Goal: Information Seeking & Learning: Learn about a topic

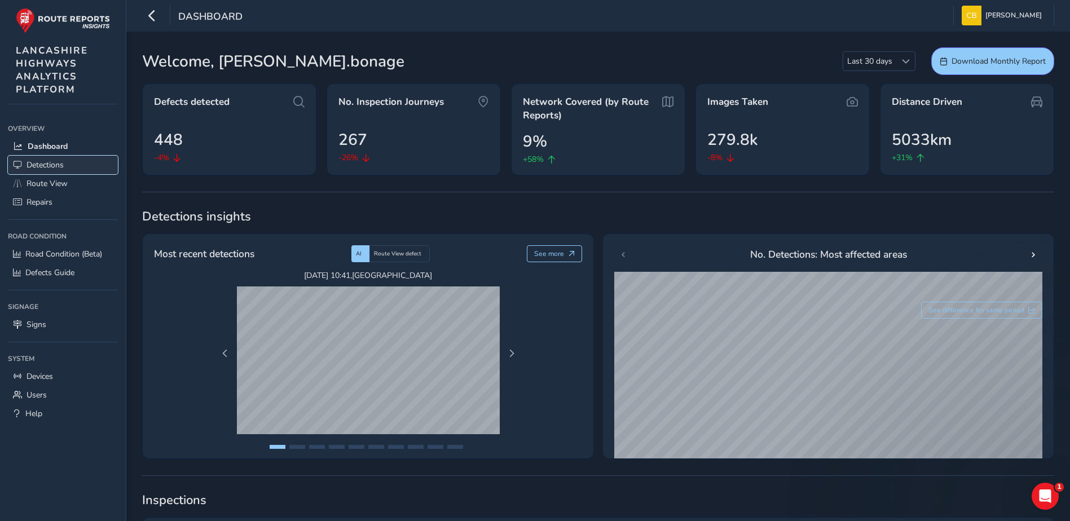
click at [71, 165] on link "Detections" at bounding box center [63, 165] width 110 height 19
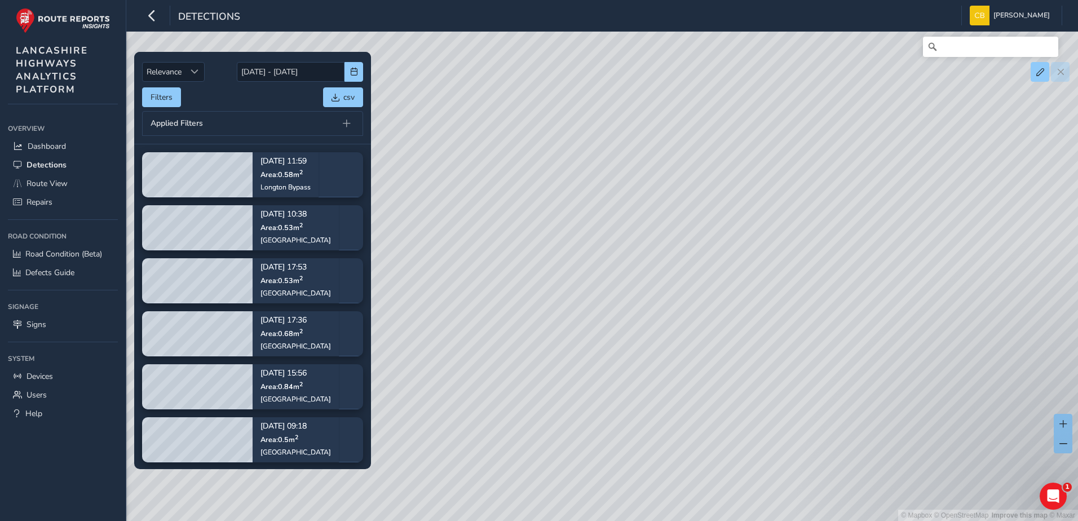
click at [257, 92] on div "Filters csv" at bounding box center [252, 97] width 221 height 20
click at [151, 99] on button "Filters" at bounding box center [161, 97] width 39 height 20
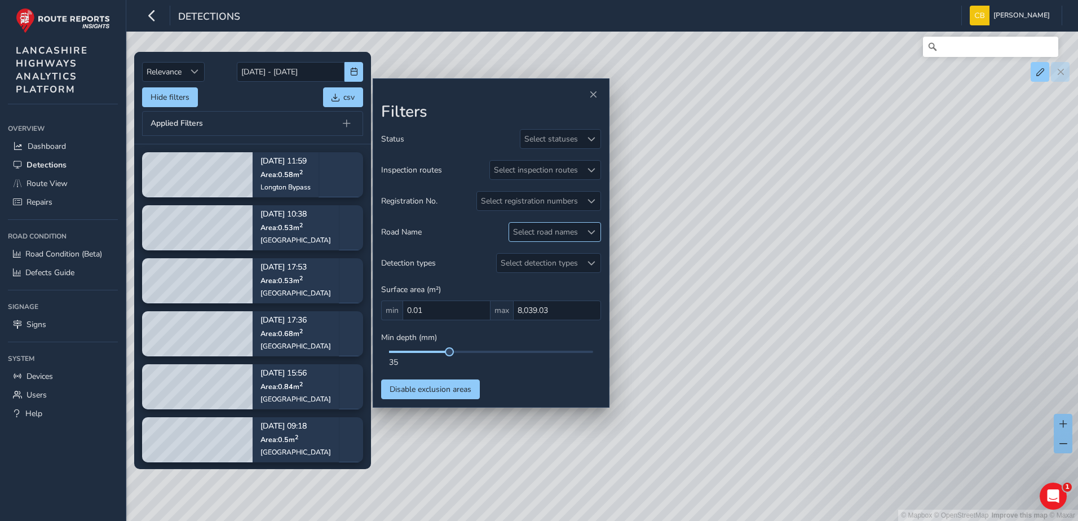
click at [552, 230] on div "Select road names" at bounding box center [545, 232] width 73 height 19
type input "dee"
click at [546, 284] on div "DEEPDALE ROAD ( 1 )" at bounding box center [576, 284] width 89 height 11
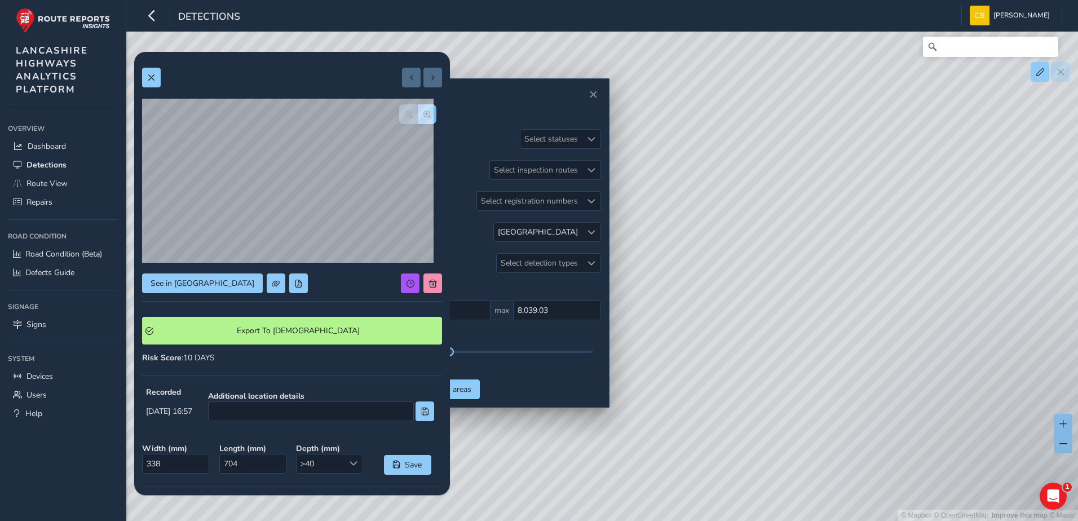
click at [420, 124] on button "button" at bounding box center [427, 114] width 19 height 20
click at [404, 116] on button "button" at bounding box center [408, 114] width 19 height 20
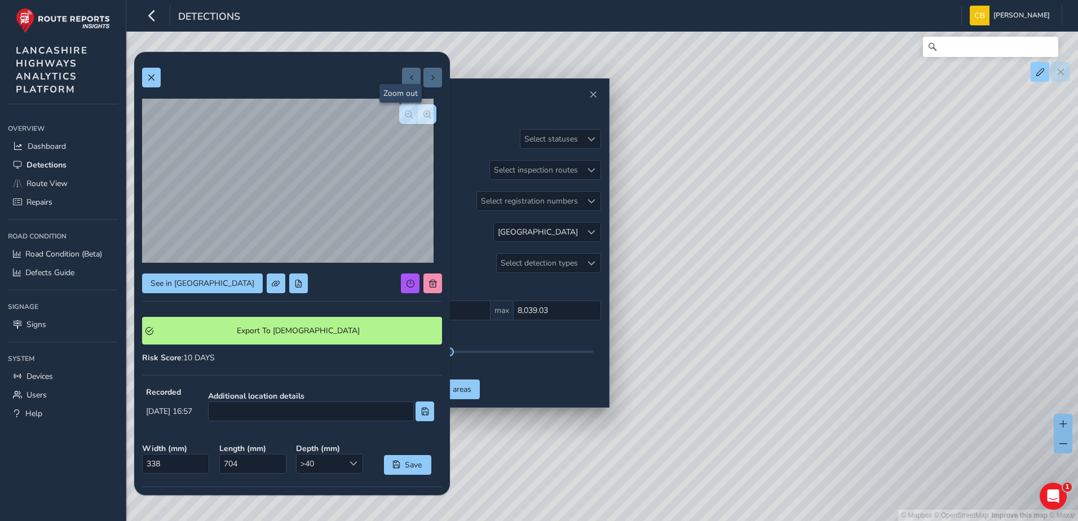
click at [404, 116] on button "button" at bounding box center [408, 114] width 19 height 20
click at [424, 112] on span "button" at bounding box center [428, 115] width 8 height 8
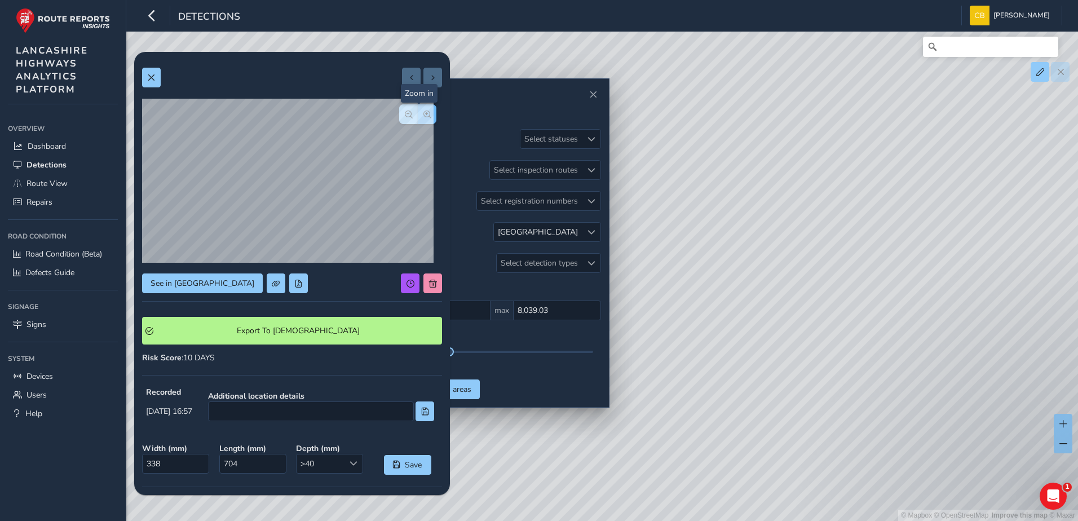
click at [424, 112] on span "button" at bounding box center [428, 115] width 8 height 8
click at [399, 114] on button "button" at bounding box center [408, 114] width 19 height 20
click at [399, 114] on div at bounding box center [417, 114] width 37 height 20
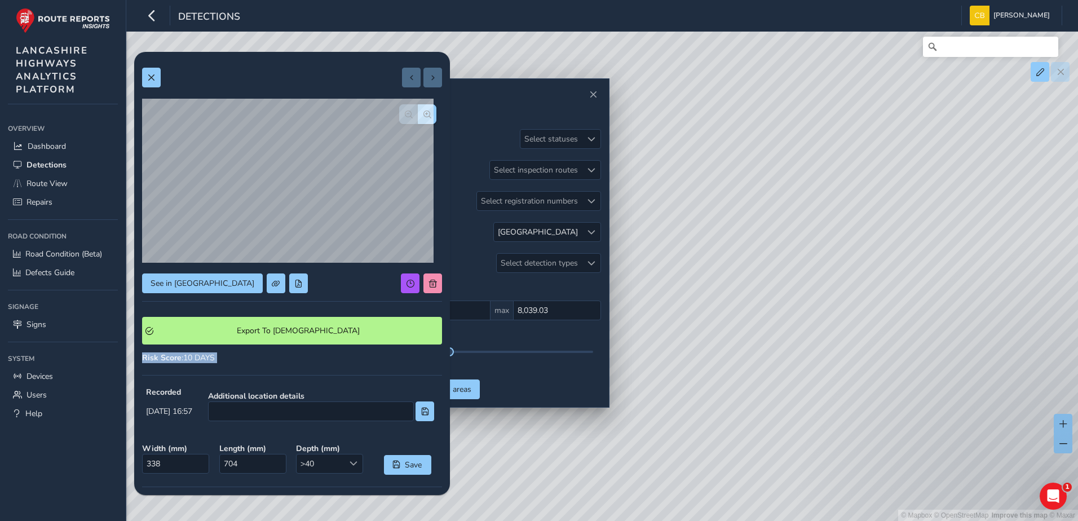
click at [214, 71] on div at bounding box center [292, 78] width 300 height 20
click at [152, 87] on div "See in Route View Export To Symology Risk Score : 10 DAYS Recorded Sep 11 2025,…" at bounding box center [292, 349] width 300 height 578
click at [147, 79] on button at bounding box center [151, 78] width 19 height 20
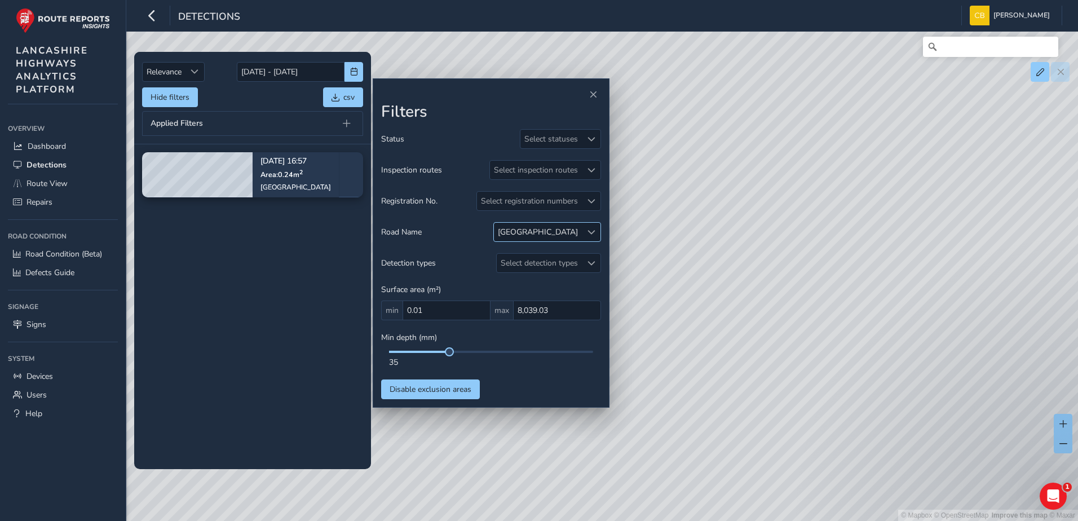
click at [585, 230] on div at bounding box center [591, 232] width 19 height 19
click at [522, 280] on span at bounding box center [522, 284] width 8 height 8
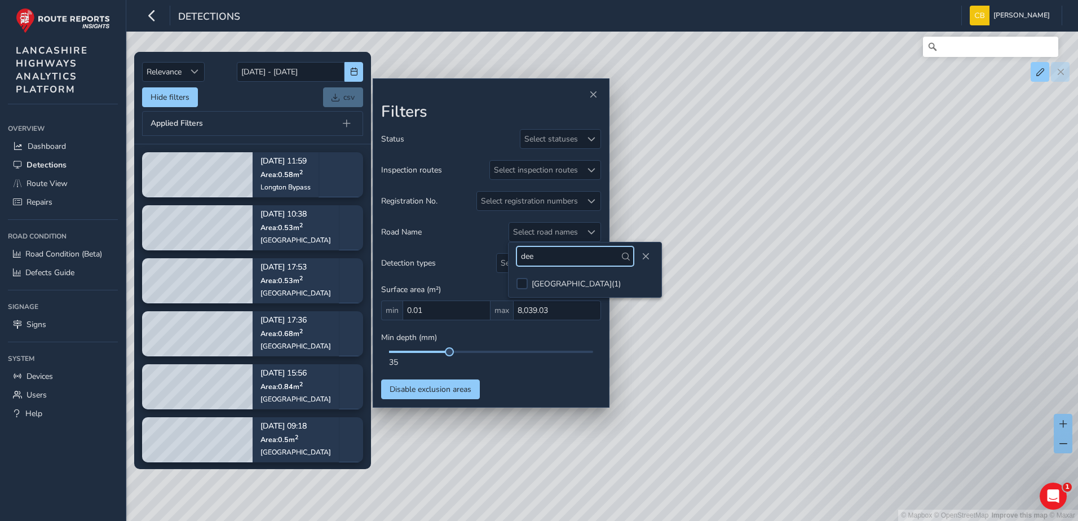
click at [540, 260] on input "dee" at bounding box center [575, 256] width 117 height 20
type input "sir"
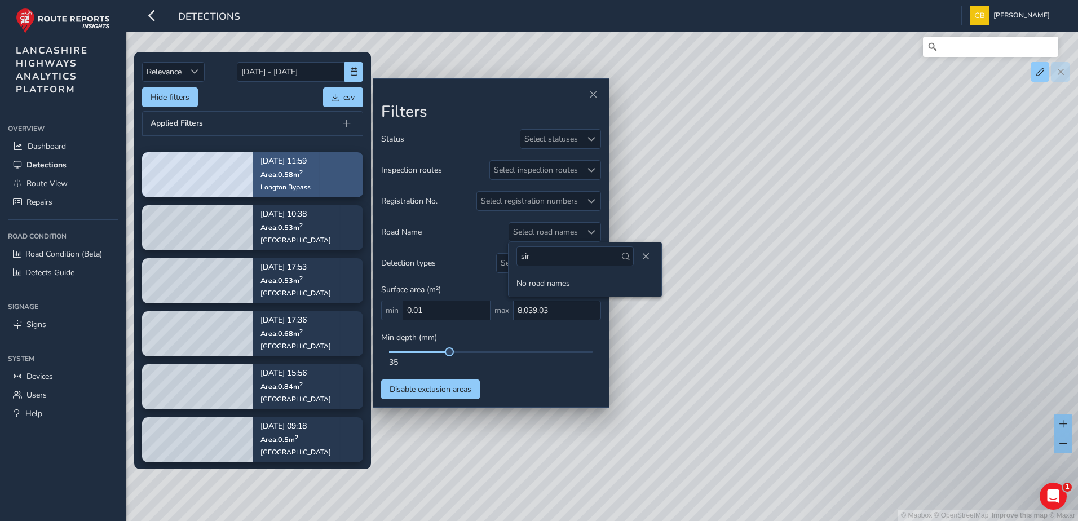
click at [288, 177] on span "Area: 0.58 m 2" at bounding box center [282, 175] width 42 height 10
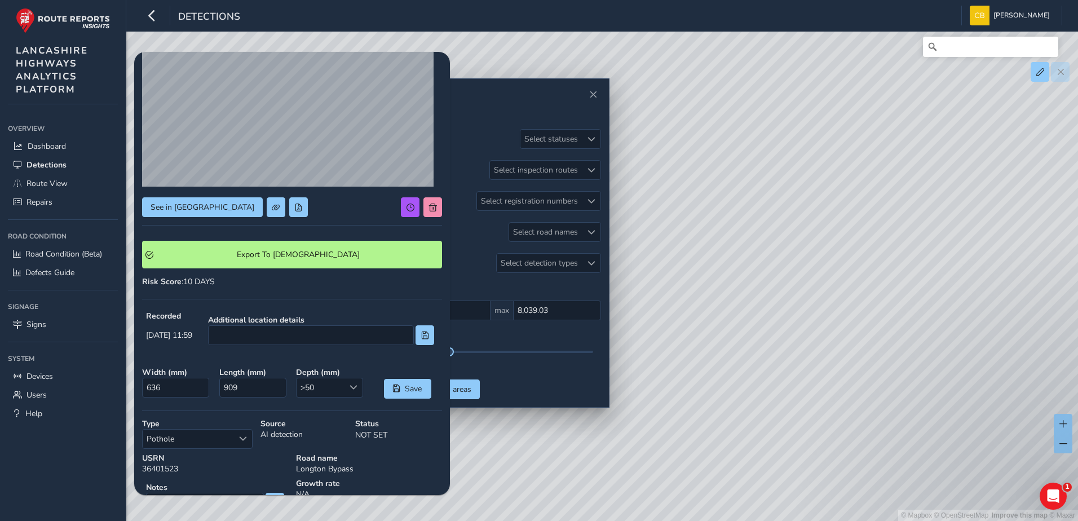
scroll to position [113, 0]
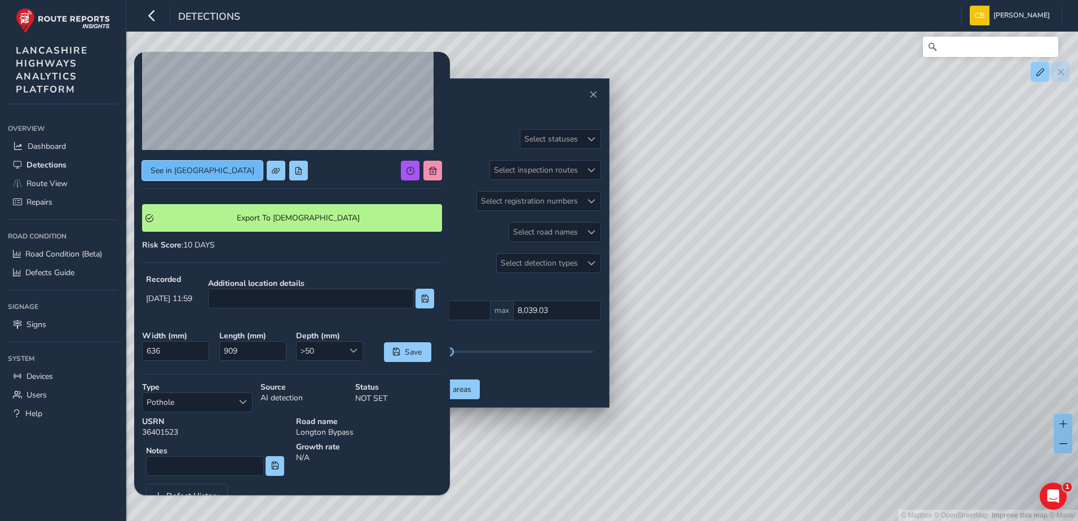
click at [195, 176] on span "See in Route View" at bounding box center [203, 170] width 104 height 11
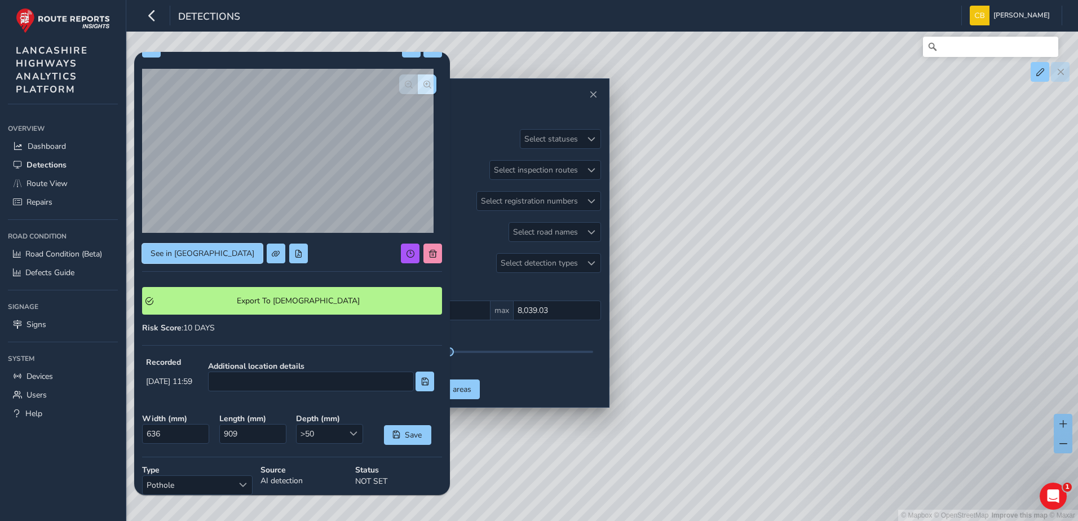
scroll to position [0, 0]
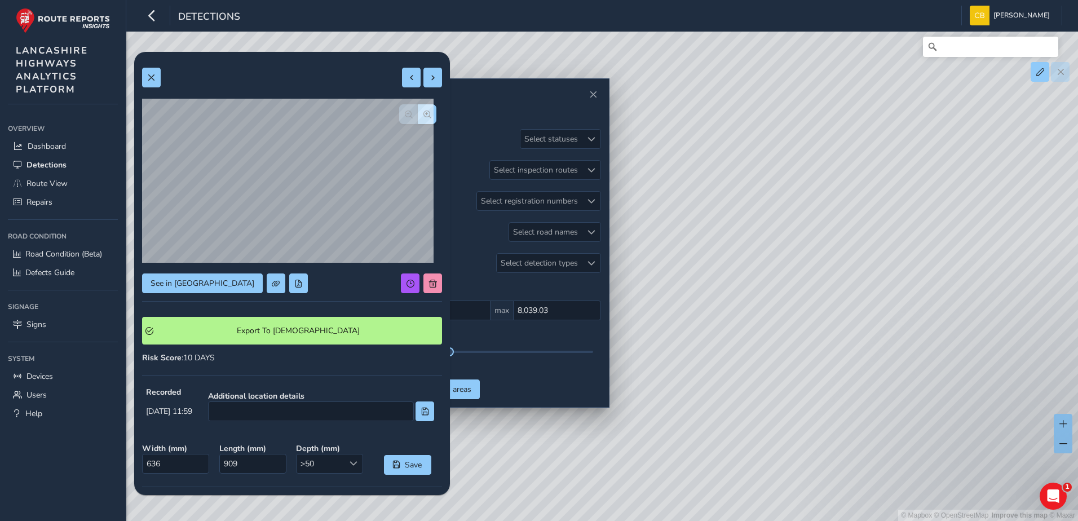
click at [161, 80] on div at bounding box center [292, 78] width 300 height 20
click at [156, 80] on button at bounding box center [151, 78] width 19 height 20
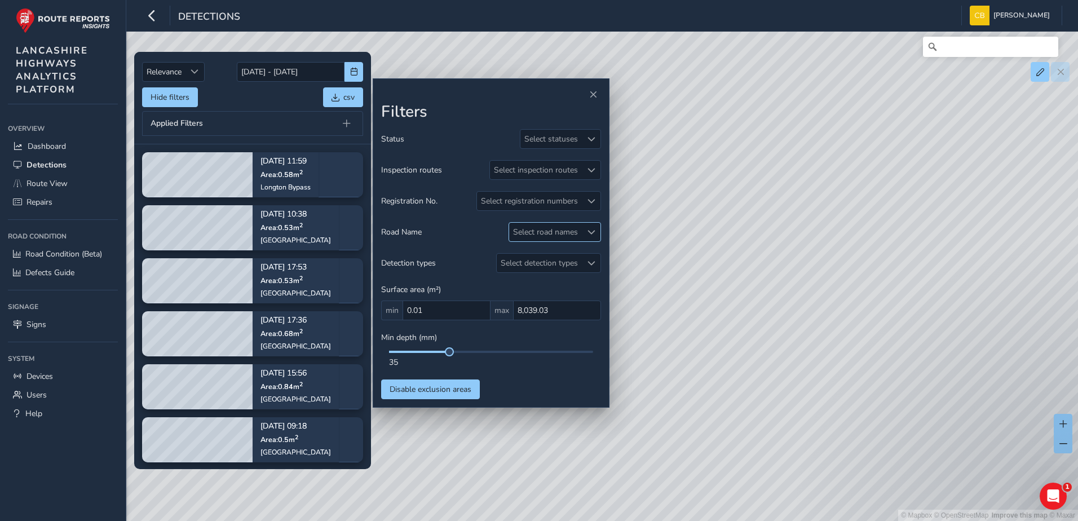
click at [585, 230] on div at bounding box center [591, 232] width 19 height 19
click at [540, 255] on input "sir" at bounding box center [575, 256] width 117 height 20
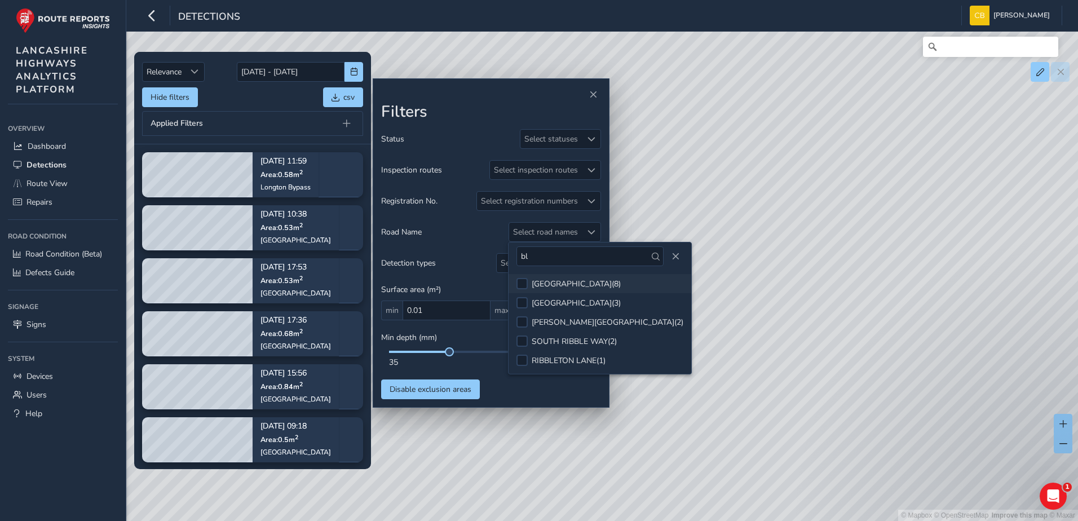
type input "bl"
click at [561, 283] on div "BLACKPOOL ROAD ( 8 )" at bounding box center [576, 284] width 89 height 11
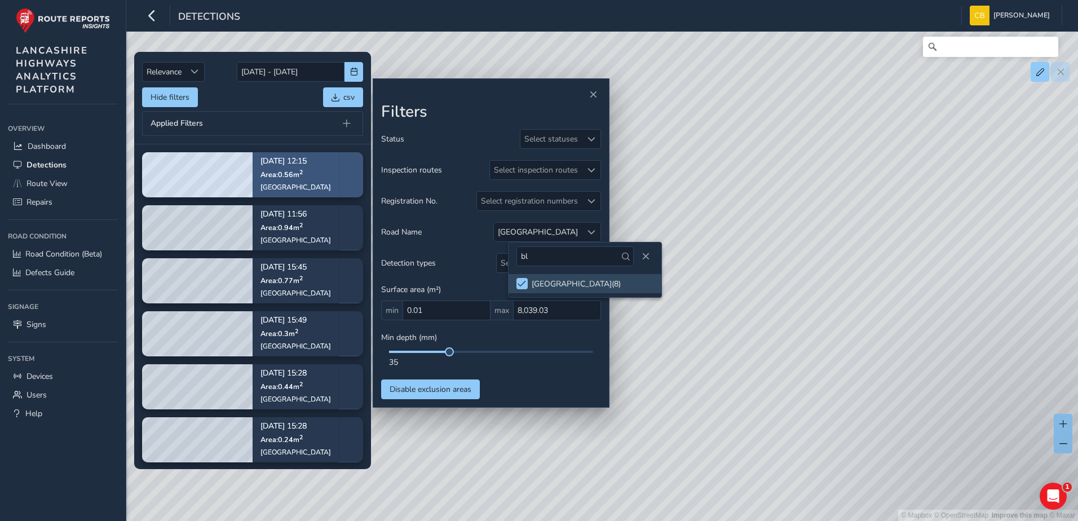
click at [315, 179] on div "Sep 15, 12:15 Area: 0.56 m 2 Blackpool Road" at bounding box center [296, 174] width 86 height 65
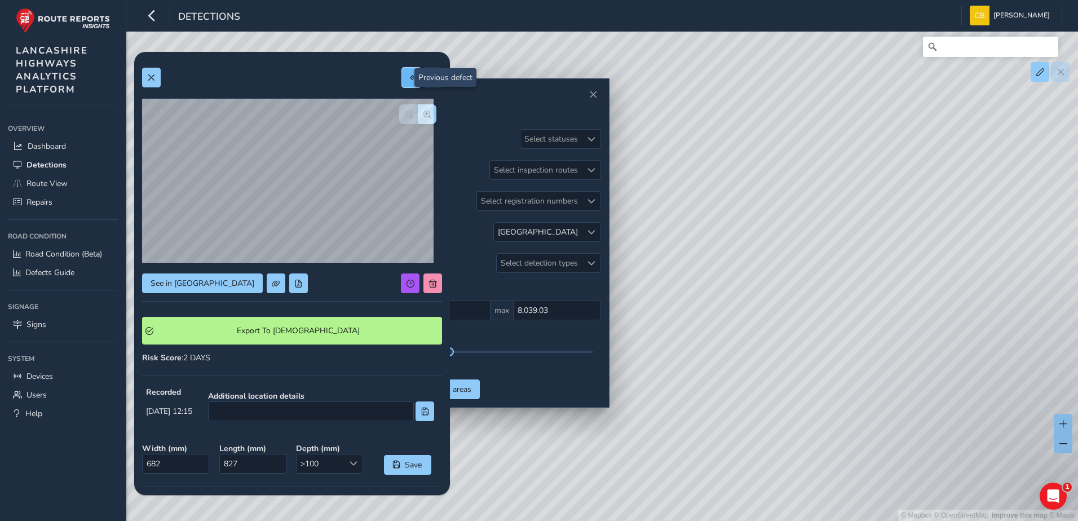
click at [402, 81] on button at bounding box center [411, 78] width 19 height 20
type input "805"
type input "1166"
click at [402, 82] on button at bounding box center [411, 78] width 19 height 20
type input "217"
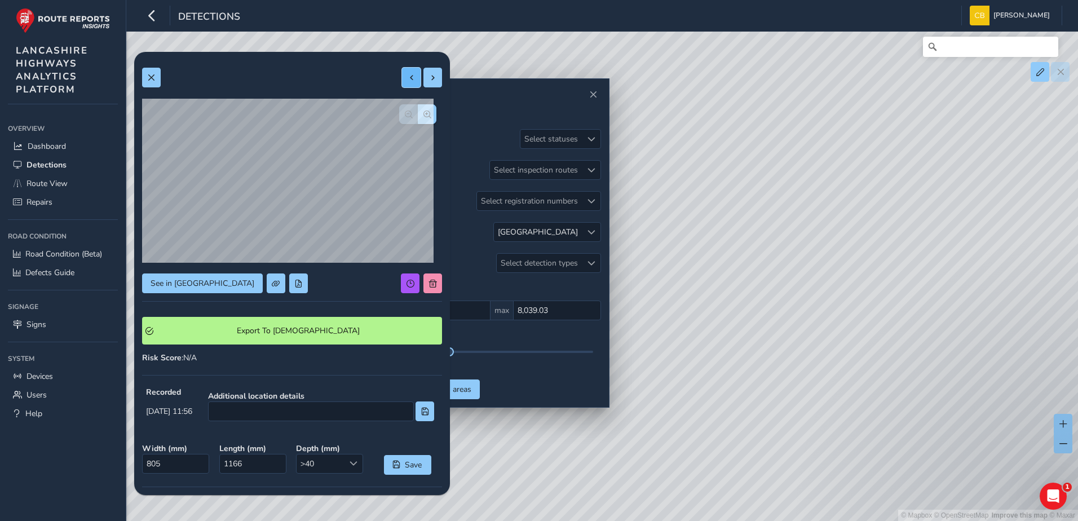
type input "452"
click at [424, 113] on span "button" at bounding box center [428, 115] width 8 height 8
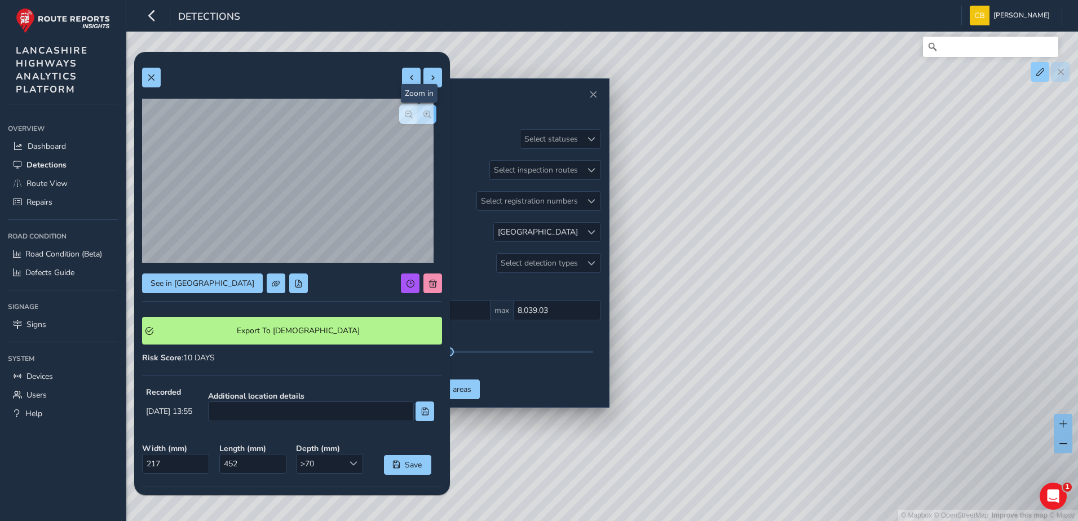
click at [424, 113] on span "button" at bounding box center [428, 115] width 8 height 8
click at [405, 113] on button "button" at bounding box center [408, 114] width 19 height 20
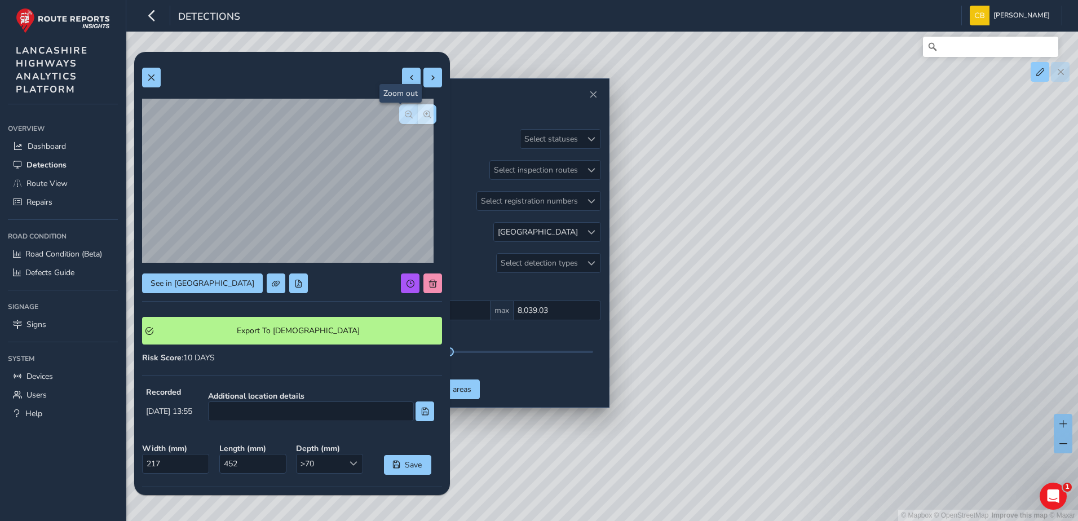
click at [405, 113] on button "button" at bounding box center [408, 114] width 19 height 20
click at [405, 113] on div at bounding box center [417, 114] width 37 height 20
click at [402, 85] on button at bounding box center [411, 78] width 19 height 20
type input "350"
type input "871"
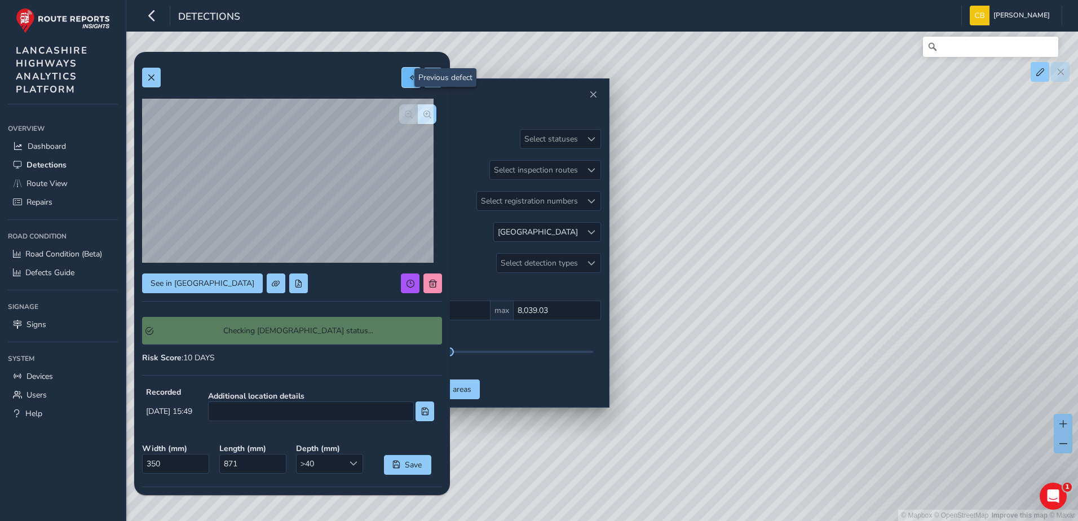
click at [402, 83] on button at bounding box center [411, 78] width 19 height 20
type input "715"
type input "1073"
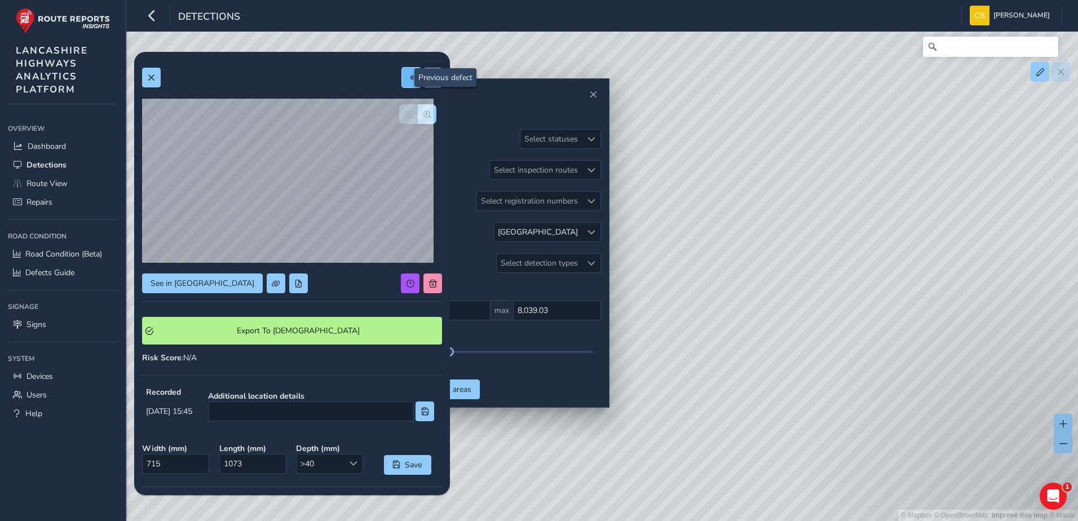
click at [402, 82] on button at bounding box center [411, 78] width 19 height 20
type input "573"
type input "762"
click at [402, 82] on button at bounding box center [411, 78] width 19 height 20
type input "371"
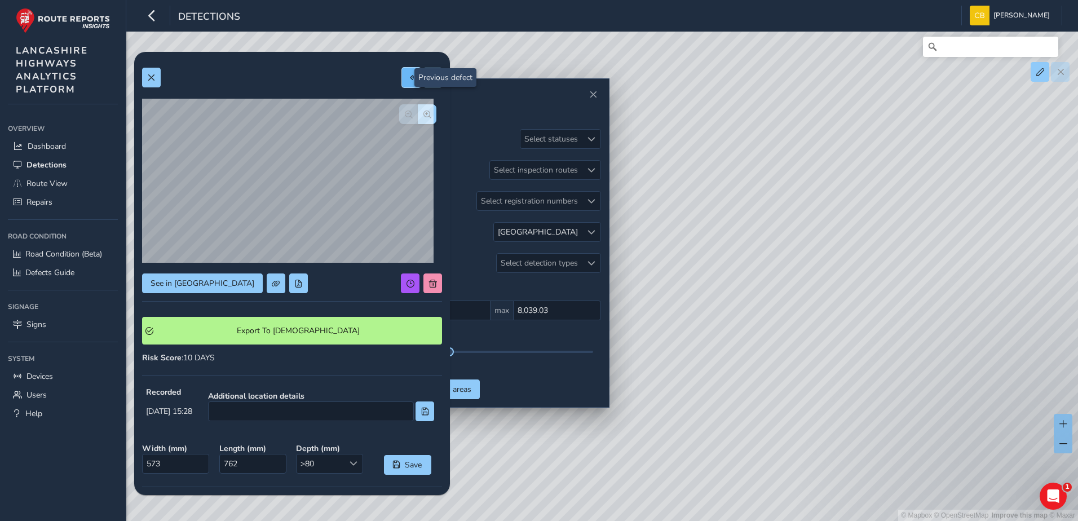
type input "644"
click at [408, 81] on span at bounding box center [412, 78] width 8 height 8
type input "436"
type input "514"
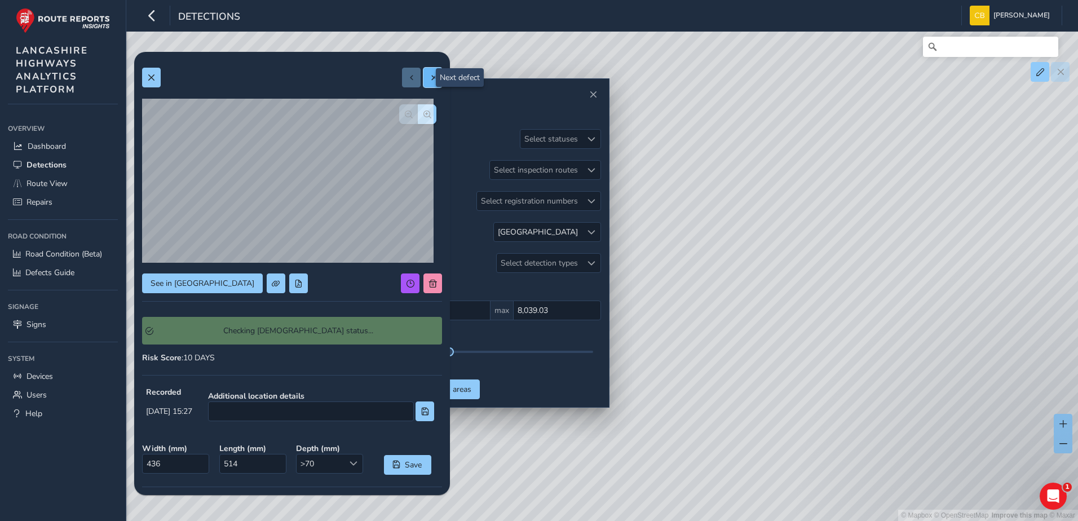
click at [429, 78] on span at bounding box center [433, 78] width 8 height 8
type input "371"
type input "644"
click at [160, 81] on button at bounding box center [151, 78] width 19 height 20
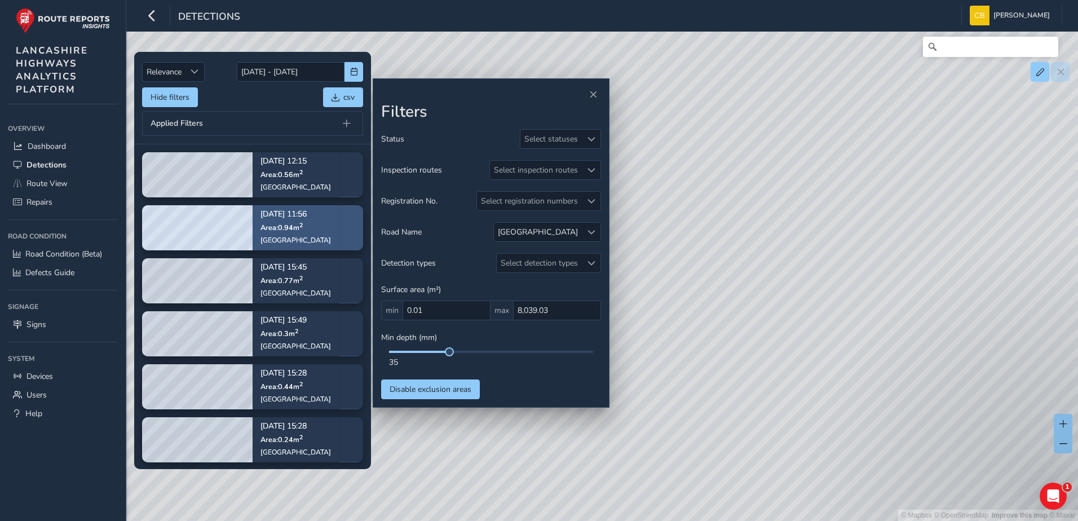
click at [284, 219] on p "Sep 15, 11:56" at bounding box center [296, 215] width 71 height 8
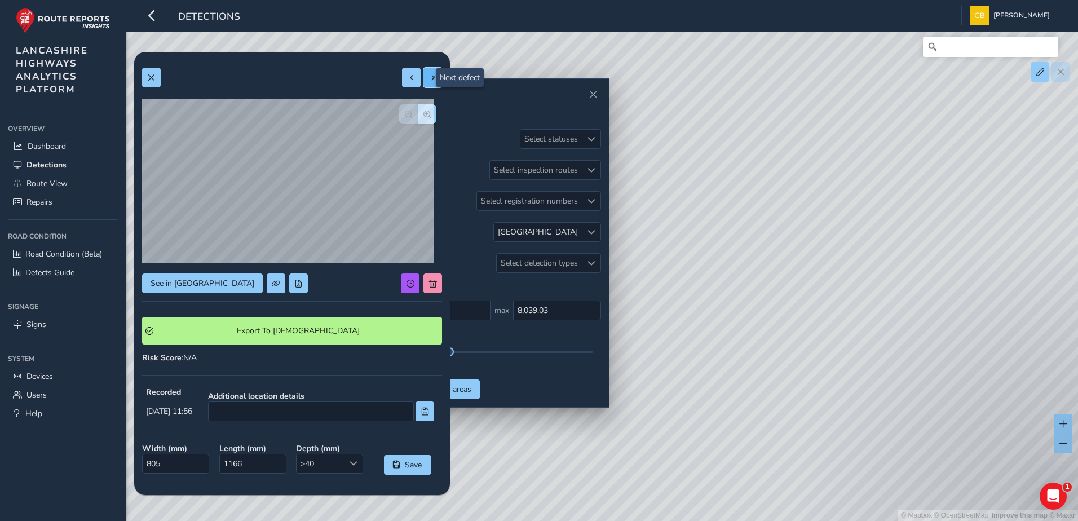
click at [429, 74] on span at bounding box center [433, 78] width 8 height 8
type input "682"
type input "827"
click at [402, 79] on button at bounding box center [411, 78] width 19 height 20
type input "805"
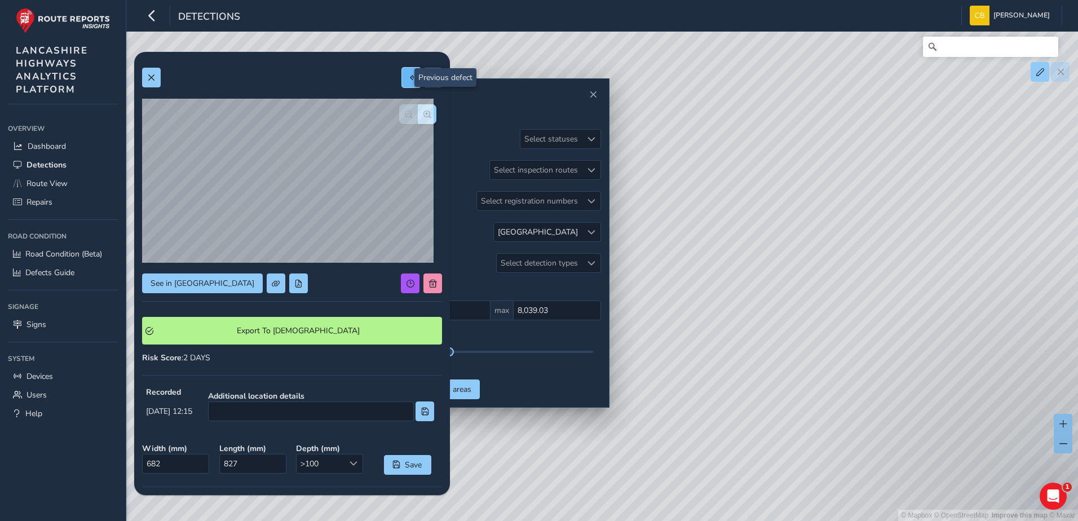
type input "1166"
click at [402, 79] on button at bounding box center [411, 78] width 19 height 20
type input "217"
type input "452"
click at [424, 114] on span "button" at bounding box center [428, 115] width 8 height 8
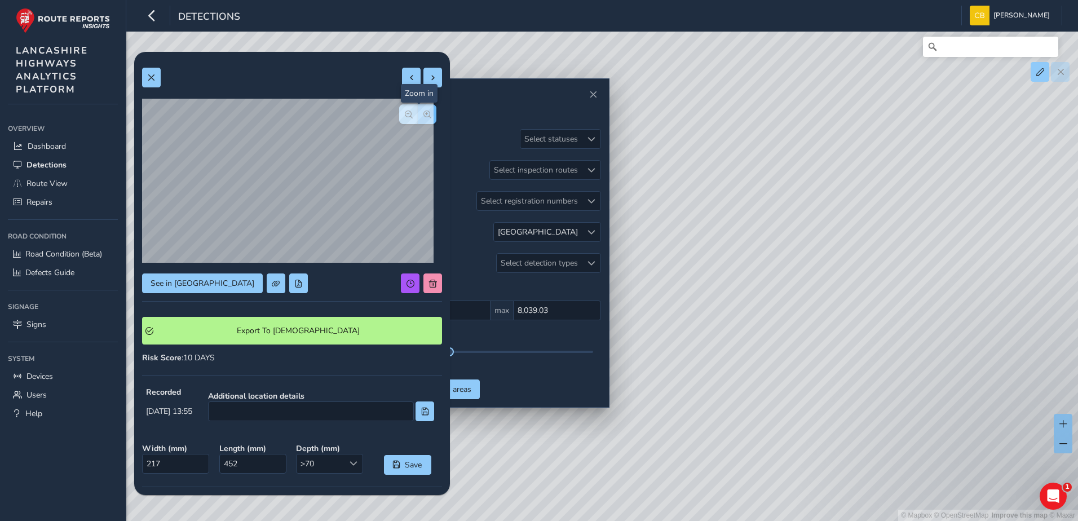
click at [424, 114] on span "button" at bounding box center [428, 115] width 8 height 8
click at [405, 117] on span "button" at bounding box center [409, 115] width 8 height 8
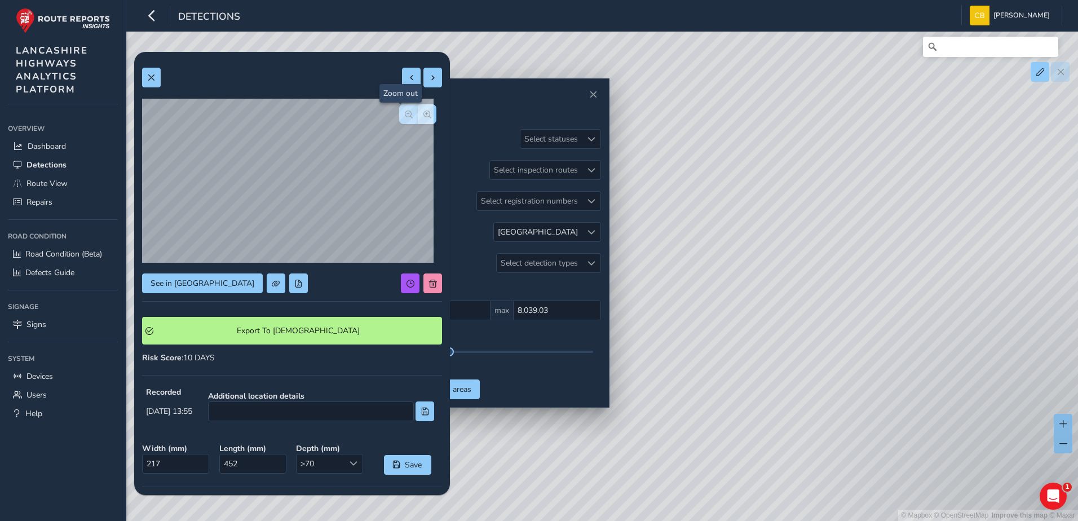
click at [405, 117] on span "button" at bounding box center [409, 115] width 8 height 8
click at [402, 81] on button at bounding box center [411, 78] width 19 height 20
type input "350"
type input "871"
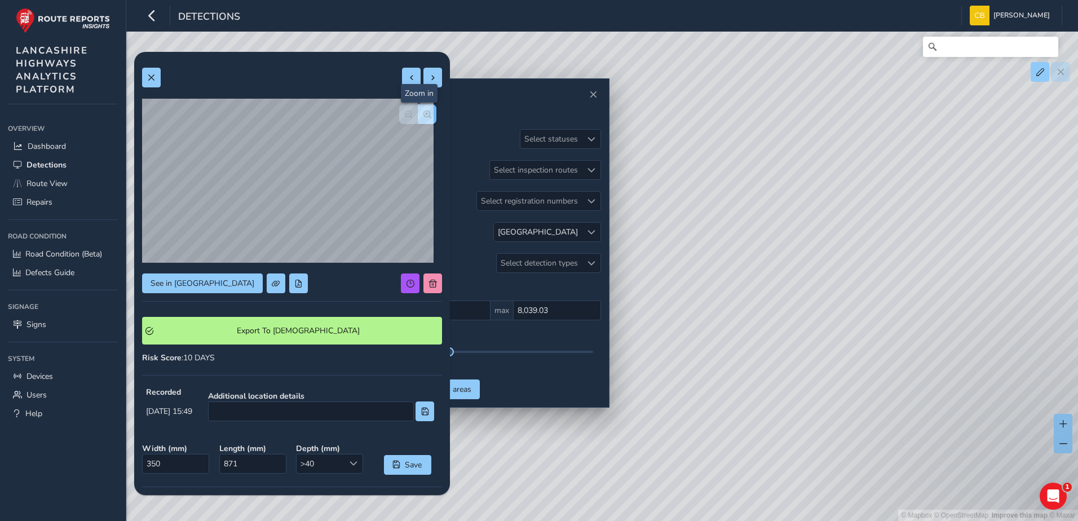
click at [425, 117] on button "button" at bounding box center [427, 114] width 19 height 20
click at [418, 119] on button "button" at bounding box center [427, 114] width 19 height 20
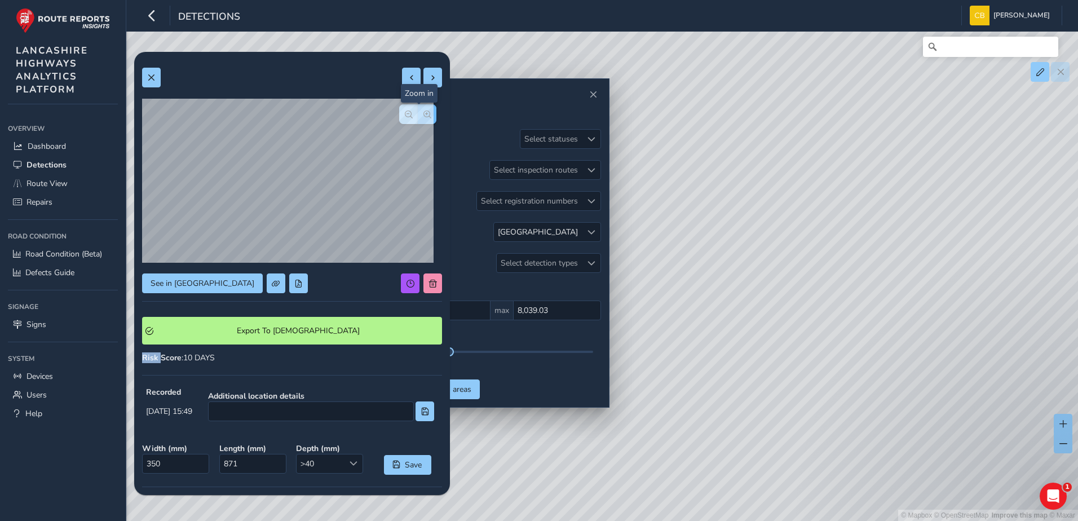
click at [413, 119] on div at bounding box center [417, 114] width 37 height 20
click at [409, 119] on button "button" at bounding box center [408, 114] width 19 height 20
click at [408, 119] on button "button" at bounding box center [408, 114] width 19 height 20
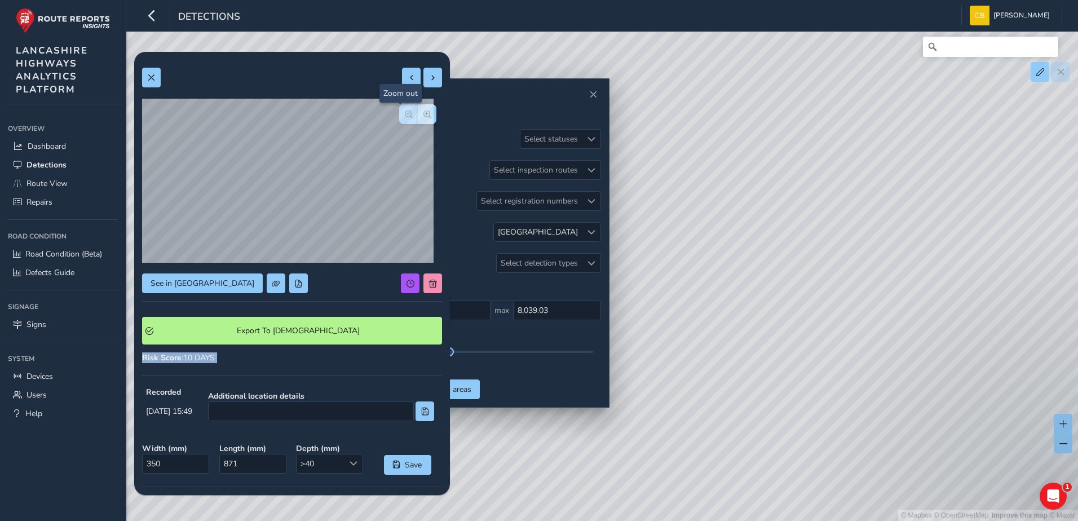
click at [408, 119] on button "button" at bounding box center [408, 114] width 19 height 20
click at [408, 81] on span at bounding box center [412, 78] width 8 height 8
type input "715"
type input "1073"
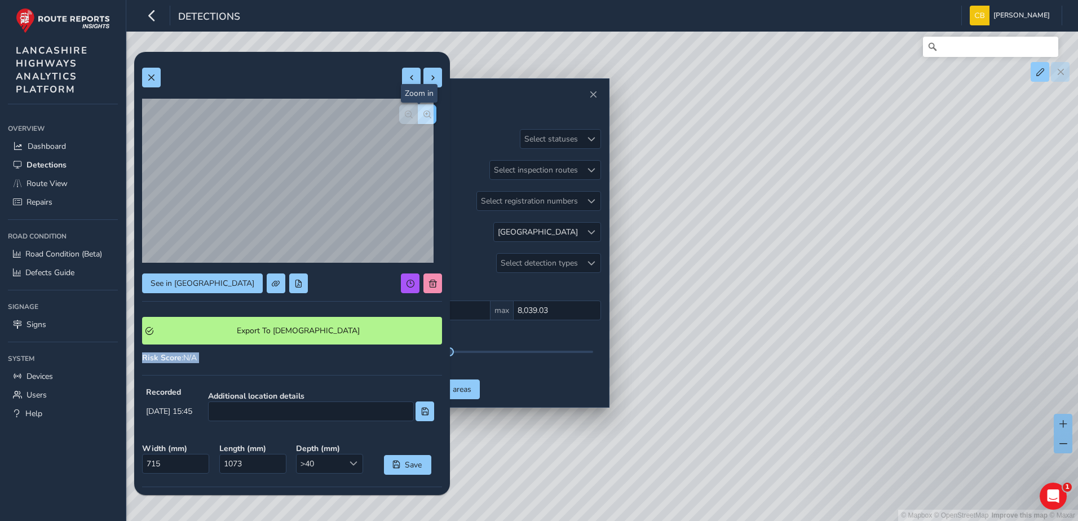
click at [424, 111] on span "button" at bounding box center [428, 115] width 8 height 8
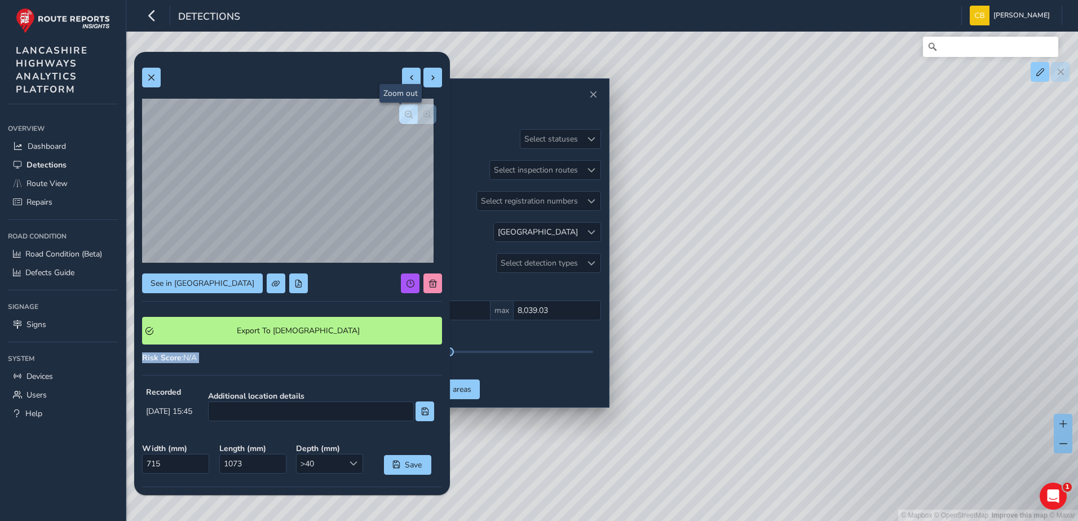
click at [404, 112] on button "button" at bounding box center [408, 114] width 19 height 20
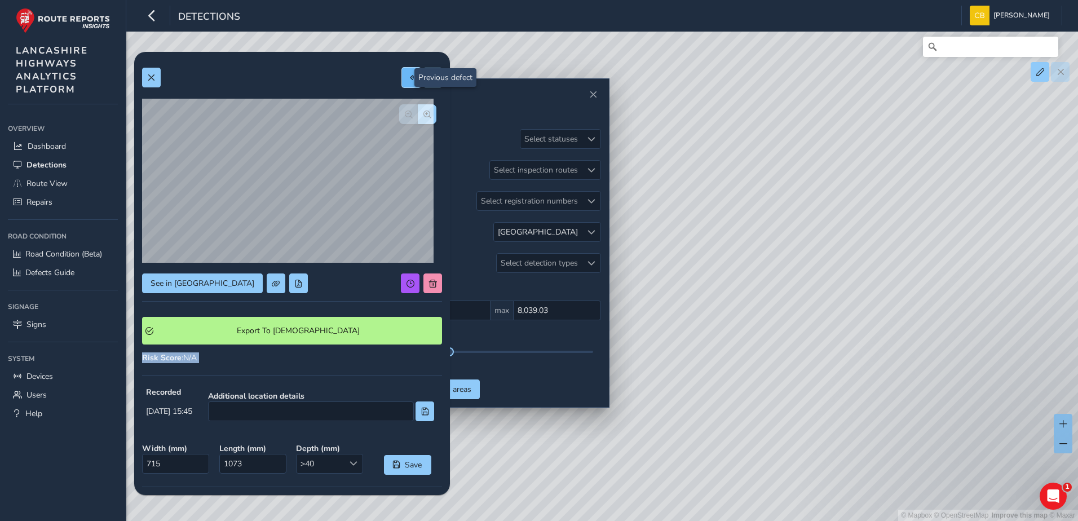
click at [408, 81] on span at bounding box center [412, 78] width 8 height 8
type input "573"
type input "762"
click at [418, 105] on button "button" at bounding box center [427, 114] width 19 height 20
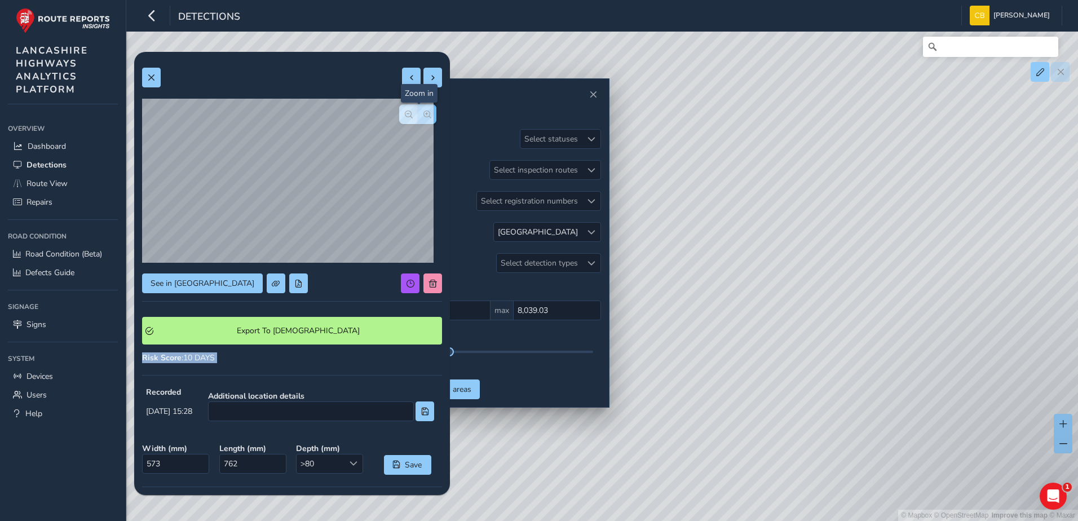
click at [418, 105] on button "button" at bounding box center [427, 114] width 19 height 20
click at [402, 108] on button "button" at bounding box center [408, 114] width 19 height 20
click at [408, 80] on span at bounding box center [412, 78] width 8 height 8
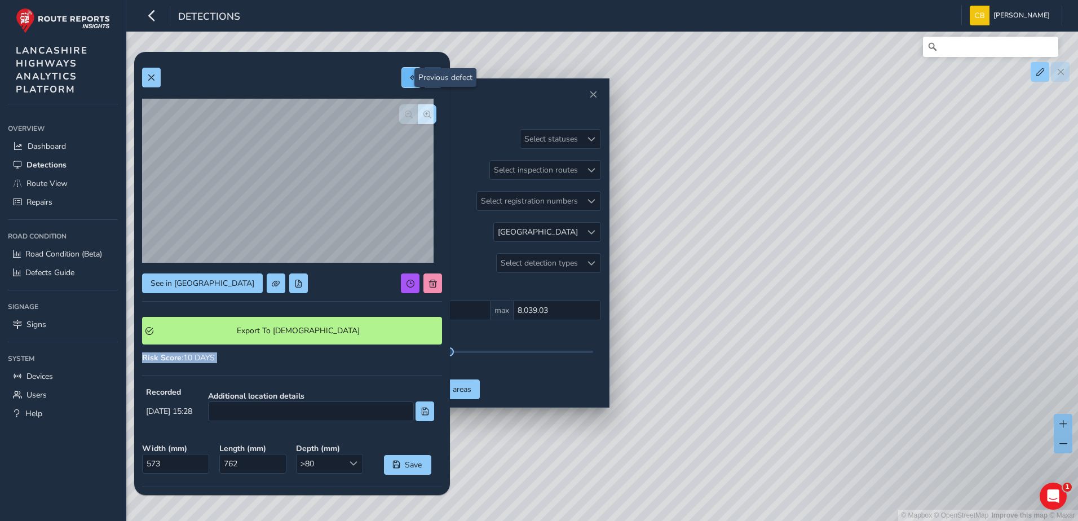
type input "371"
type input "644"
click at [418, 104] on button "button" at bounding box center [427, 114] width 19 height 20
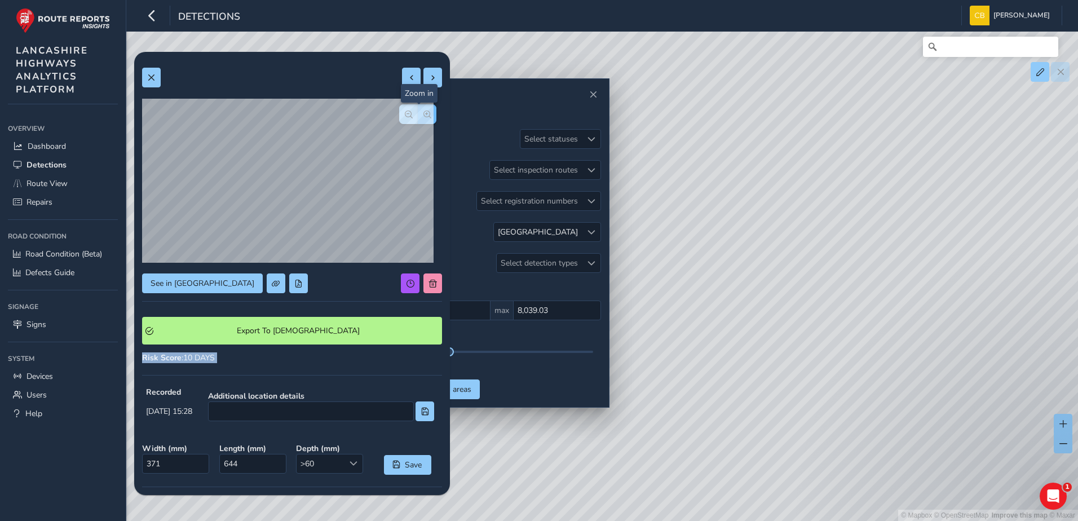
click at [418, 104] on button "button" at bounding box center [427, 114] width 19 height 20
click at [406, 111] on button "button" at bounding box center [408, 114] width 19 height 20
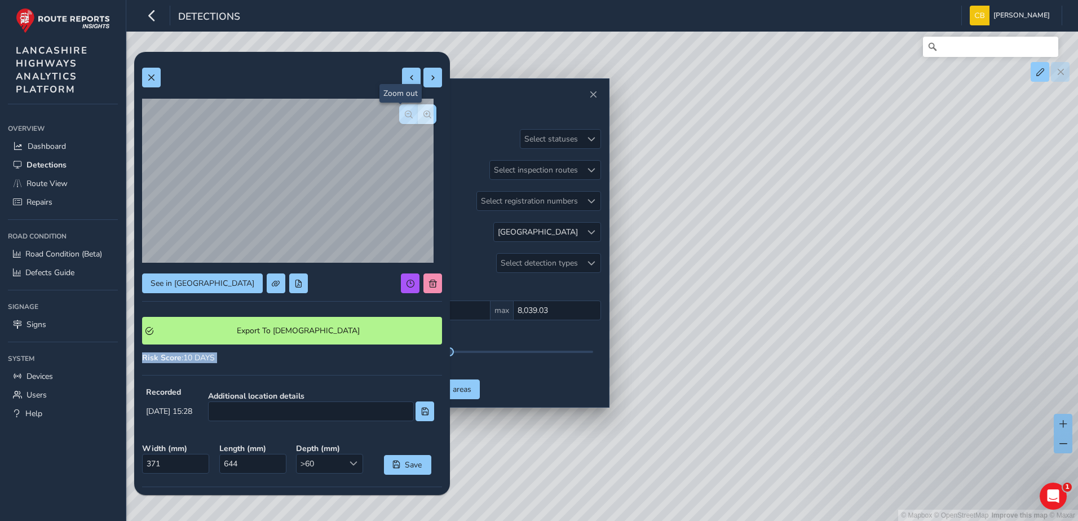
click at [406, 111] on button "button" at bounding box center [408, 114] width 19 height 20
click at [337, 275] on div "See in Route View" at bounding box center [292, 284] width 300 height 20
click at [408, 78] on span at bounding box center [412, 78] width 8 height 8
type input "436"
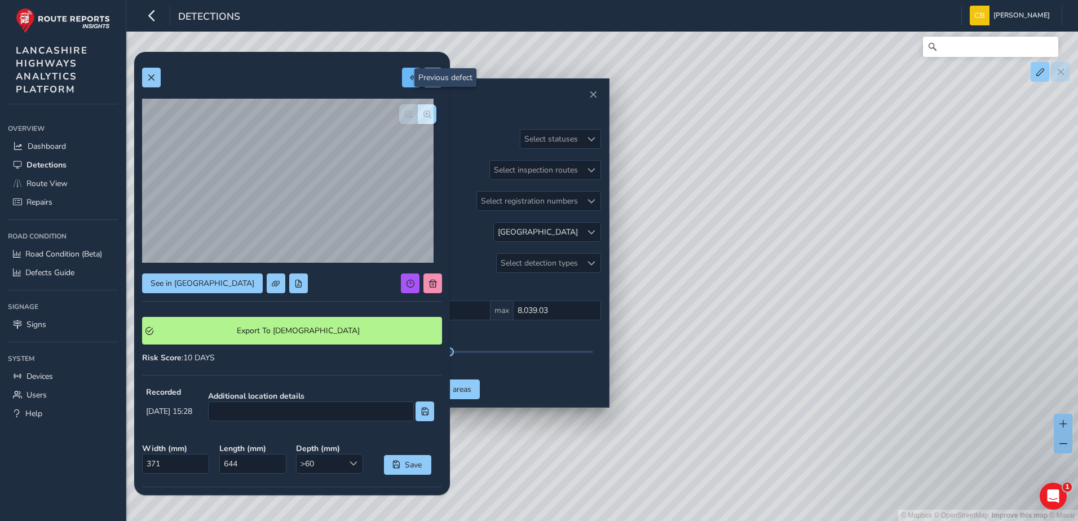
type input "514"
click at [418, 121] on button "button" at bounding box center [427, 114] width 19 height 20
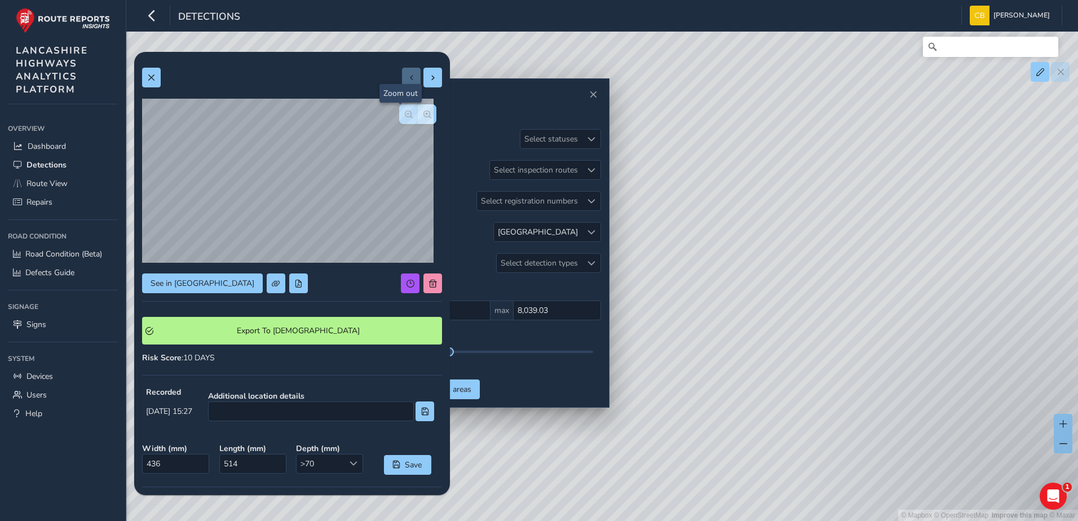
click at [405, 118] on span "button" at bounding box center [409, 115] width 8 height 8
click at [402, 118] on div at bounding box center [417, 114] width 37 height 20
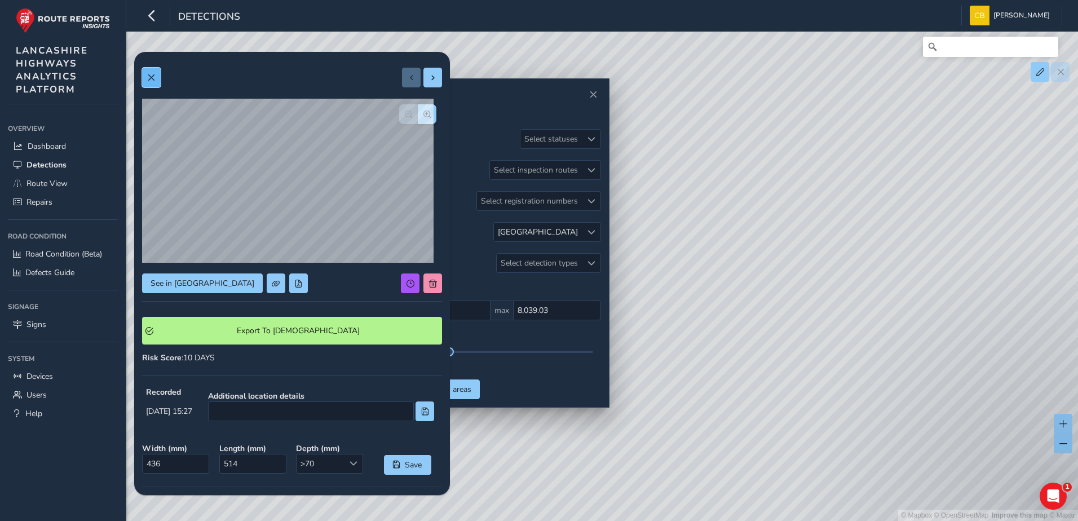
click at [153, 78] on span at bounding box center [151, 78] width 8 height 8
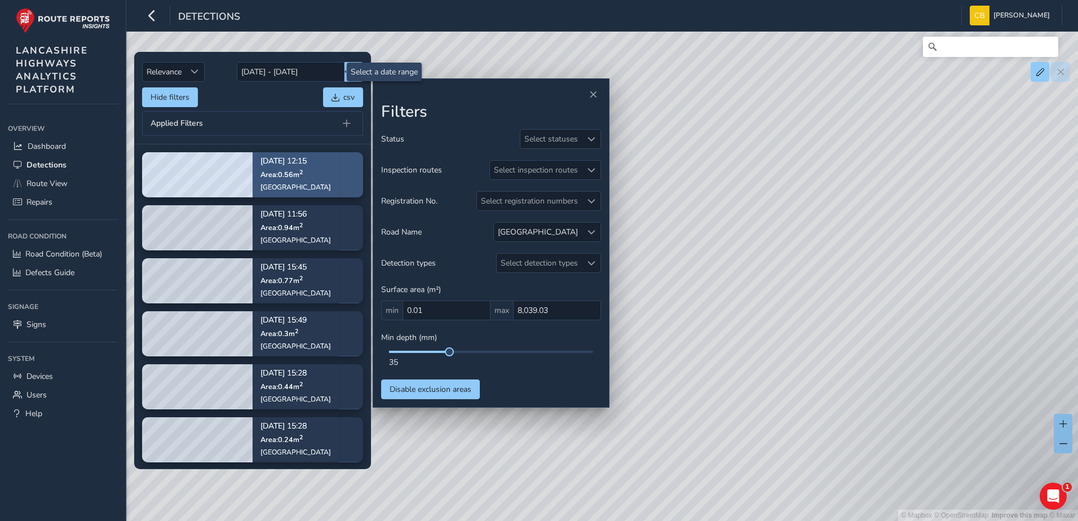
click at [275, 192] on div "Sep 15, 12:15 Area: 0.56 m 2 Blackpool Road" at bounding box center [296, 175] width 71 height 50
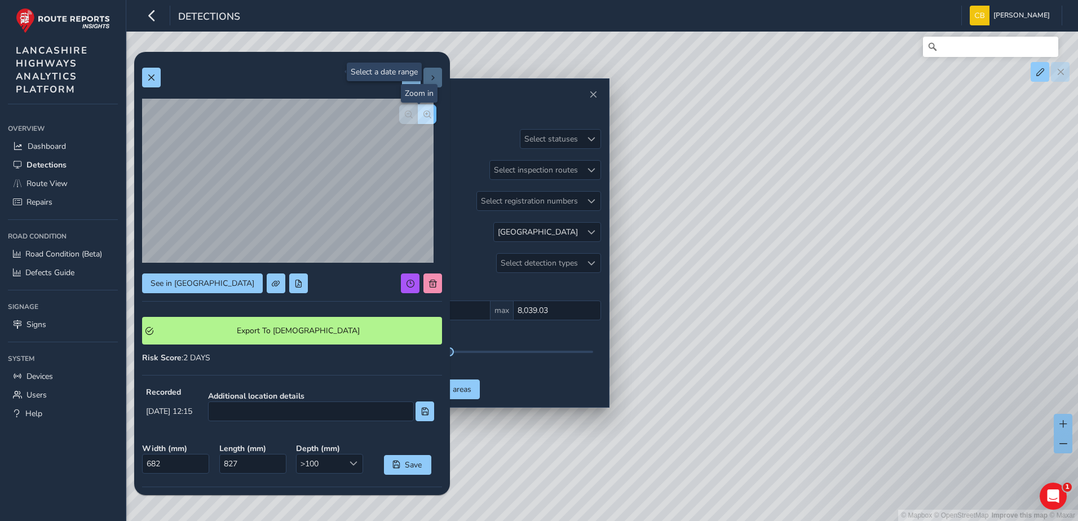
click at [424, 114] on span "button" at bounding box center [428, 115] width 8 height 8
click at [405, 114] on span "button" at bounding box center [409, 115] width 8 height 8
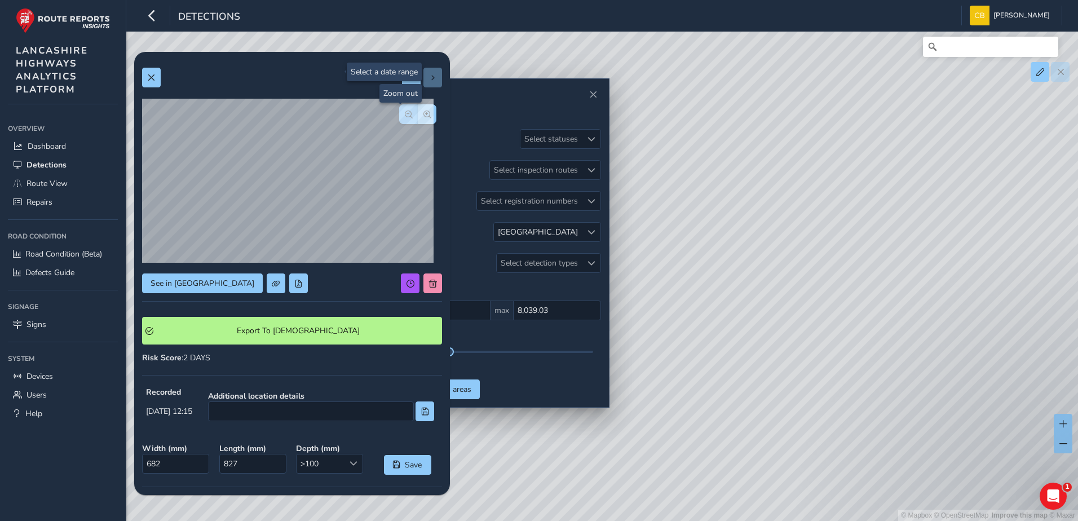
click at [405, 114] on span "button" at bounding box center [409, 115] width 8 height 8
click at [403, 87] on button at bounding box center [411, 78] width 19 height 20
type input "805"
type input "1166"
click at [403, 87] on button at bounding box center [411, 78] width 19 height 20
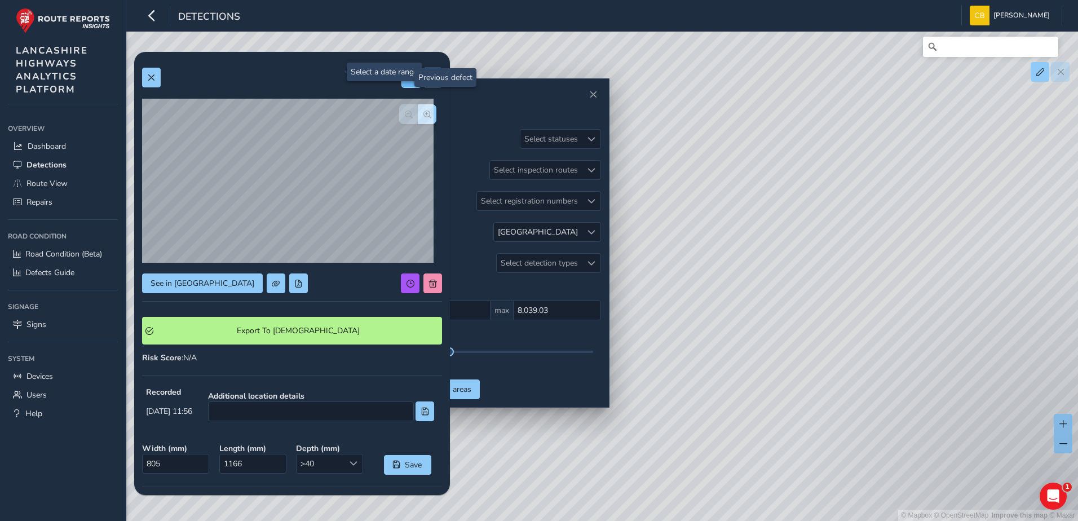
type input "217"
type input "452"
click at [402, 87] on button at bounding box center [411, 78] width 19 height 20
type input "350"
type input "871"
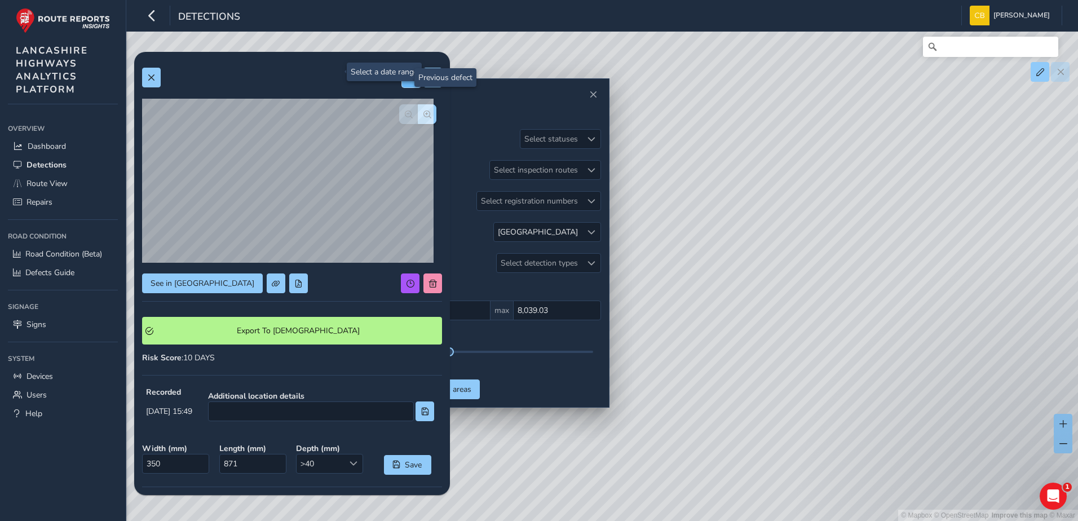
click at [402, 87] on button at bounding box center [411, 78] width 19 height 20
type input "715"
type input "1073"
click at [402, 87] on button at bounding box center [411, 78] width 19 height 20
type input "573"
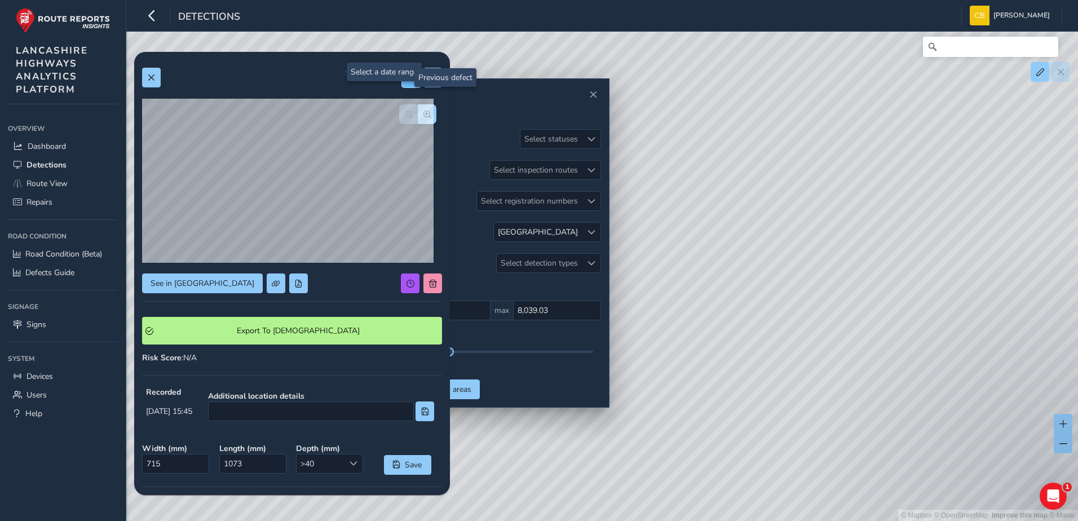
type input "762"
click at [424, 116] on span "button" at bounding box center [428, 115] width 8 height 8
click at [407, 82] on button at bounding box center [411, 78] width 19 height 20
type input "371"
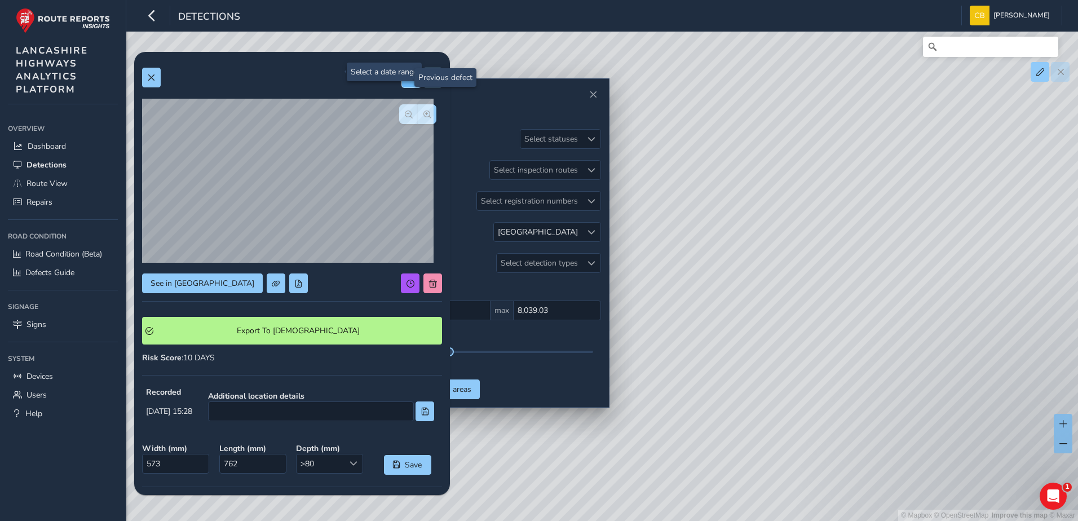
type input "644"
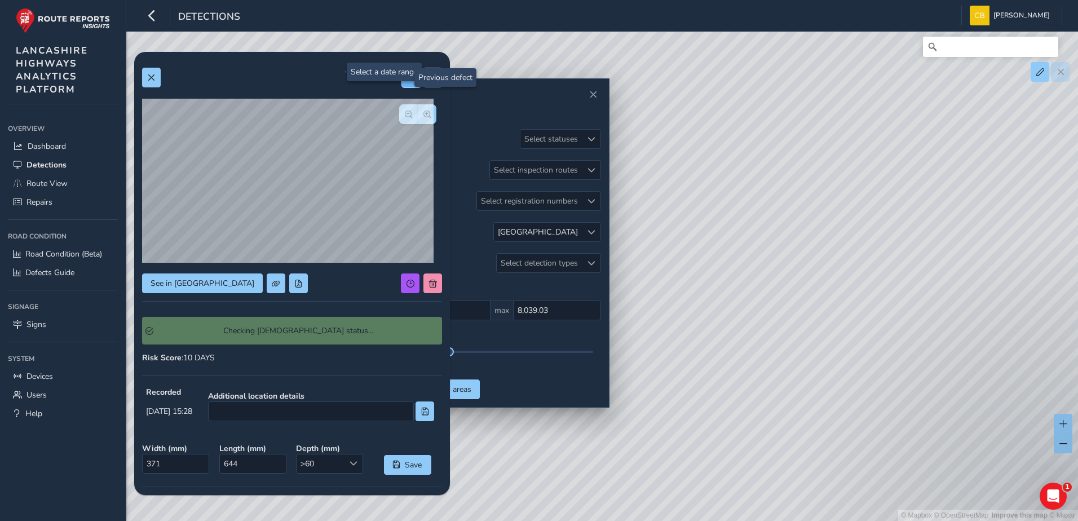
click at [407, 82] on button at bounding box center [411, 78] width 19 height 20
type input "436"
type input "514"
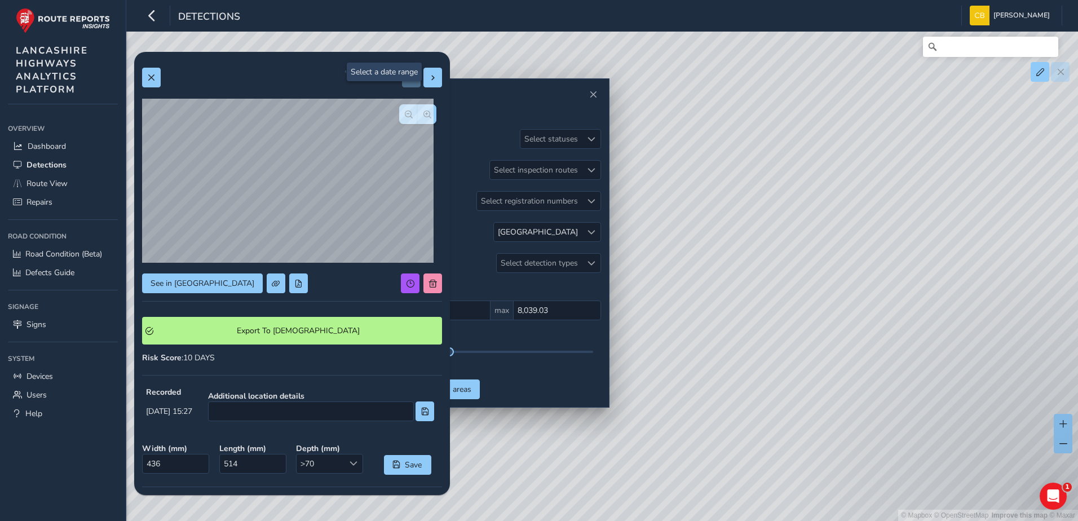
click at [407, 82] on div at bounding box center [422, 78] width 40 height 20
click at [424, 83] on button at bounding box center [433, 78] width 19 height 20
type input "371"
type input "644"
click at [429, 80] on span at bounding box center [433, 78] width 8 height 8
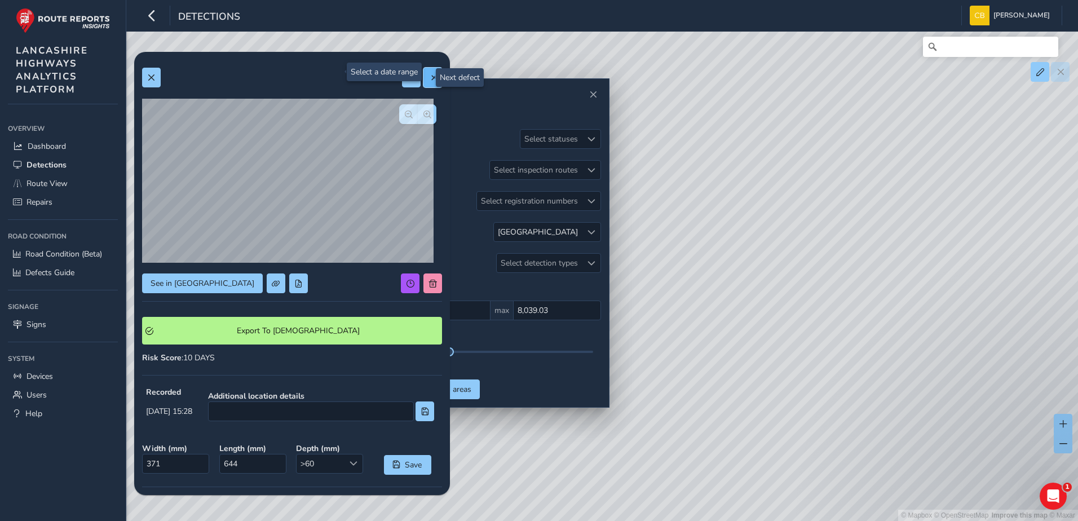
type input "573"
type input "762"
click at [429, 80] on span at bounding box center [433, 78] width 8 height 8
type input "715"
type input "1073"
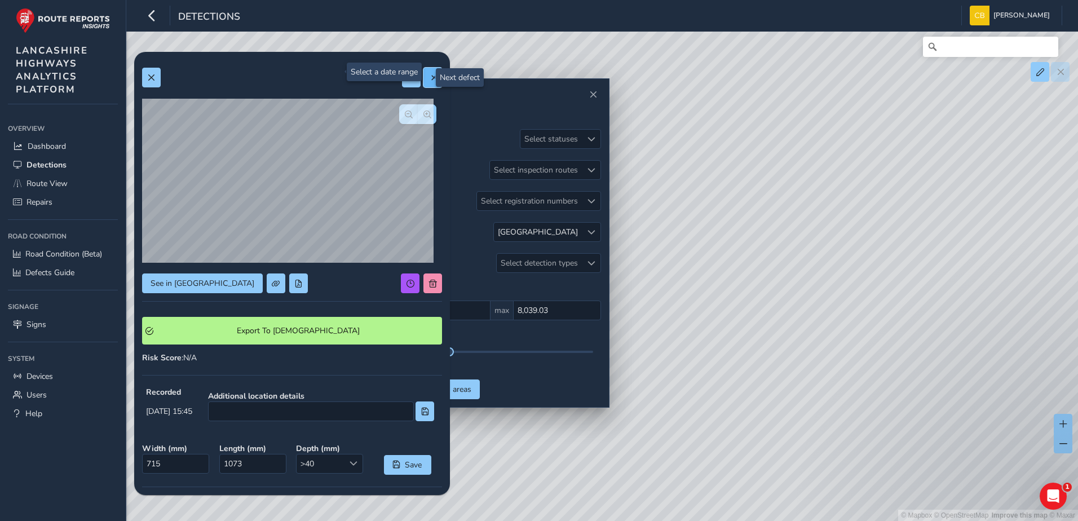
click at [429, 80] on span at bounding box center [433, 78] width 8 height 8
type input "350"
type input "871"
click at [429, 86] on button at bounding box center [433, 78] width 19 height 20
type input "217"
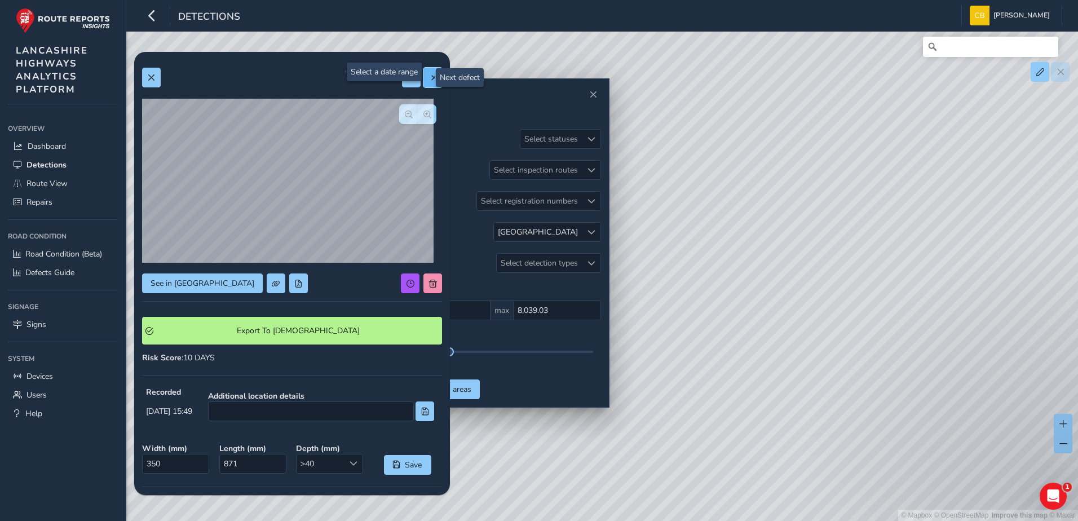
type input "452"
click at [408, 80] on span at bounding box center [412, 78] width 8 height 8
type input "350"
type input "871"
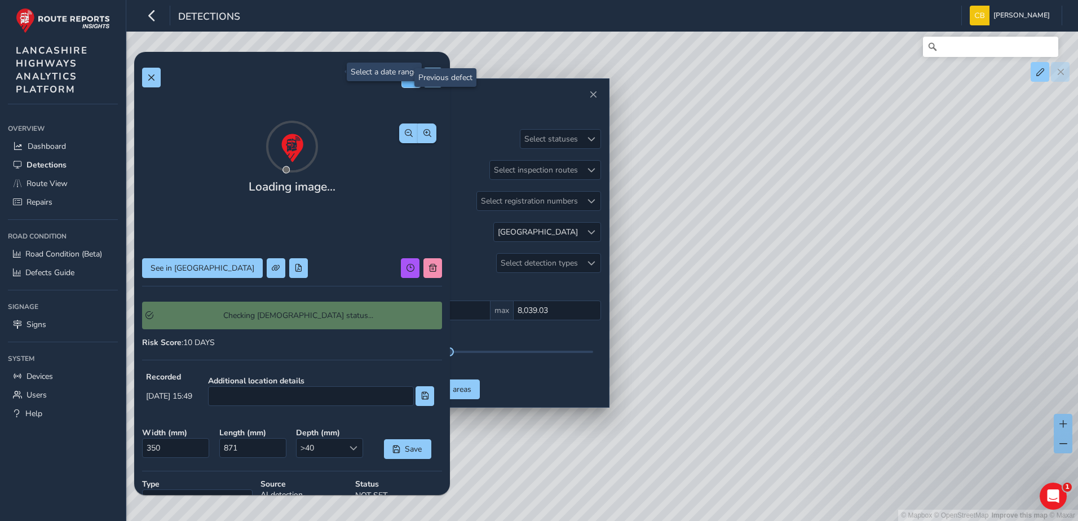
click at [408, 80] on span at bounding box center [412, 78] width 8 height 8
type input "715"
type input "1073"
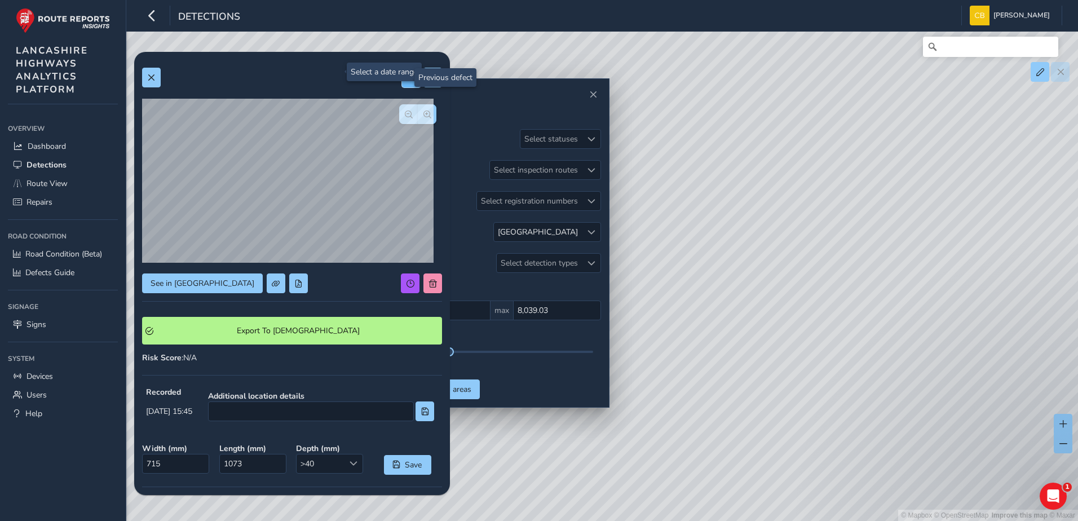
click at [408, 80] on span at bounding box center [412, 78] width 8 height 8
type input "573"
type input "762"
click at [408, 81] on span at bounding box center [412, 78] width 8 height 8
type input "371"
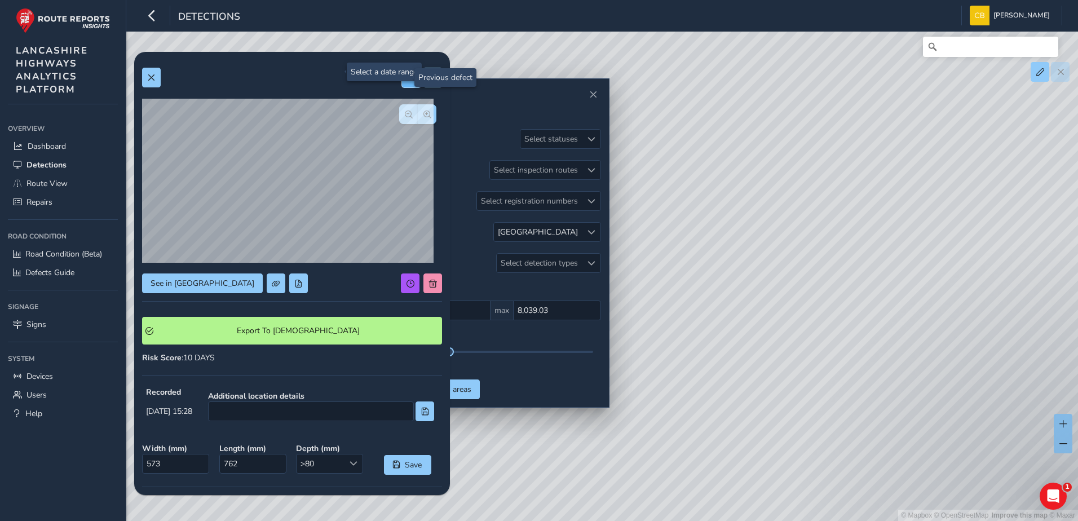
type input "644"
click at [408, 81] on span at bounding box center [412, 78] width 8 height 8
type input "436"
type input "514"
click at [402, 81] on div at bounding box center [422, 78] width 40 height 20
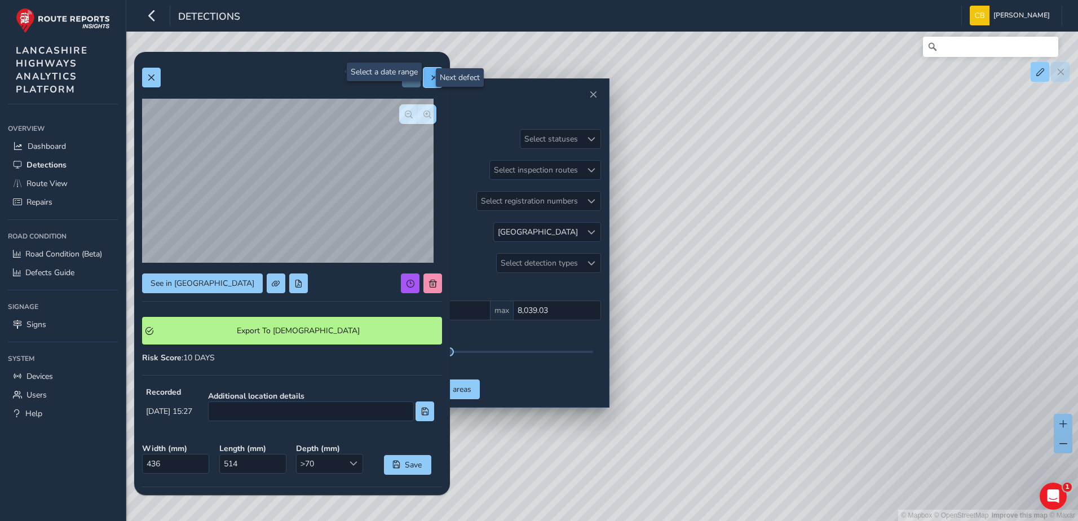
click at [431, 85] on button at bounding box center [433, 78] width 19 height 20
type input "371"
type input "644"
click at [418, 120] on button "button" at bounding box center [427, 114] width 19 height 20
click at [424, 116] on span "button" at bounding box center [428, 115] width 8 height 8
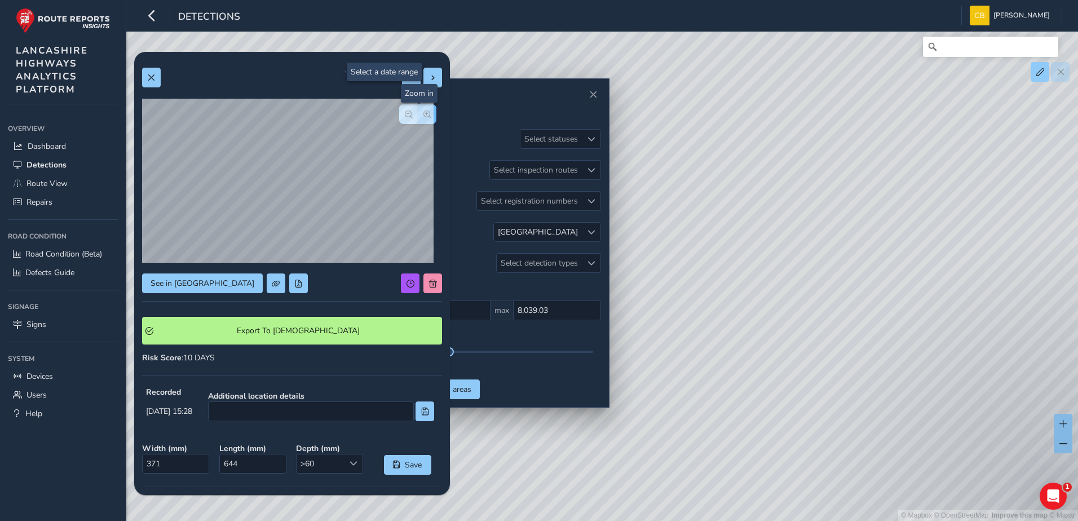
click at [424, 116] on span "button" at bounding box center [428, 115] width 8 height 8
click at [415, 116] on div at bounding box center [417, 114] width 37 height 20
click at [406, 116] on button "button" at bounding box center [408, 114] width 19 height 20
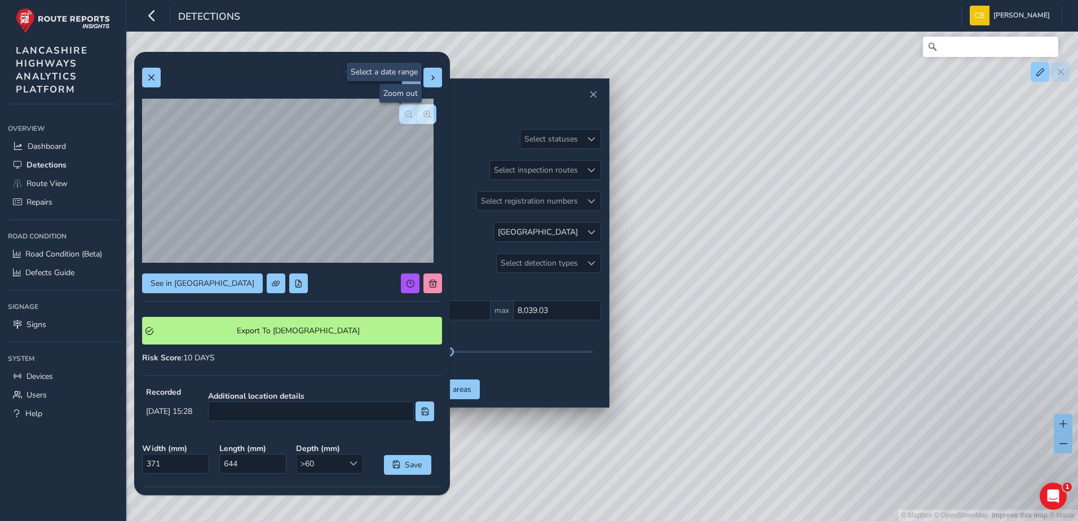
click at [406, 116] on button "button" at bounding box center [408, 114] width 19 height 20
click at [406, 116] on div at bounding box center [417, 114] width 37 height 20
drag, startPoint x: 669, startPoint y: 284, endPoint x: 627, endPoint y: 336, distance: 66.5
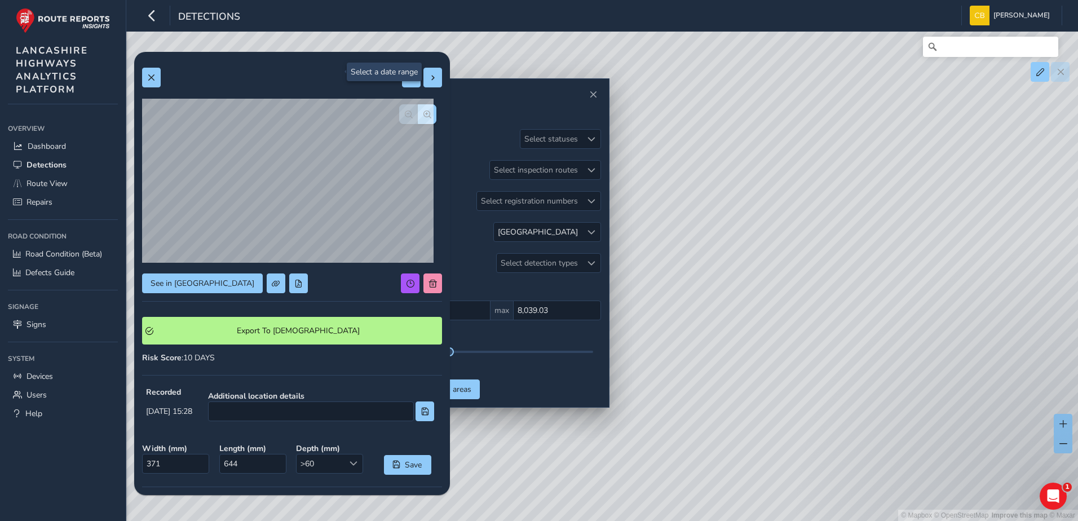
click at [627, 336] on div "© Mapbox © OpenStreetMap Improve this map © Maxar" at bounding box center [539, 260] width 1078 height 521
click at [427, 106] on button "button" at bounding box center [427, 114] width 19 height 20
click at [427, 107] on button "button" at bounding box center [427, 114] width 19 height 20
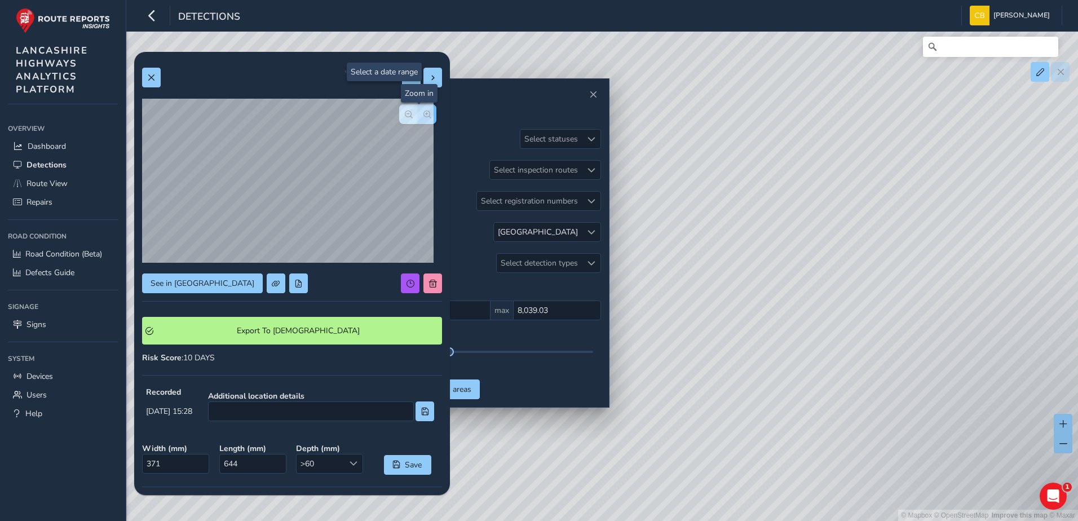
click at [427, 107] on button "button" at bounding box center [427, 114] width 19 height 20
click at [405, 116] on span "button" at bounding box center [409, 115] width 8 height 8
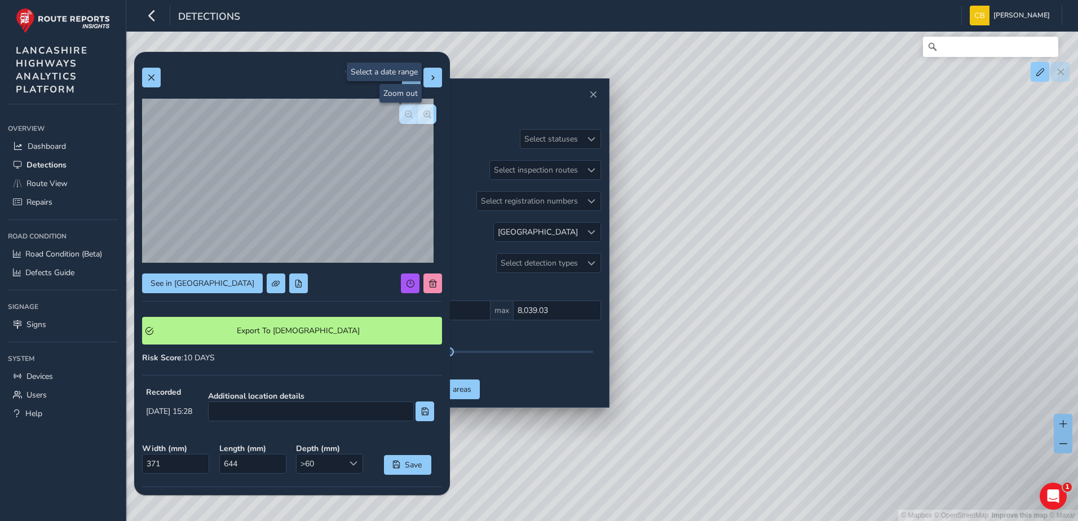
click at [405, 116] on span "button" at bounding box center [409, 115] width 8 height 8
click at [193, 284] on span "See in Route View" at bounding box center [203, 283] width 104 height 11
click at [403, 82] on button at bounding box center [411, 78] width 19 height 20
type input "436"
type input "514"
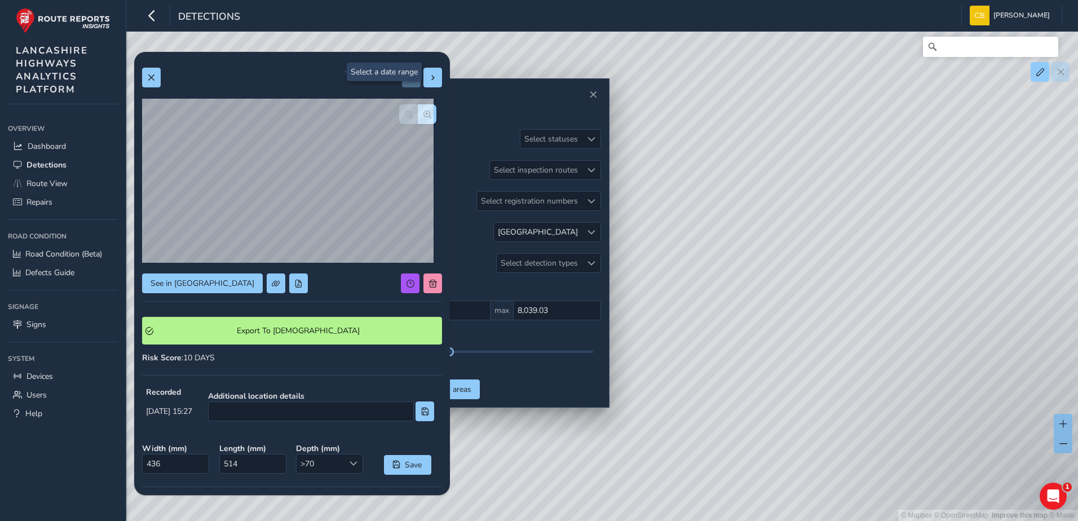
click at [403, 82] on div at bounding box center [422, 78] width 40 height 20
click at [429, 80] on span at bounding box center [433, 78] width 8 height 8
type input "371"
type input "644"
click at [429, 77] on span at bounding box center [433, 78] width 8 height 8
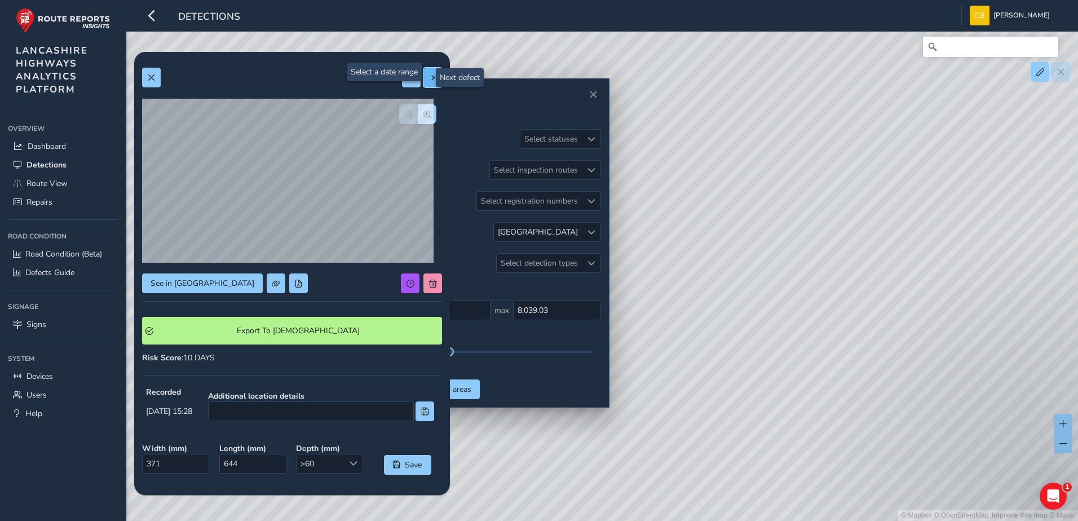
type input "573"
type input "762"
click at [421, 118] on button "button" at bounding box center [427, 114] width 19 height 20
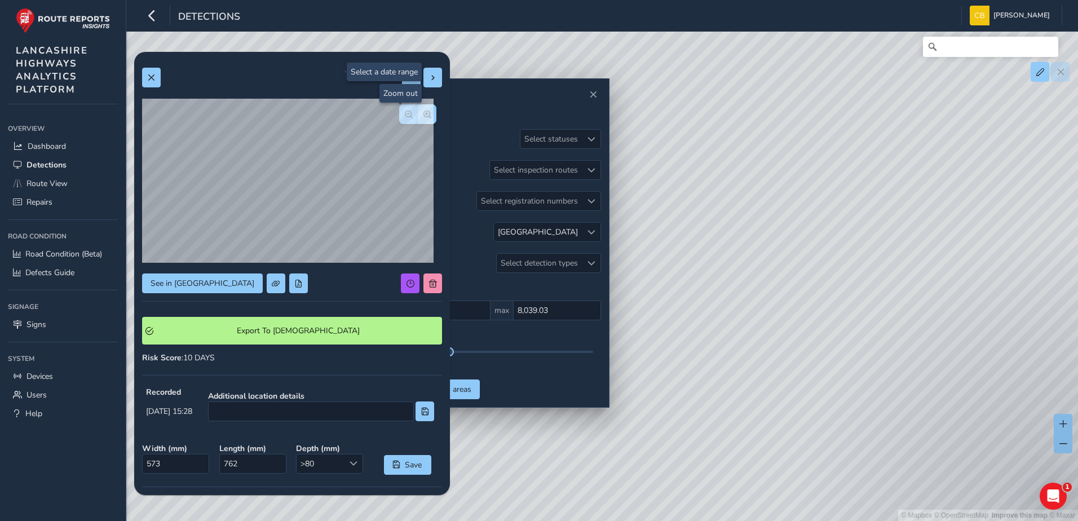
click at [405, 116] on span "button" at bounding box center [409, 115] width 8 height 8
drag, startPoint x: 425, startPoint y: 78, endPoint x: 443, endPoint y: 72, distance: 18.7
click at [429, 78] on span at bounding box center [433, 78] width 8 height 8
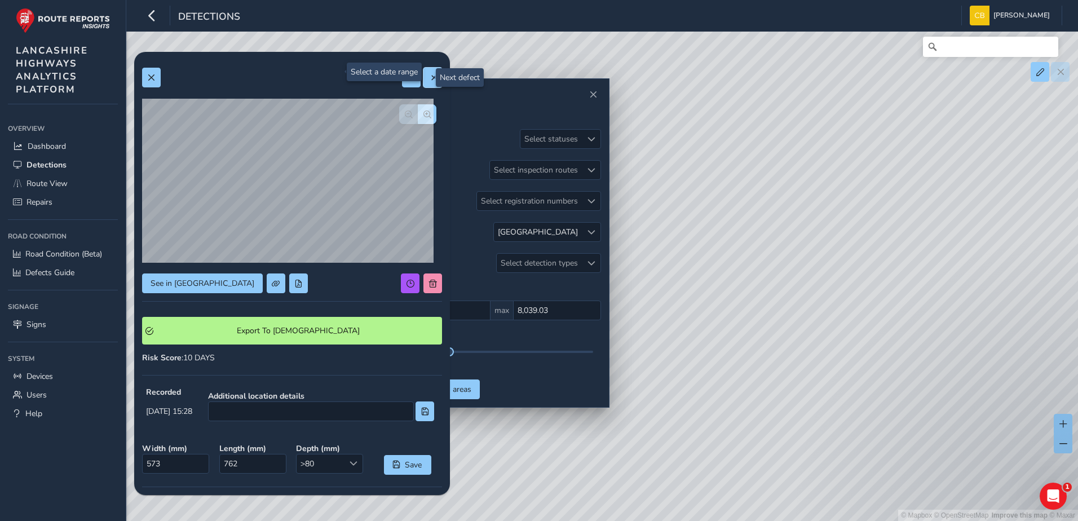
type input "715"
type input "1073"
click at [424, 111] on span "button" at bounding box center [428, 115] width 8 height 8
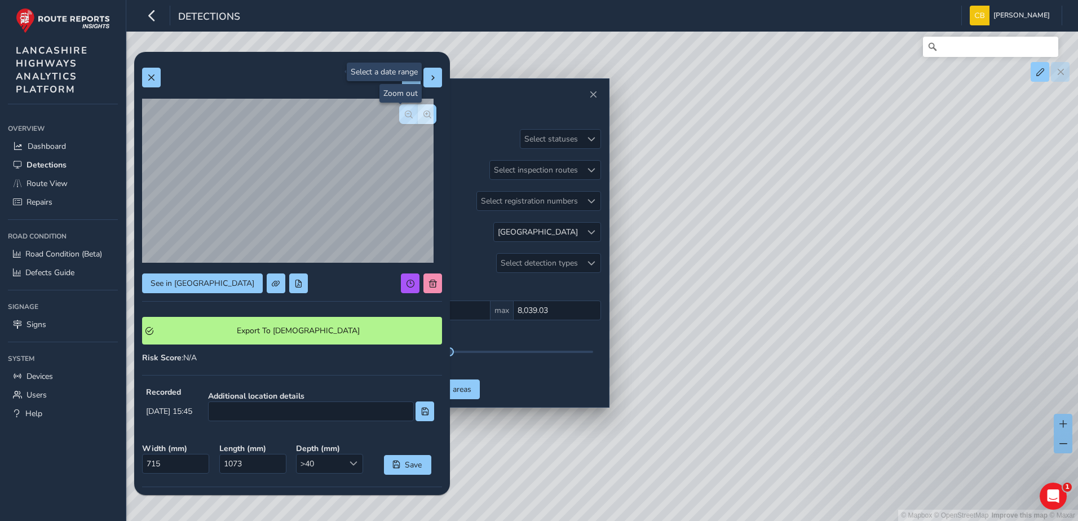
click at [405, 116] on span "button" at bounding box center [409, 115] width 8 height 8
click at [403, 116] on div at bounding box center [417, 114] width 37 height 20
click at [420, 119] on button "button" at bounding box center [427, 114] width 19 height 20
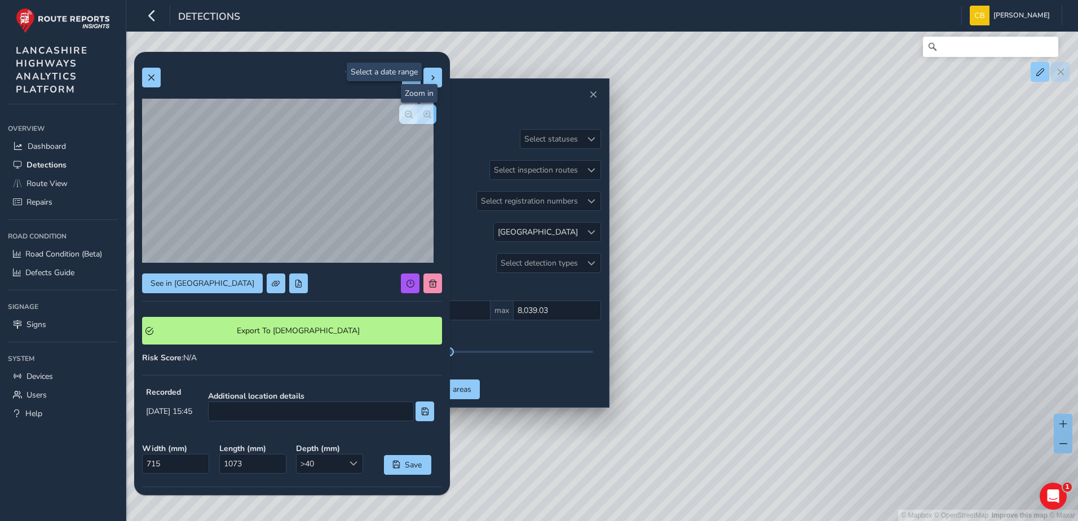
click at [420, 120] on button "button" at bounding box center [427, 114] width 19 height 20
click at [399, 112] on button "button" at bounding box center [408, 114] width 19 height 20
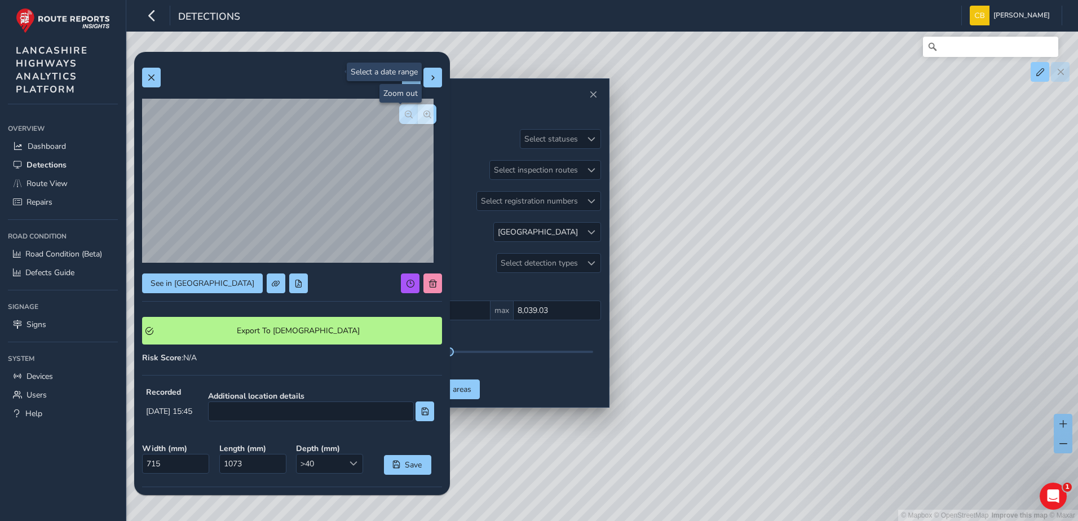
click at [399, 113] on button "button" at bounding box center [408, 114] width 19 height 20
click at [399, 114] on button "button" at bounding box center [408, 114] width 19 height 20
click at [405, 114] on span "button" at bounding box center [409, 115] width 8 height 8
click at [424, 82] on button at bounding box center [433, 78] width 19 height 20
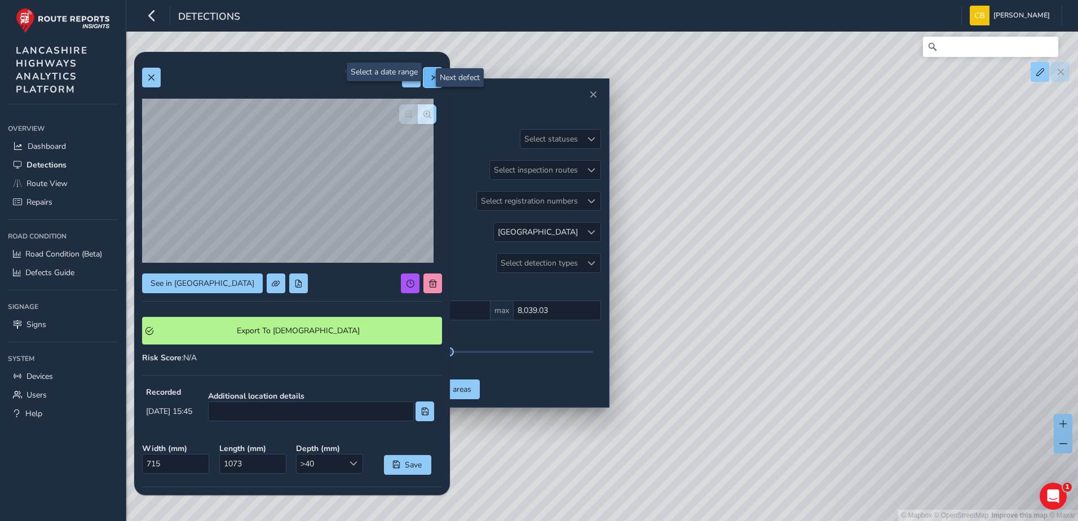
type input "350"
type input "871"
click at [424, 111] on button "button" at bounding box center [427, 114] width 19 height 20
click at [423, 112] on button "button" at bounding box center [427, 114] width 19 height 20
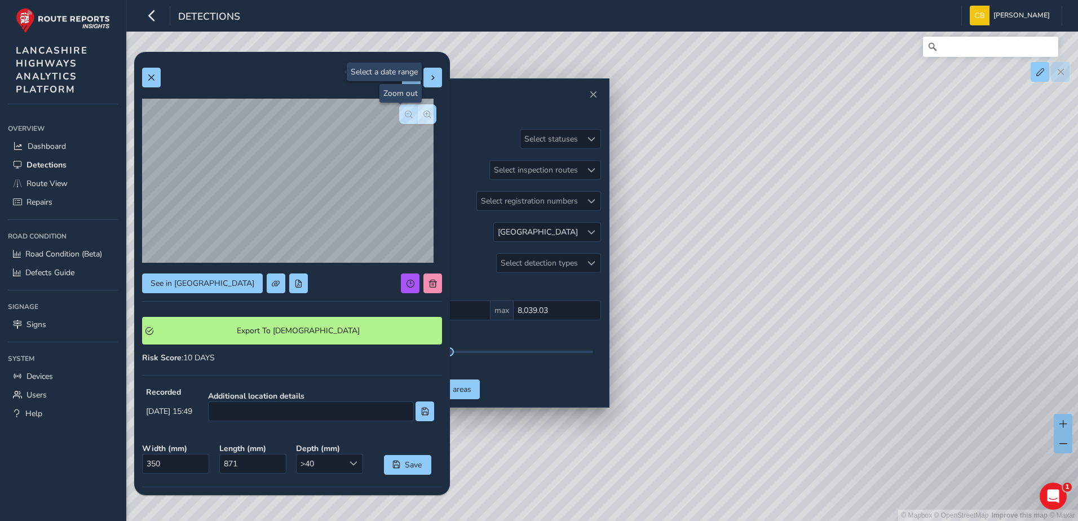
click at [405, 113] on span "button" at bounding box center [409, 115] width 8 height 8
click at [425, 86] on button at bounding box center [433, 78] width 19 height 20
type input "217"
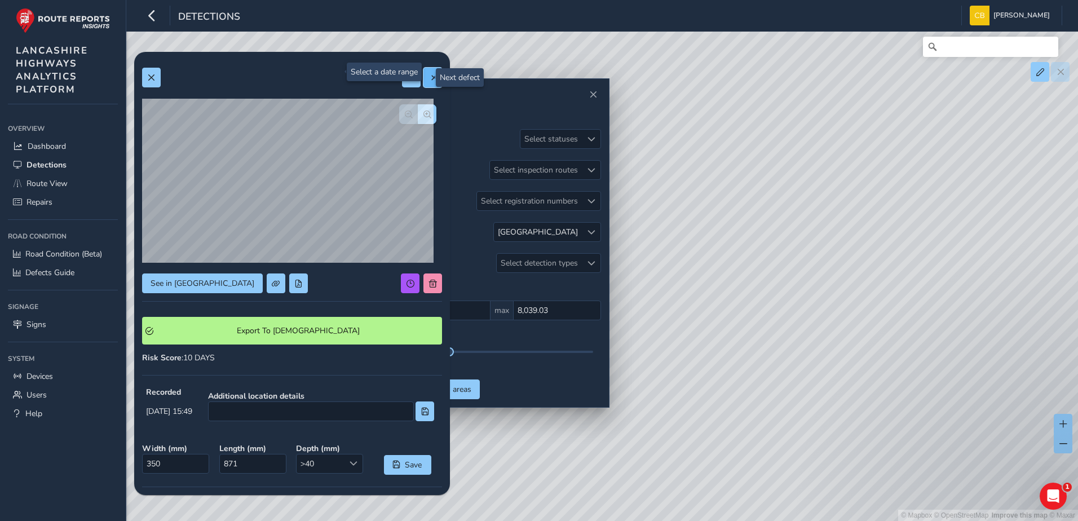
type input "452"
click at [424, 114] on span "button" at bounding box center [428, 115] width 8 height 8
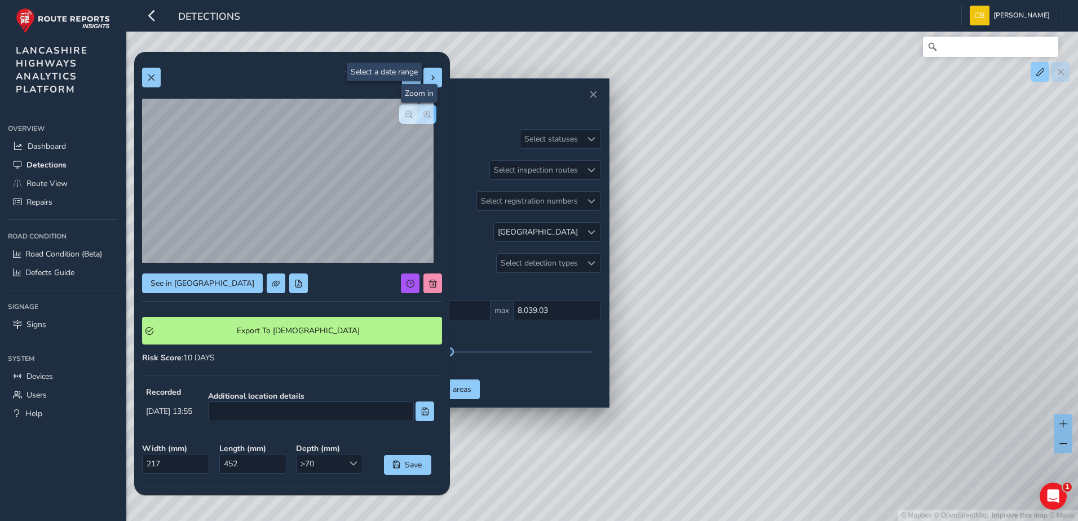
click at [424, 114] on span "button" at bounding box center [428, 115] width 8 height 8
click at [420, 114] on div at bounding box center [417, 114] width 37 height 20
click at [405, 115] on span "button" at bounding box center [409, 115] width 8 height 8
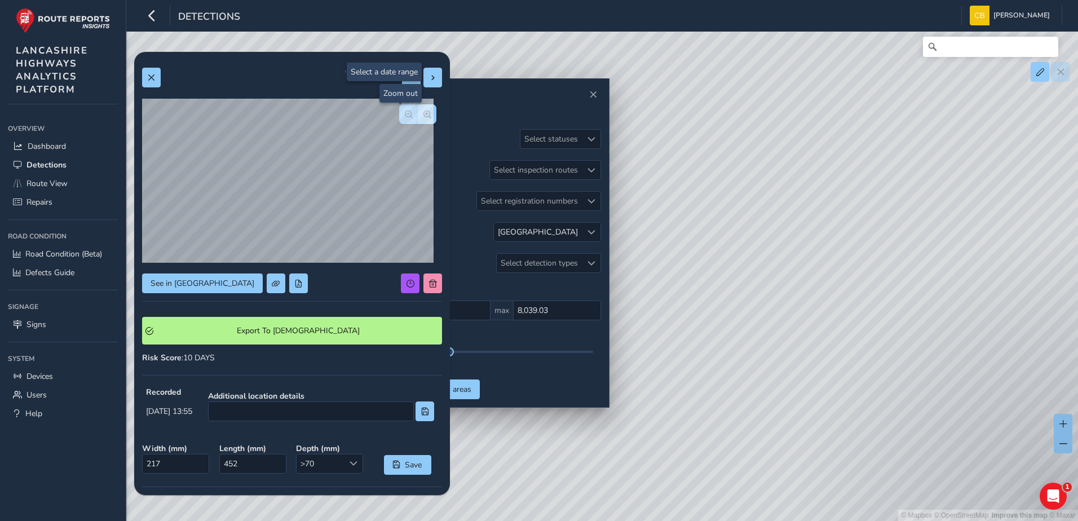
click at [405, 115] on span "button" at bounding box center [409, 115] width 8 height 8
click at [399, 115] on div at bounding box center [417, 114] width 37 height 20
click at [429, 81] on span at bounding box center [433, 78] width 8 height 8
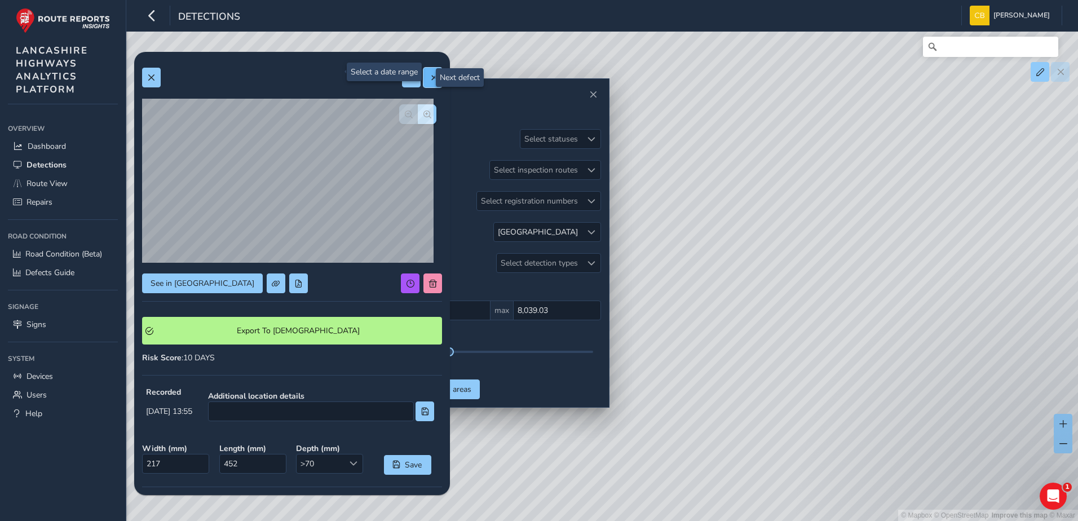
type input "805"
type input "1166"
click at [424, 83] on button at bounding box center [433, 78] width 19 height 20
type input "682"
type input "827"
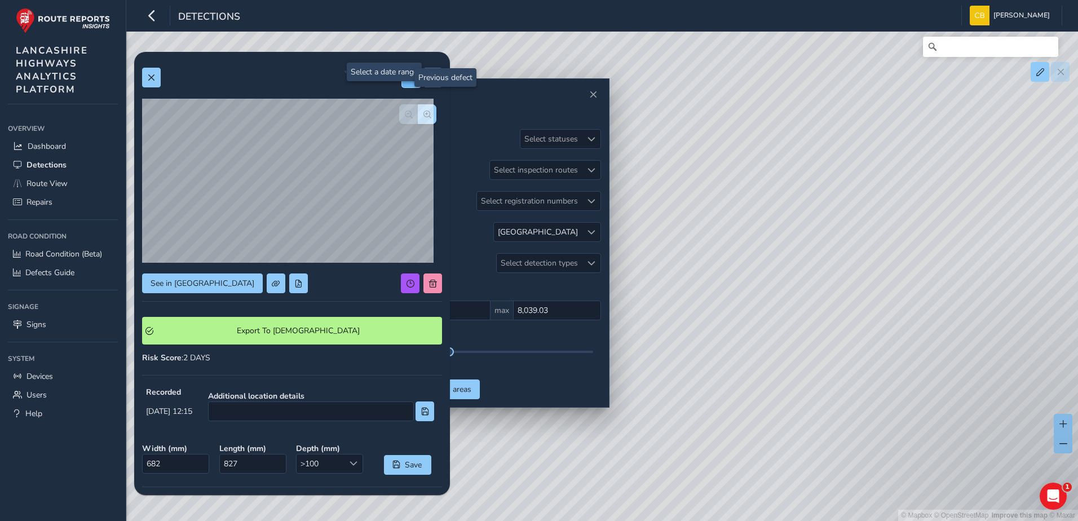
click at [402, 86] on button at bounding box center [411, 78] width 19 height 20
type input "805"
type input "1166"
click at [402, 86] on button at bounding box center [411, 78] width 19 height 20
type input "217"
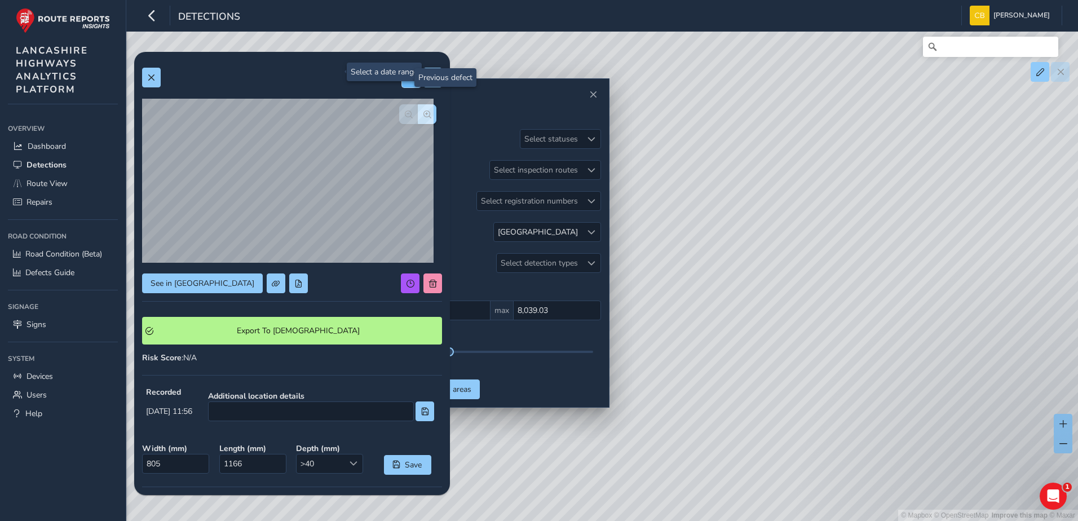
type input "452"
click at [402, 86] on button at bounding box center [411, 78] width 19 height 20
type input "350"
type input "871"
click at [402, 86] on button at bounding box center [411, 78] width 19 height 20
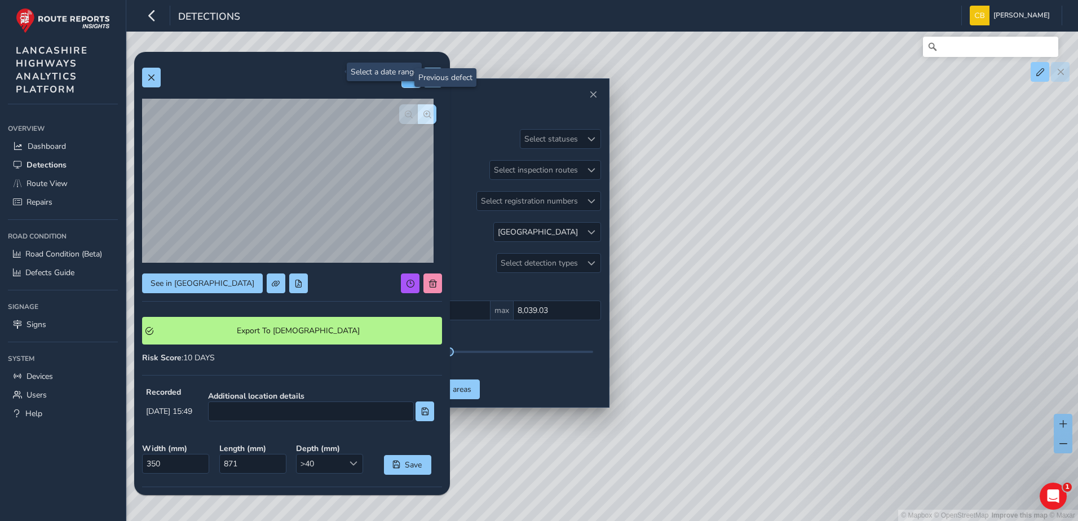
type input "715"
type input "1073"
click at [402, 88] on div "See in Route View Export To Symology Risk Score : N/A Recorded Sep 11 2025, 15:…" at bounding box center [292, 349] width 300 height 578
click at [403, 85] on button at bounding box center [411, 78] width 19 height 20
type input "573"
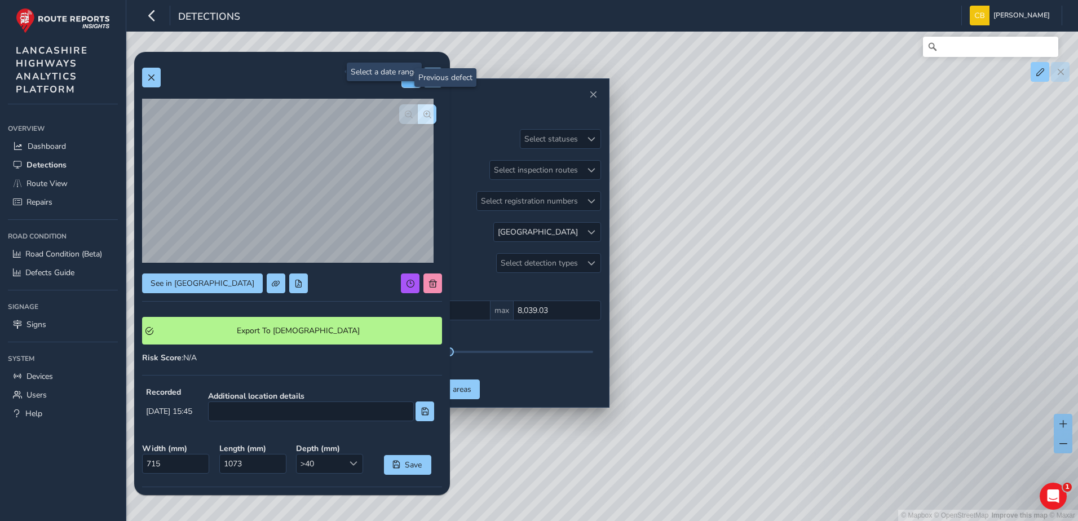
type input "762"
click at [403, 85] on button at bounding box center [411, 78] width 19 height 20
type input "371"
type input "644"
click at [403, 85] on button at bounding box center [411, 78] width 19 height 20
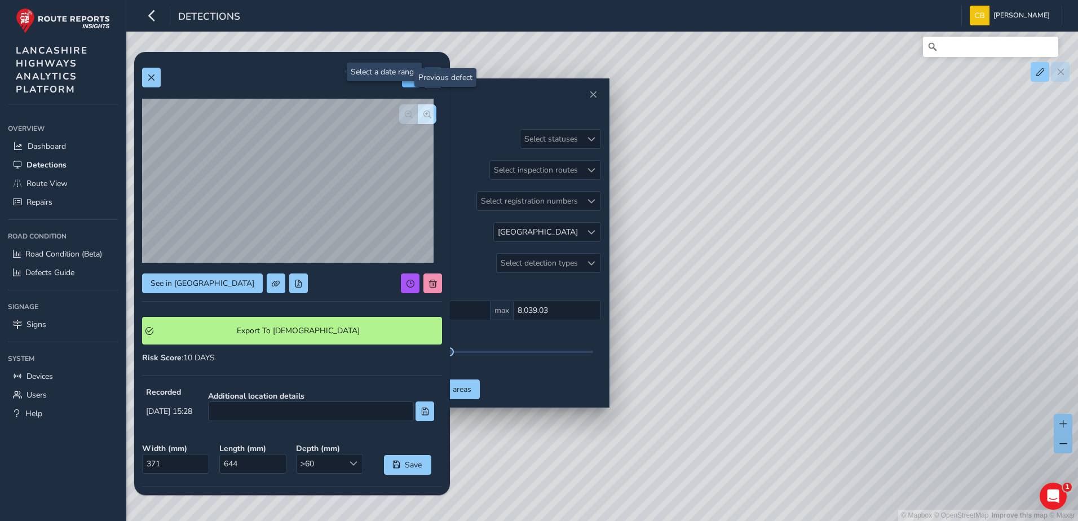
type input "436"
type input "514"
click at [403, 85] on div at bounding box center [422, 78] width 40 height 20
click at [441, 83] on div "See in Route View Export To Symology Risk Score : 10 DAYS Recorded Sep 11 2025,…" at bounding box center [292, 348] width 316 height 593
click at [434, 81] on div "See in Route View Export To Symology Risk Score : 10 DAYS Recorded Sep 11 2025,…" at bounding box center [292, 348] width 316 height 593
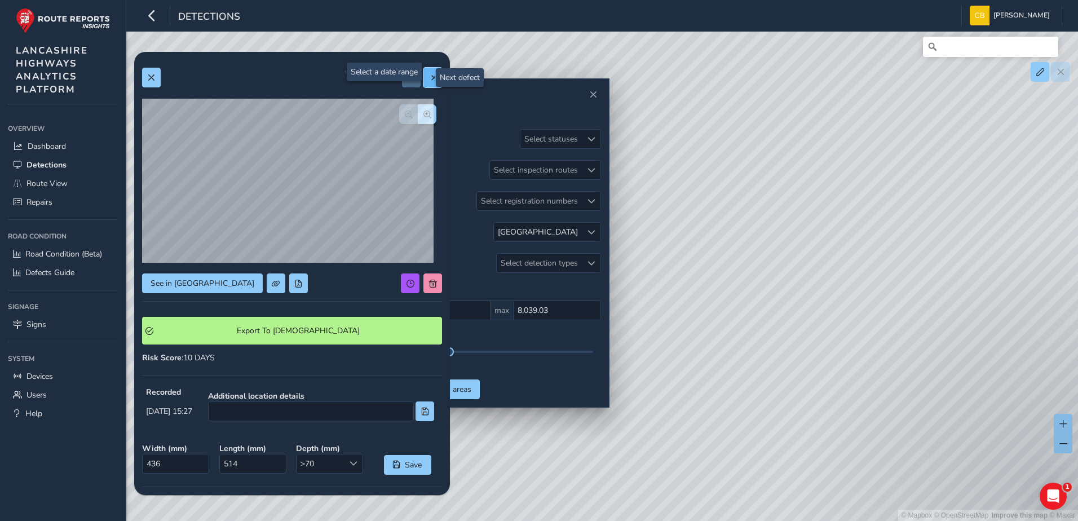
click at [429, 81] on span at bounding box center [433, 78] width 8 height 8
type input "371"
type input "644"
click at [418, 123] on button "button" at bounding box center [427, 114] width 19 height 20
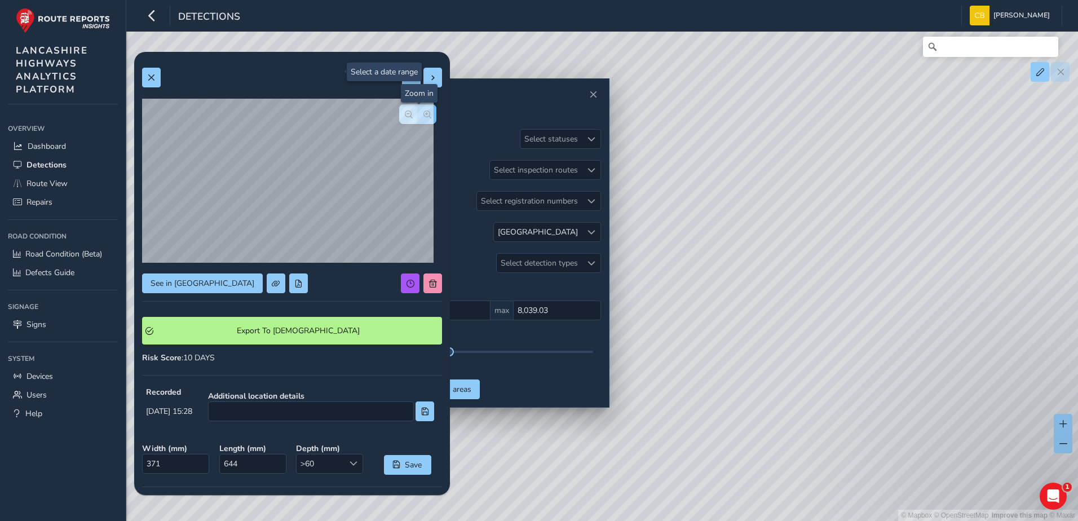
click at [418, 123] on button "button" at bounding box center [427, 114] width 19 height 20
click at [148, 77] on span at bounding box center [151, 78] width 8 height 8
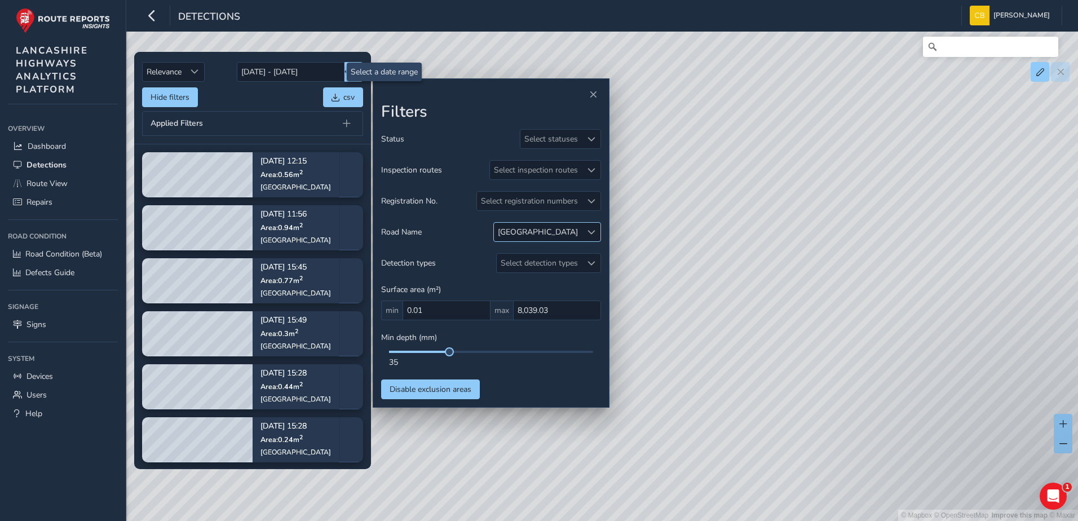
click at [593, 231] on span at bounding box center [592, 232] width 8 height 8
click at [517, 286] on span at bounding box center [516, 284] width 8 height 8
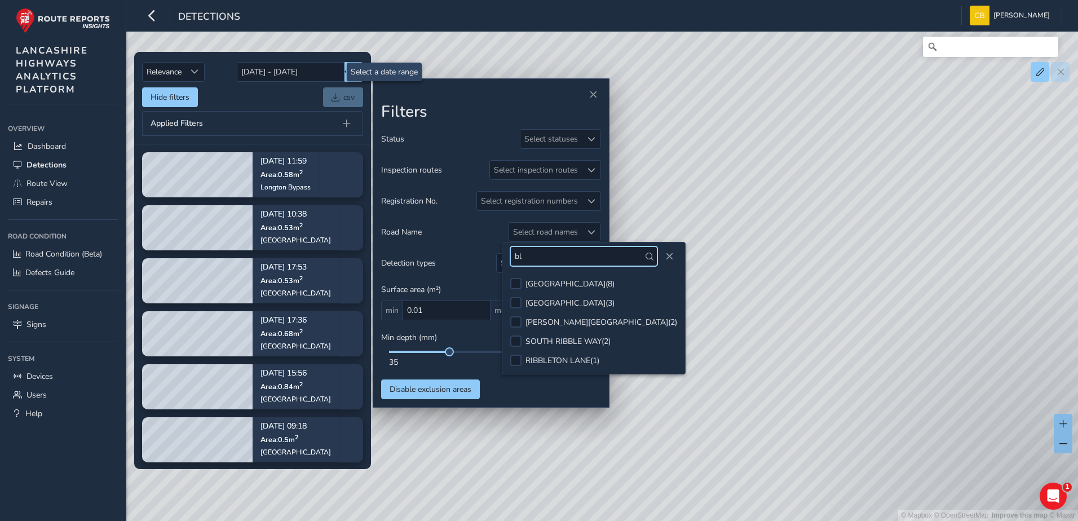
click at [540, 259] on input "bl" at bounding box center [583, 256] width 147 height 20
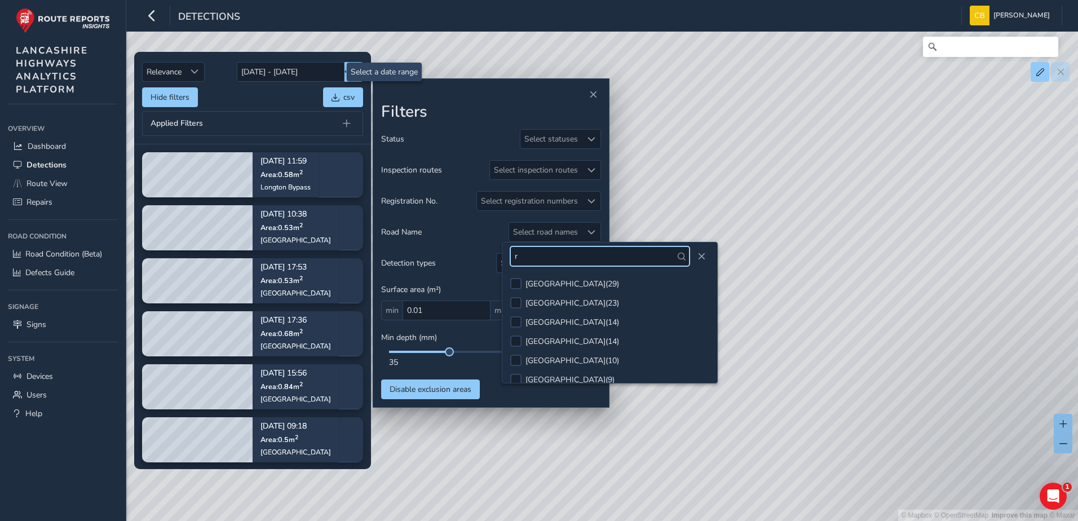
click at [606, 262] on input "r" at bounding box center [599, 256] width 179 height 20
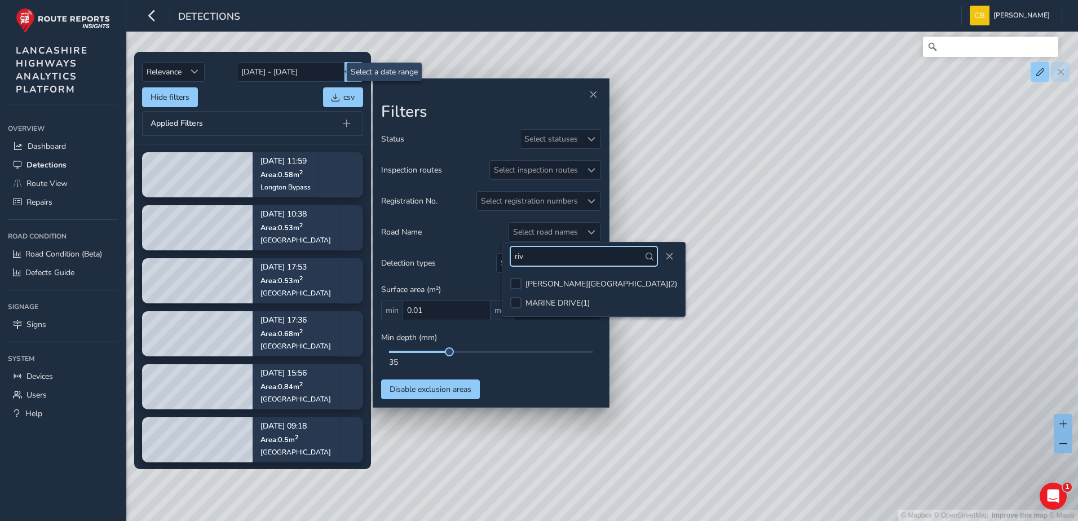
click at [559, 257] on input "riv" at bounding box center [583, 256] width 147 height 20
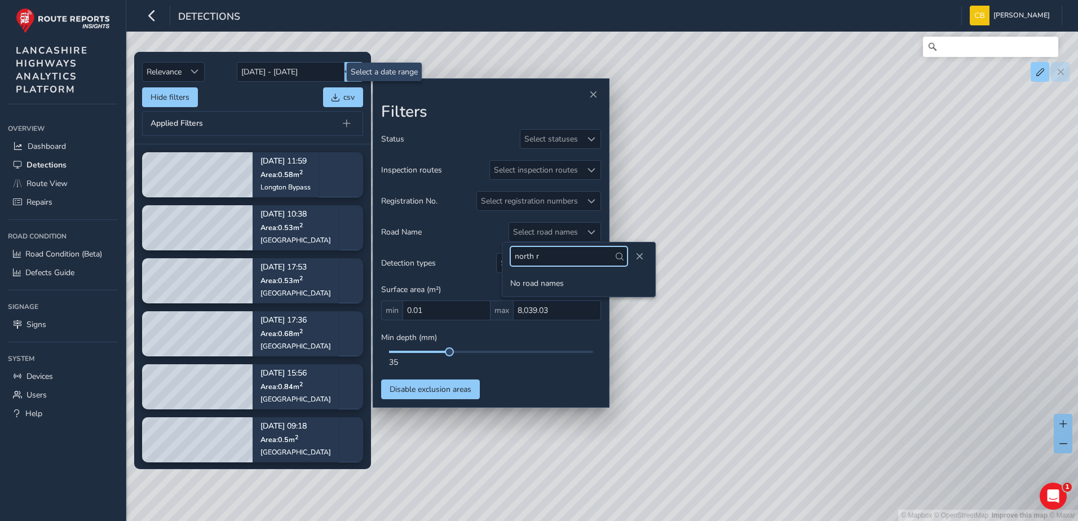
drag, startPoint x: 547, startPoint y: 254, endPoint x: 510, endPoint y: 263, distance: 38.3
click at [510, 263] on div "north r" at bounding box center [579, 257] width 153 height 28
click at [569, 255] on input "marsh" at bounding box center [568, 256] width 117 height 20
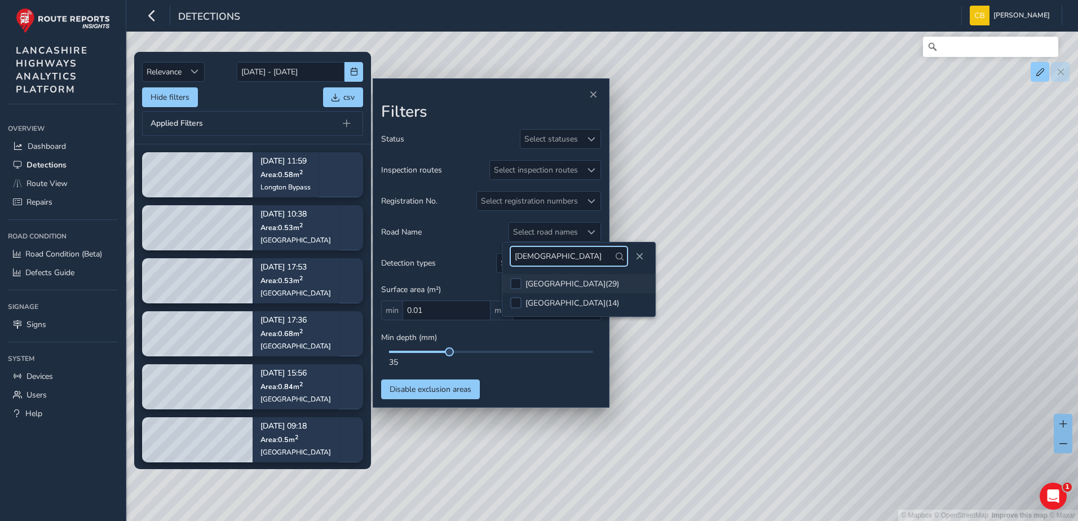
type input "prest"
click at [569, 277] on li "PRESTON NEW ROAD ( 29 )" at bounding box center [579, 283] width 153 height 19
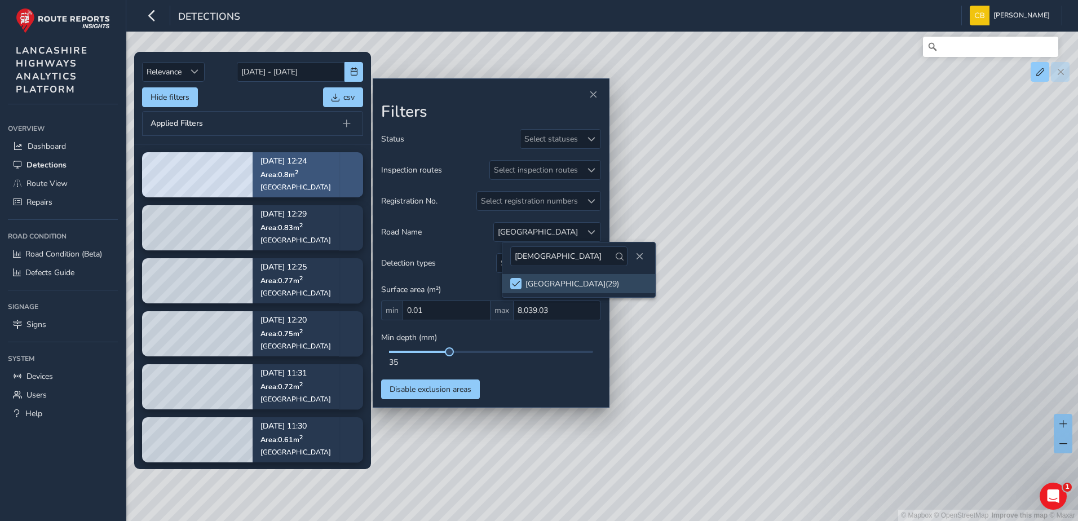
click at [278, 172] on span "Area: 0.8 m 2" at bounding box center [280, 175] width 38 height 10
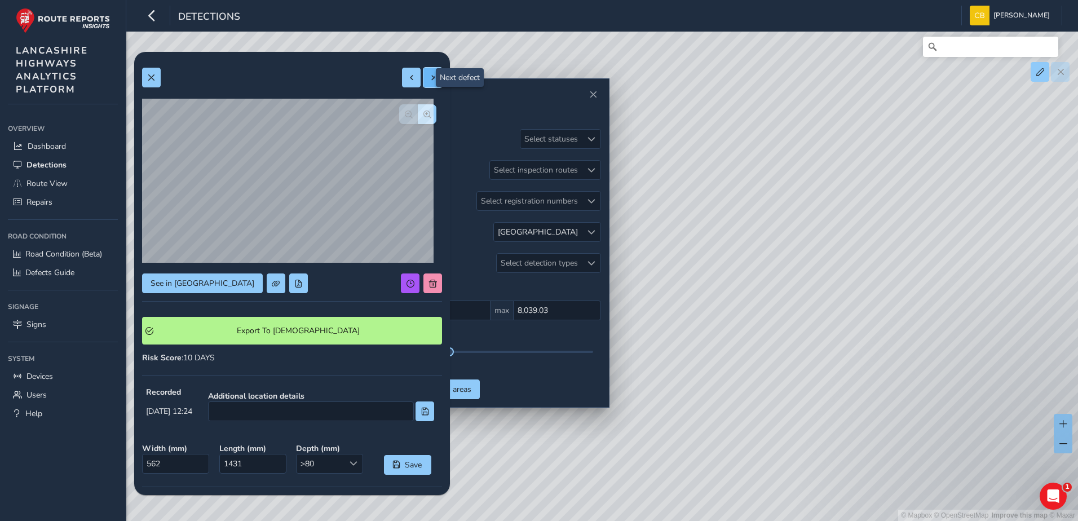
click at [424, 78] on button at bounding box center [433, 78] width 19 height 20
type input "931"
type input "831"
click at [424, 78] on button at bounding box center [433, 78] width 19 height 20
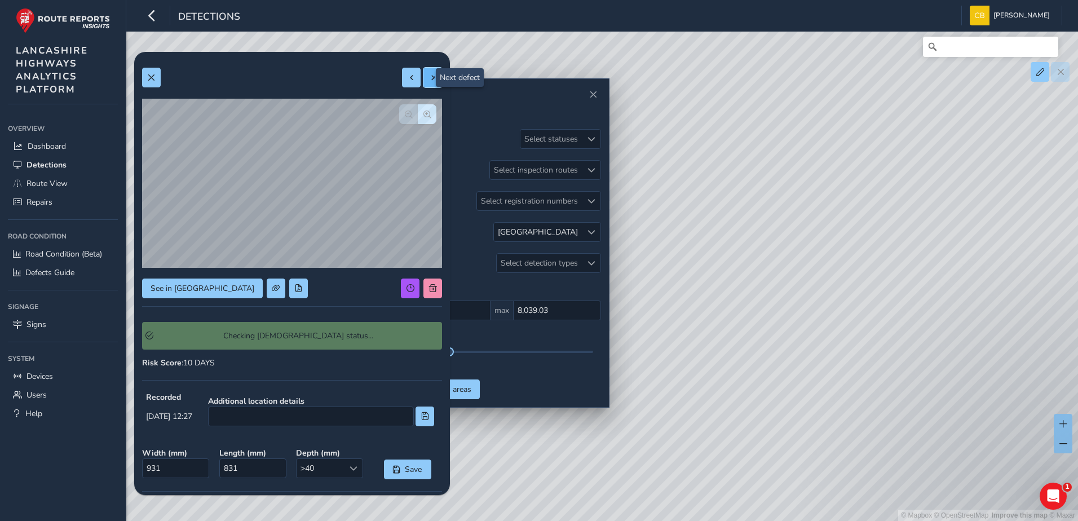
type input "341"
type input "735"
click at [424, 78] on button at bounding box center [433, 78] width 19 height 20
type input "238"
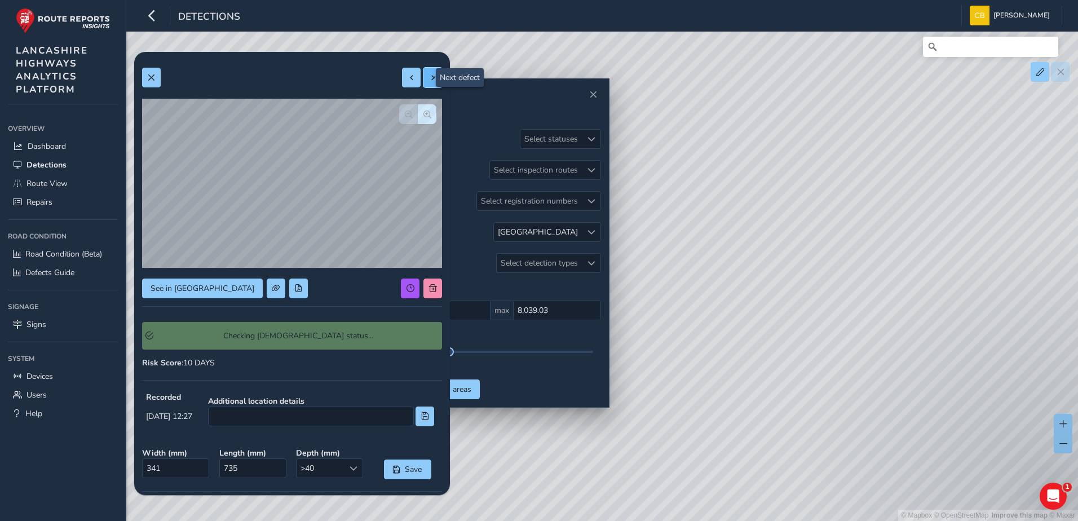
type input "1012"
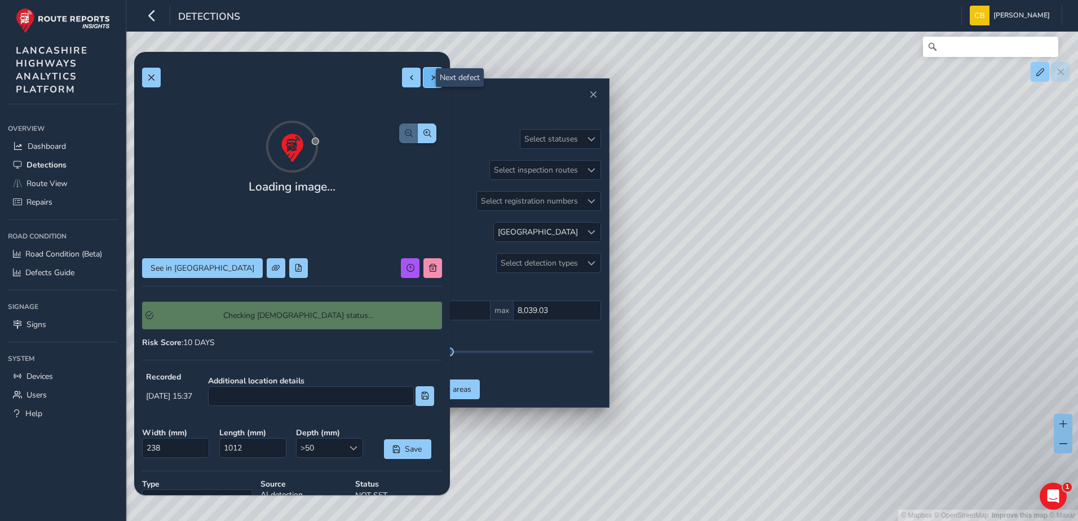
click at [424, 78] on button at bounding box center [433, 78] width 19 height 20
type input "313"
type input "680"
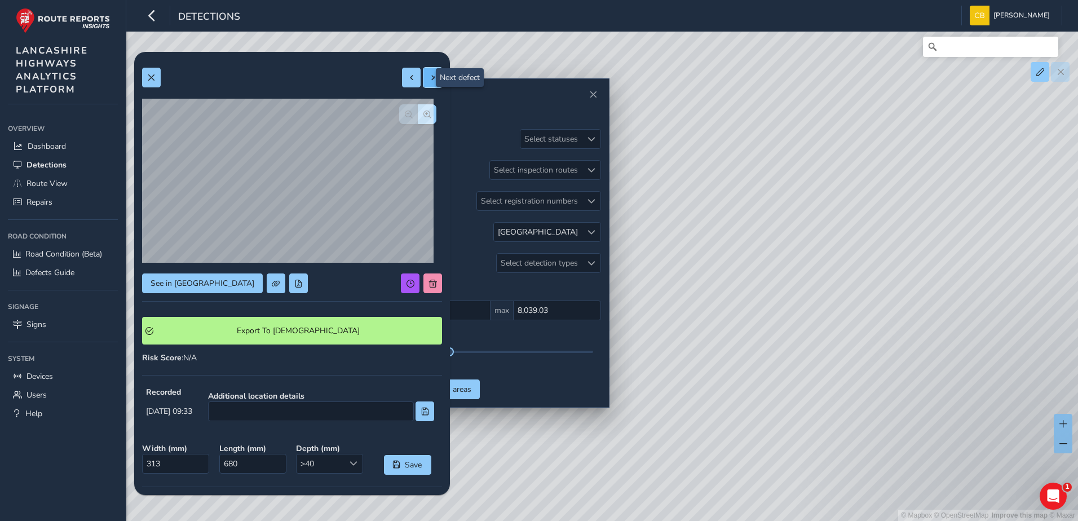
click at [424, 78] on button at bounding box center [433, 78] width 19 height 20
type input "1058"
type input "1494"
click at [419, 78] on div at bounding box center [422, 78] width 40 height 20
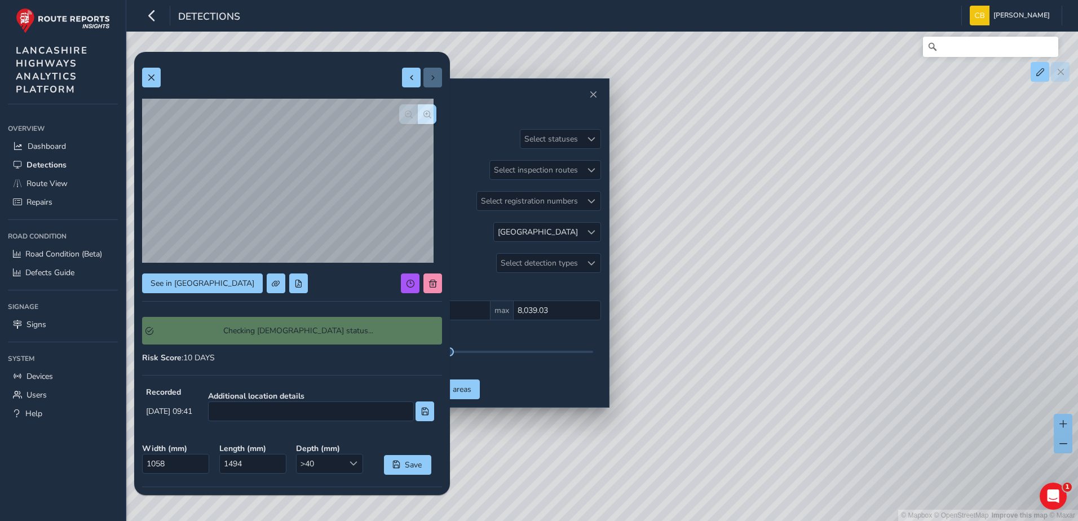
click at [419, 78] on div at bounding box center [422, 78] width 40 height 20
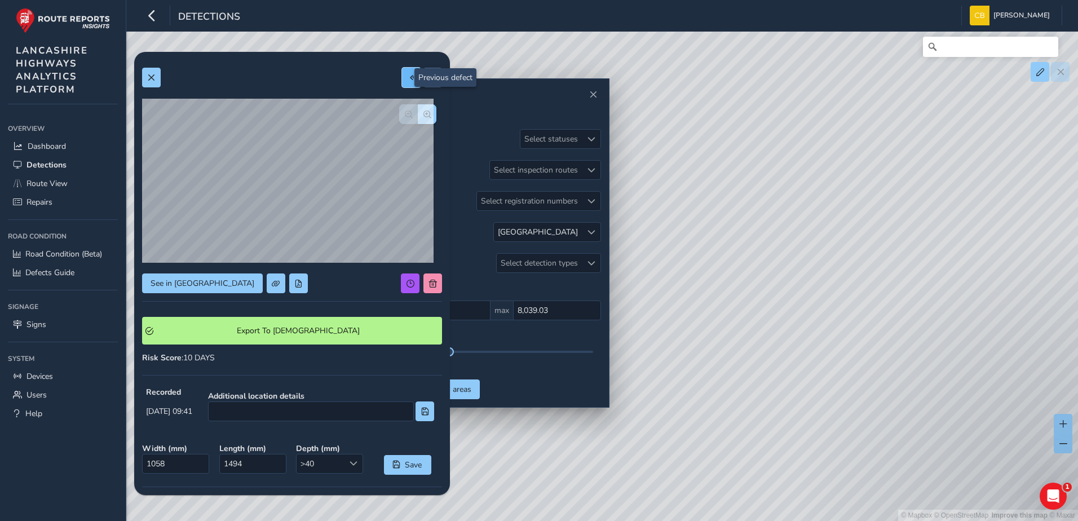
click at [402, 82] on button at bounding box center [411, 78] width 19 height 20
type input "313"
type input "680"
click at [413, 83] on div at bounding box center [422, 78] width 40 height 20
click at [424, 80] on button at bounding box center [433, 78] width 19 height 20
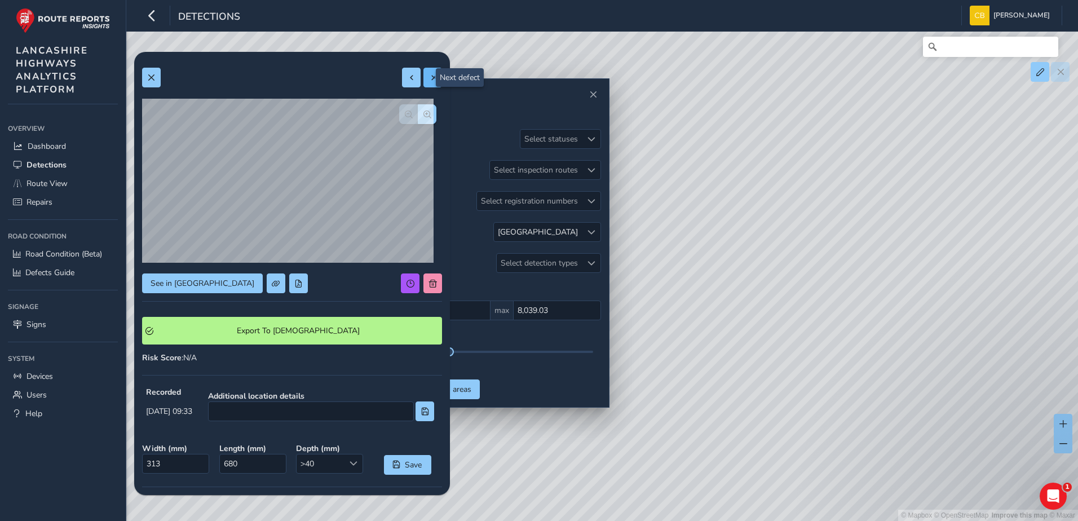
type input "1058"
type input "1494"
click at [209, 280] on span "See in Route View" at bounding box center [203, 283] width 104 height 11
click at [402, 76] on button at bounding box center [411, 78] width 19 height 20
type input "313"
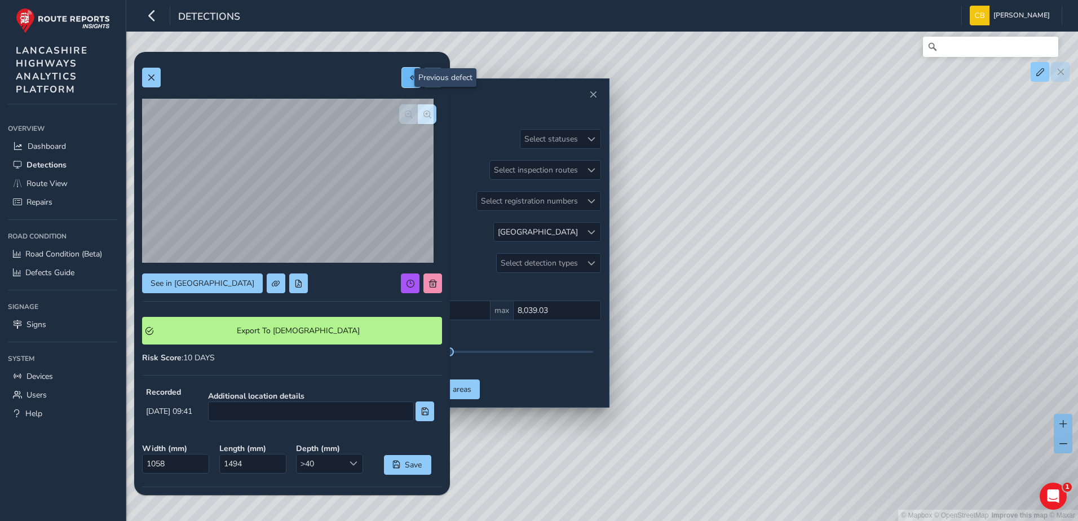
type input "680"
click at [408, 76] on span at bounding box center [412, 78] width 8 height 8
type input "238"
type input "1012"
click at [402, 82] on button at bounding box center [411, 78] width 19 height 20
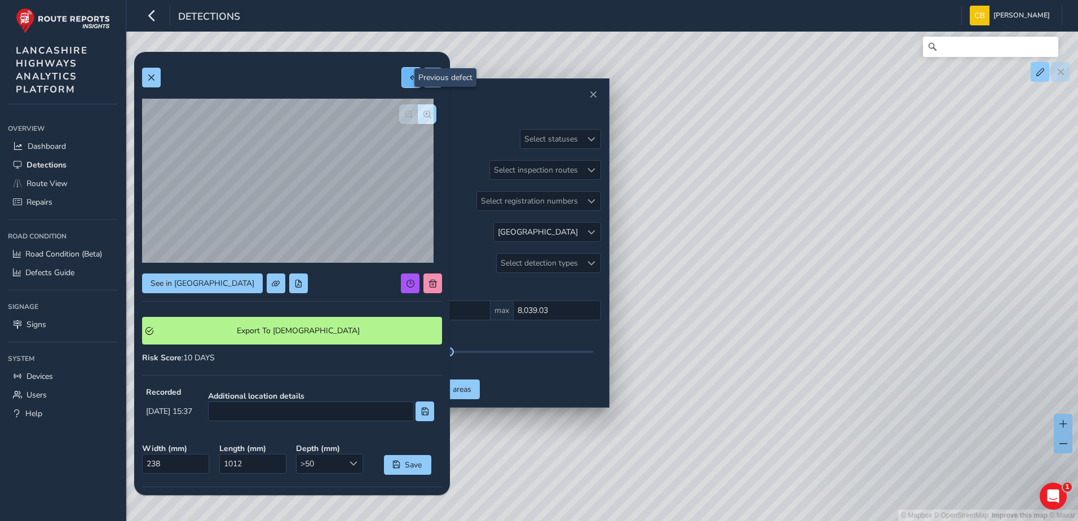
type input "544"
type input "1523"
click at [402, 78] on button at bounding box center [411, 78] width 19 height 20
type input "341"
type input "735"
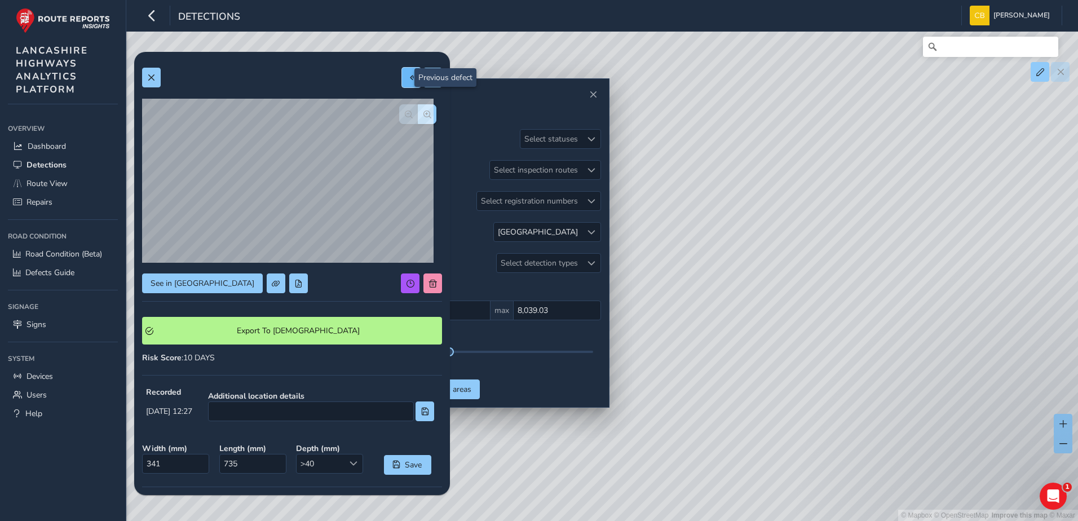
click at [402, 78] on button at bounding box center [411, 78] width 19 height 20
type input "931"
type input "831"
click at [403, 85] on button at bounding box center [411, 78] width 19 height 20
type input "562"
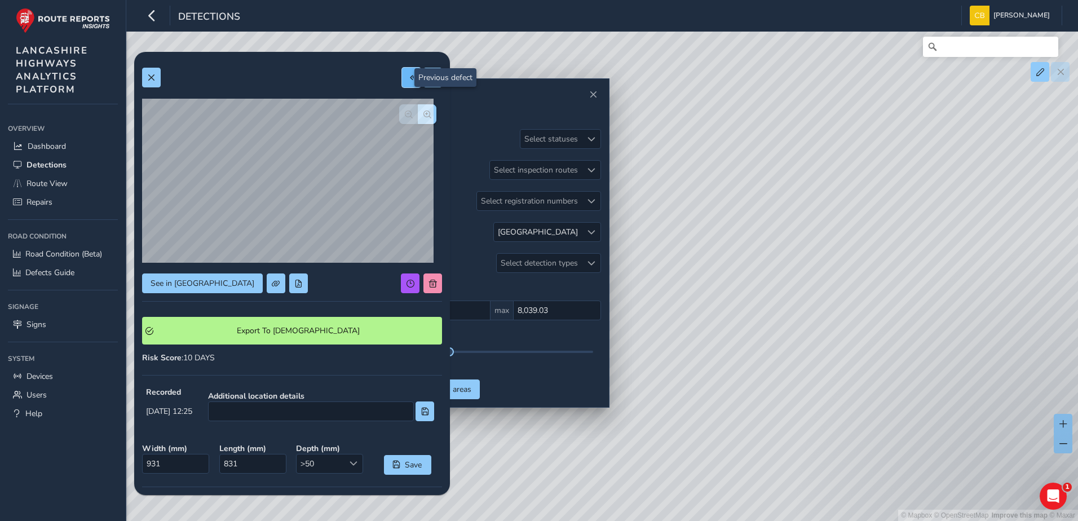
type input "1431"
click at [391, 79] on div at bounding box center [292, 78] width 300 height 20
click at [393, 79] on div at bounding box center [292, 78] width 300 height 20
click at [402, 83] on button at bounding box center [411, 78] width 19 height 20
type input "427"
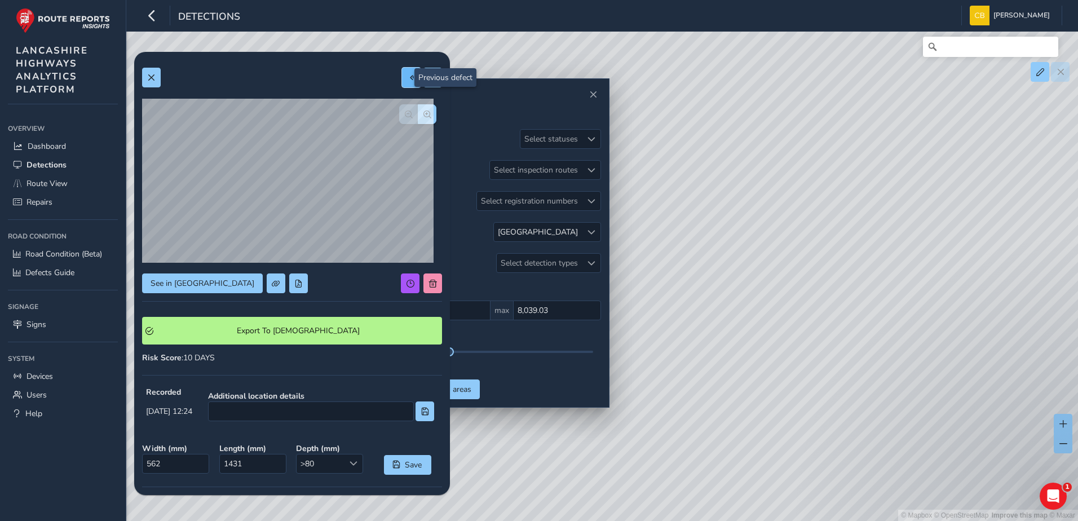
type input "937"
click at [402, 79] on button at bounding box center [411, 78] width 19 height 20
type input "397"
type input "681"
click at [402, 82] on button at bounding box center [411, 78] width 19 height 20
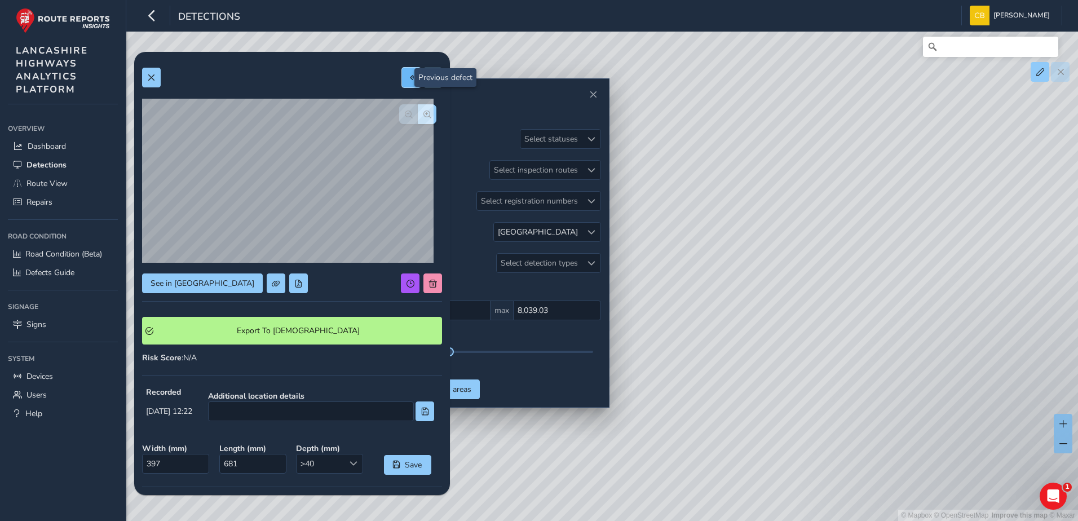
type input "589"
type input "830"
click at [402, 82] on button at bounding box center [411, 78] width 19 height 20
type input "385"
type input "481"
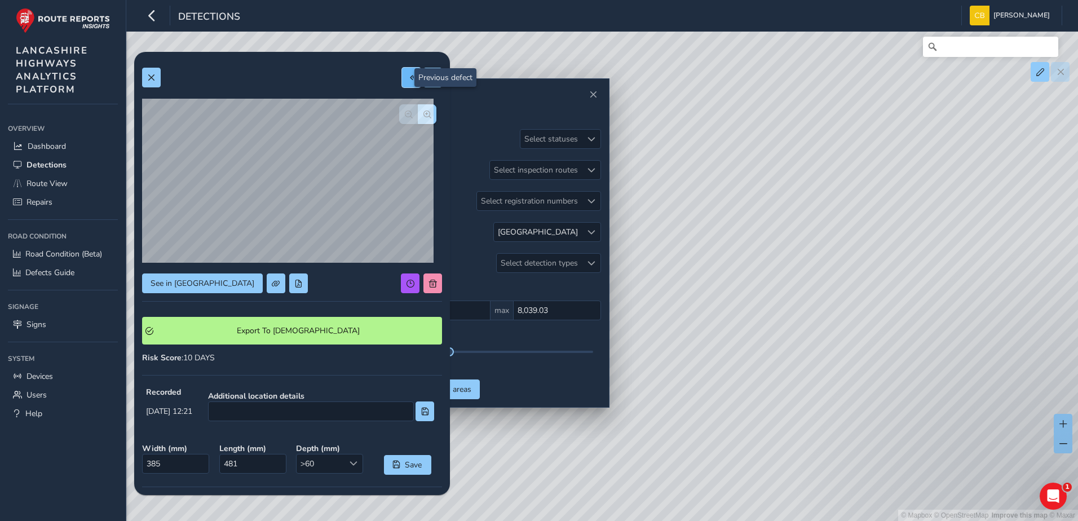
click at [408, 77] on span at bounding box center [412, 78] width 8 height 8
type input "578"
type input "1290"
click at [402, 79] on button at bounding box center [411, 78] width 19 height 20
type input "549"
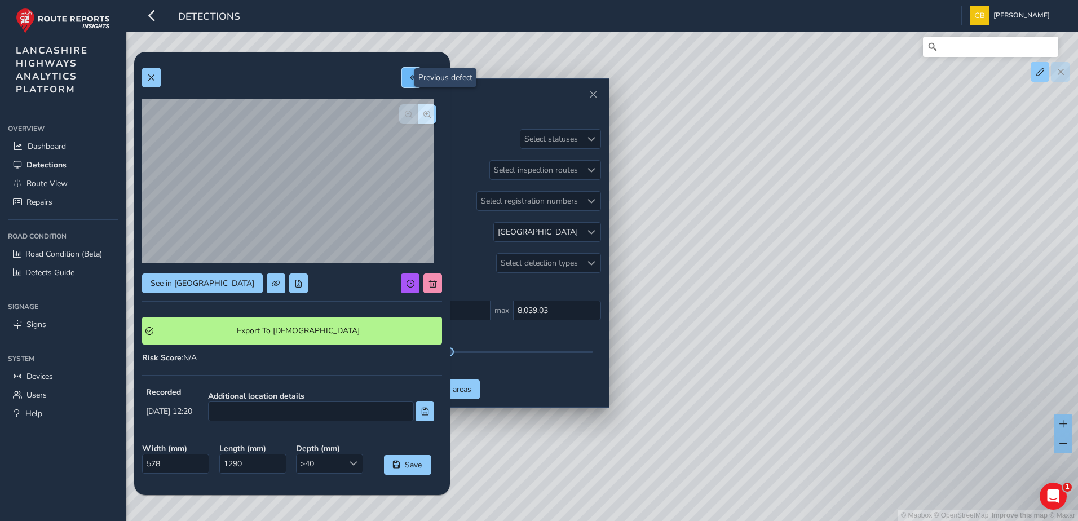
type input "803"
click at [408, 76] on span at bounding box center [412, 78] width 8 height 8
type input "182"
type input "411"
click at [402, 78] on button at bounding box center [411, 78] width 19 height 20
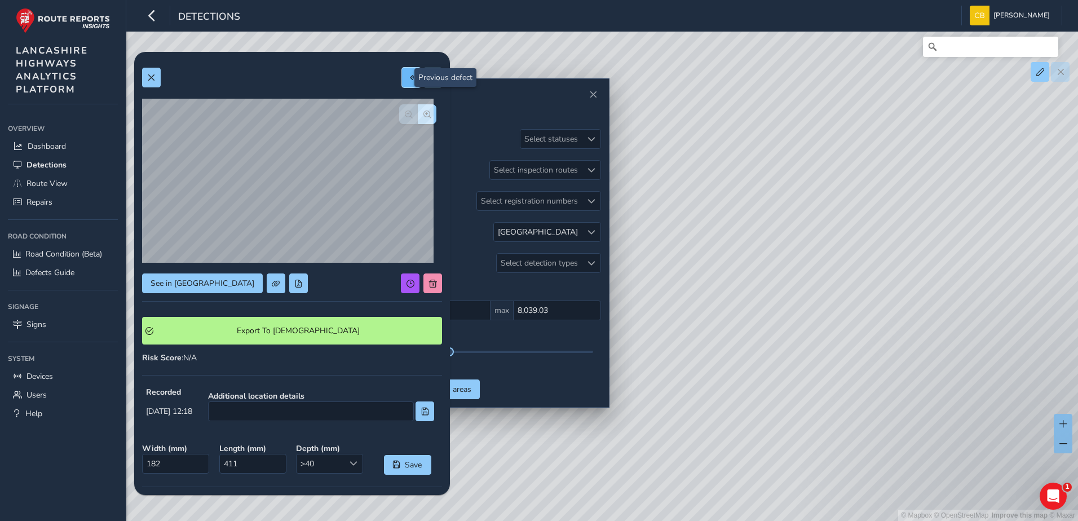
type input "340"
type input "732"
click at [408, 78] on span at bounding box center [412, 78] width 8 height 8
type input "407"
type input "391"
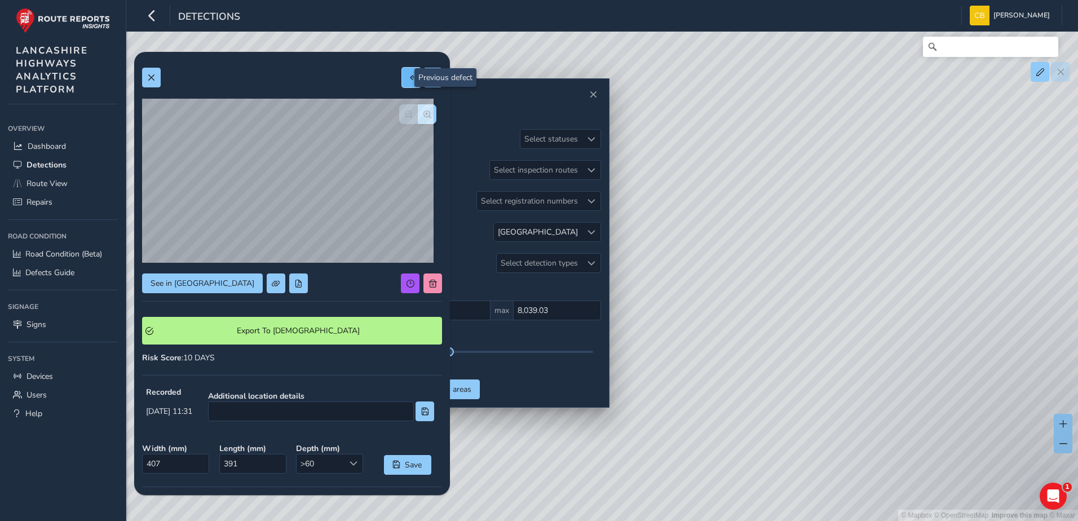
click at [402, 85] on button at bounding box center [411, 78] width 19 height 20
type input "485"
type input "1486"
click at [402, 73] on button at bounding box center [411, 78] width 19 height 20
type input "733"
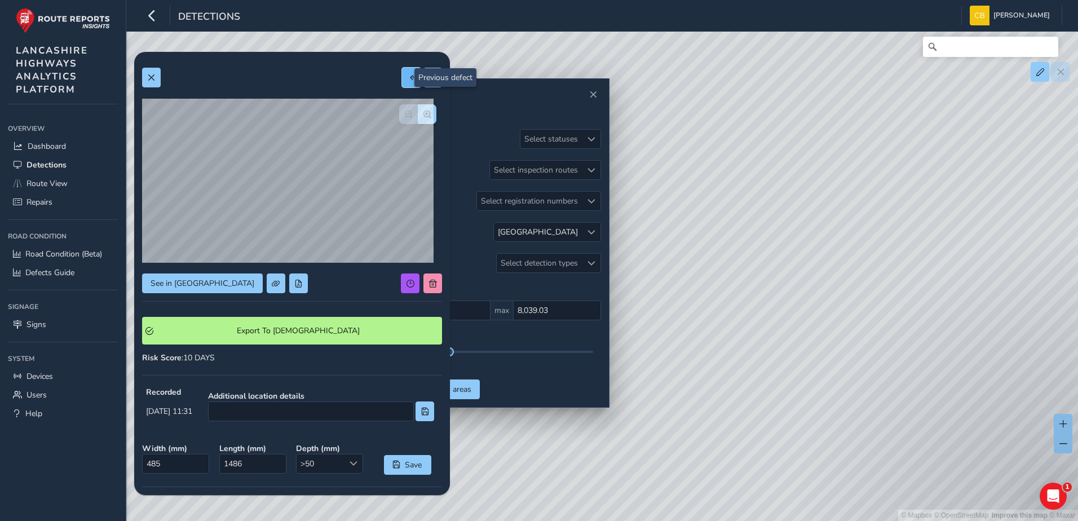
type input "835"
click at [395, 88] on div "See in Route View Export To Symology Risk Score : 10 DAYS Recorded Sep 15 2025,…" at bounding box center [292, 349] width 300 height 578
click at [402, 85] on button at bounding box center [411, 78] width 19 height 20
type input "413"
type input "1033"
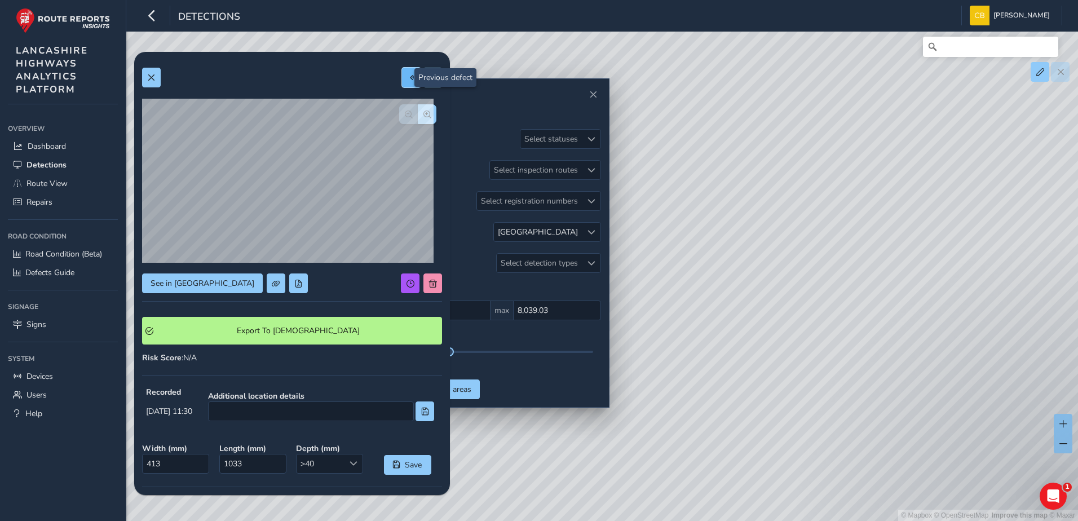
click at [406, 82] on button at bounding box center [411, 78] width 19 height 20
type input "203"
type input "371"
click at [402, 82] on button at bounding box center [411, 78] width 19 height 20
type input "460"
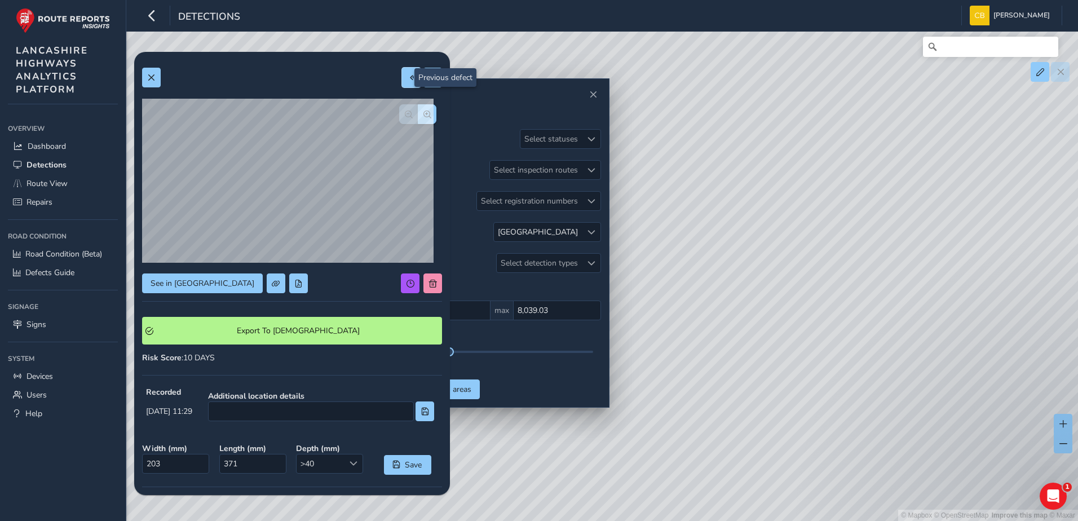
type input "992"
click at [408, 80] on span at bounding box center [412, 78] width 8 height 8
type input "185"
type input "767"
click at [402, 82] on button at bounding box center [411, 78] width 19 height 20
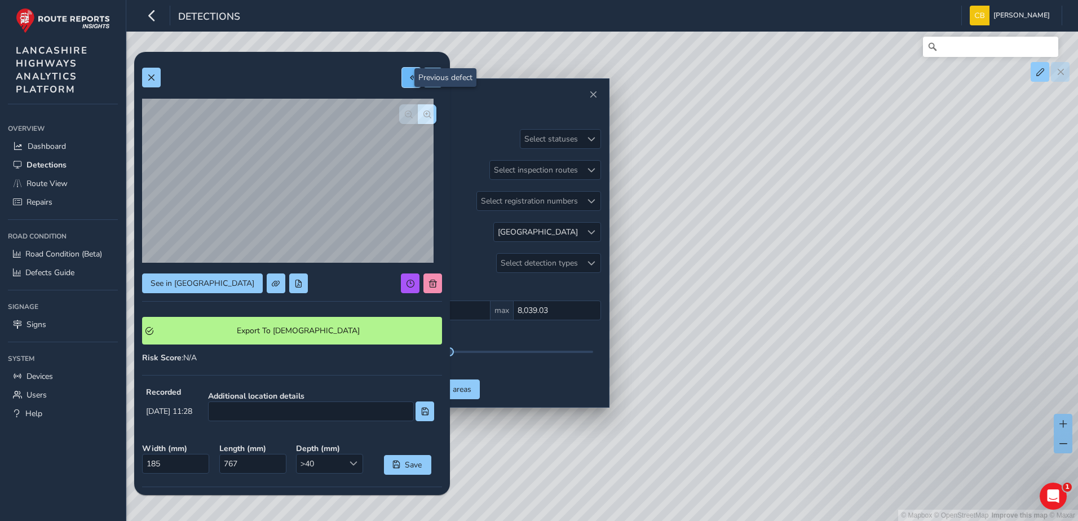
type input "394"
type input "921"
click at [408, 80] on span at bounding box center [412, 78] width 8 height 8
type input "307"
type input "291"
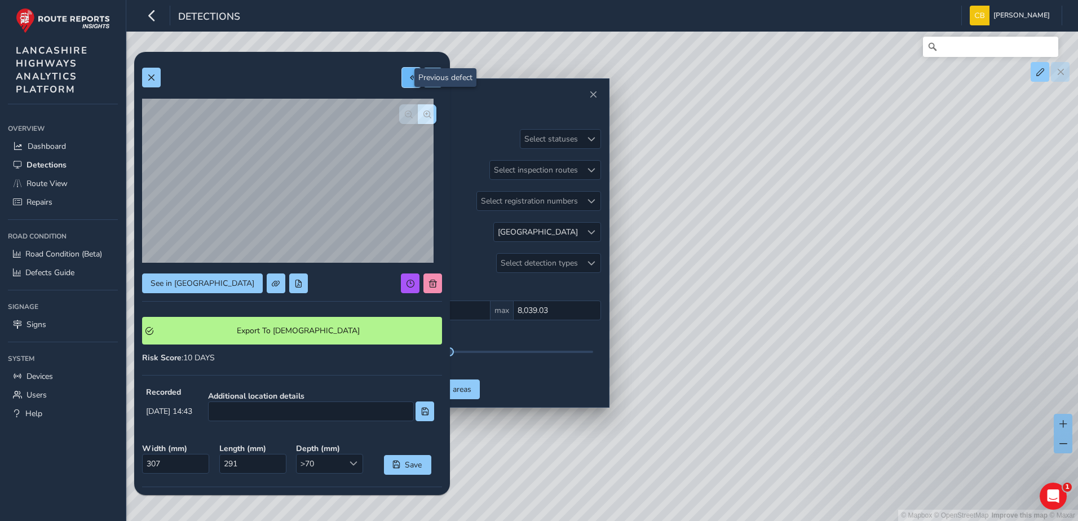
click at [408, 77] on span at bounding box center [412, 78] width 8 height 8
type input "266"
type input "236"
click at [402, 77] on button at bounding box center [411, 78] width 19 height 20
type input "339"
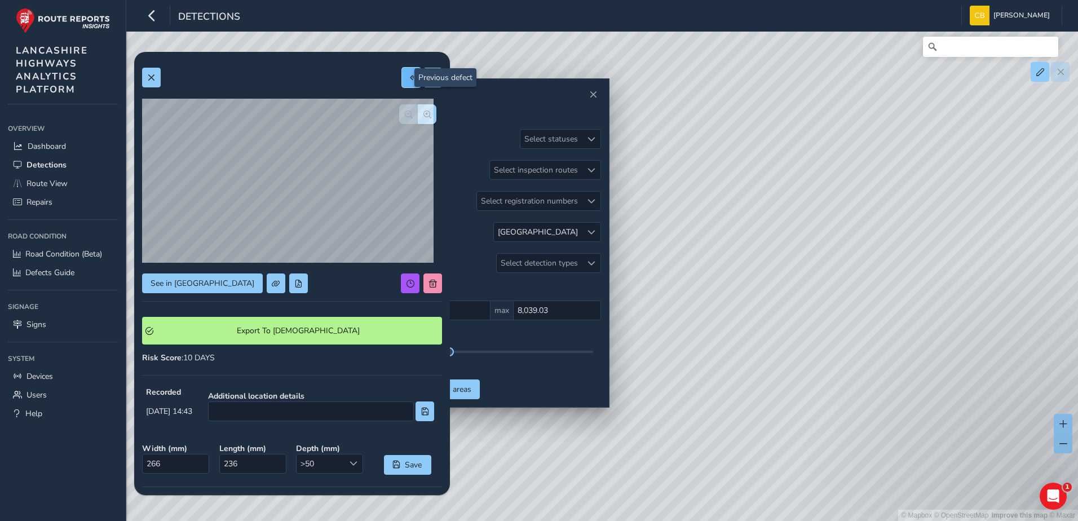
type input "331"
click at [408, 74] on span at bounding box center [412, 78] width 8 height 8
type input "262"
type input "594"
click at [403, 82] on button at bounding box center [411, 78] width 19 height 20
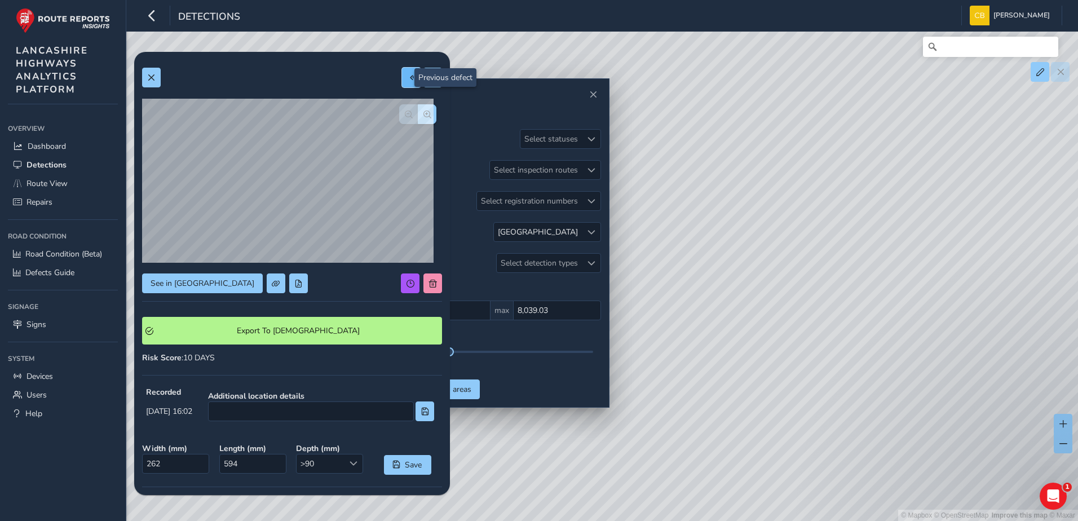
type input "403"
type input "1124"
click at [407, 83] on button at bounding box center [411, 78] width 19 height 20
type input "496"
type input "1560"
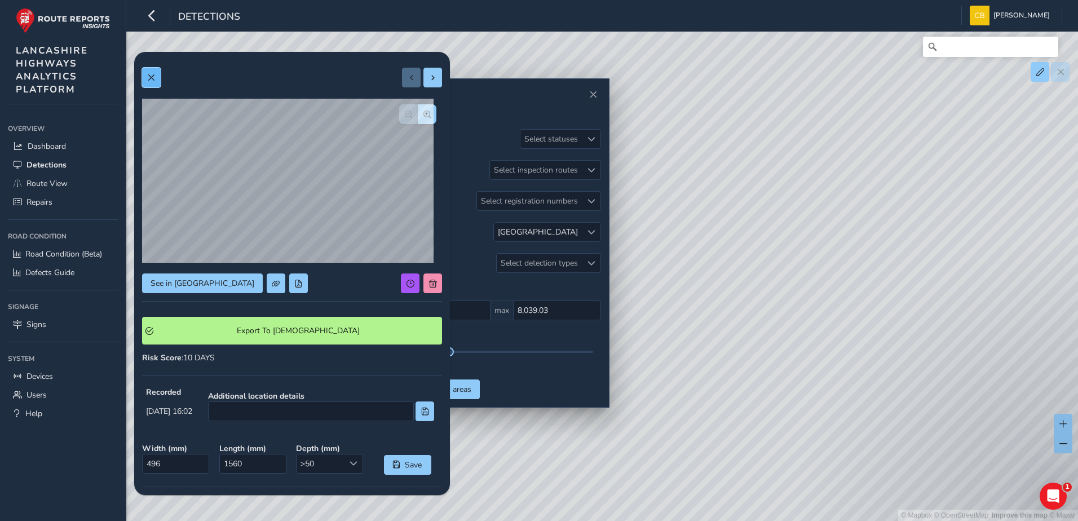
click at [157, 80] on button at bounding box center [151, 78] width 19 height 20
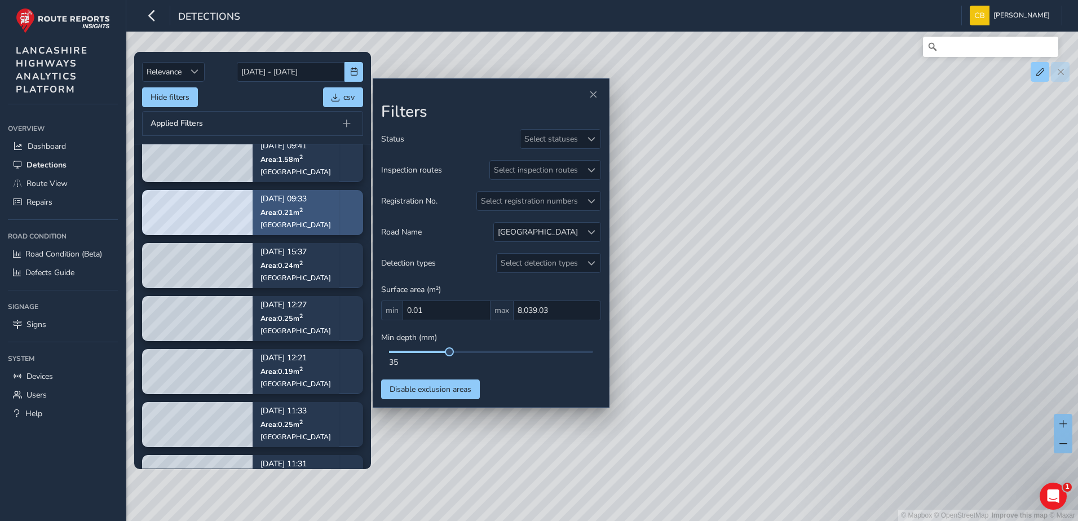
click at [309, 214] on p "Area: 0.21 m 2" at bounding box center [296, 212] width 71 height 9
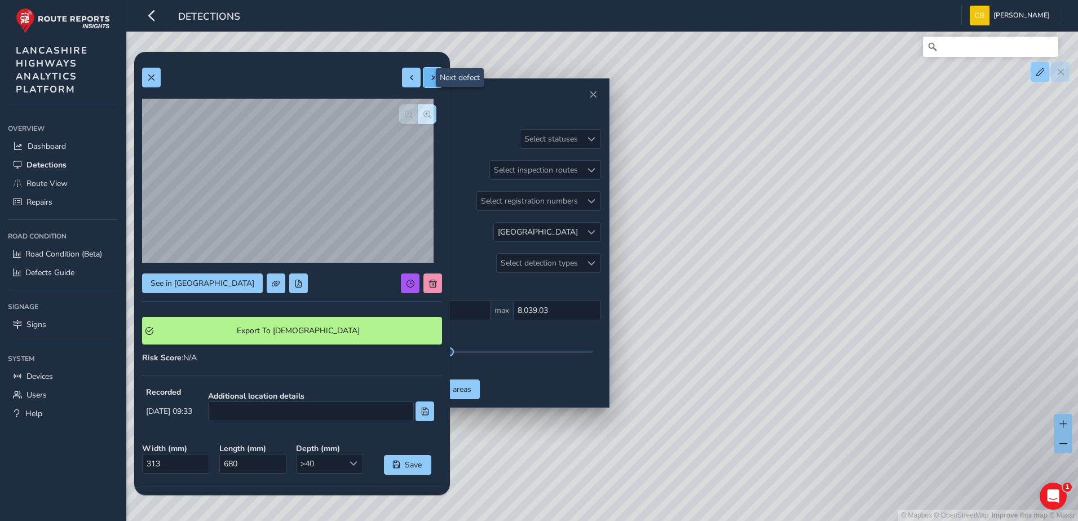
click at [424, 83] on button at bounding box center [433, 78] width 19 height 20
type input "1058"
type input "1494"
click at [408, 74] on span at bounding box center [412, 78] width 8 height 8
type input "313"
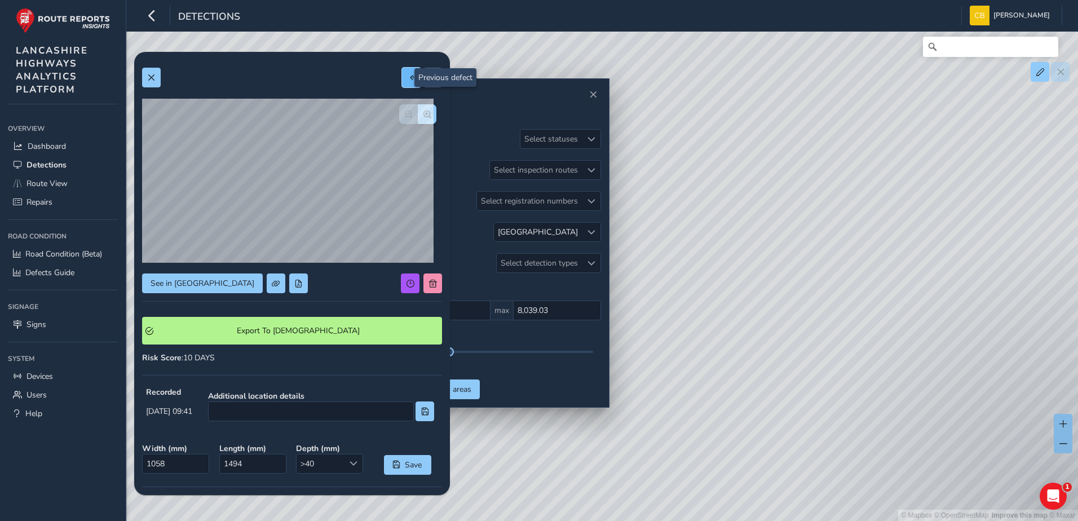
type input "680"
click at [152, 82] on button at bounding box center [151, 78] width 19 height 20
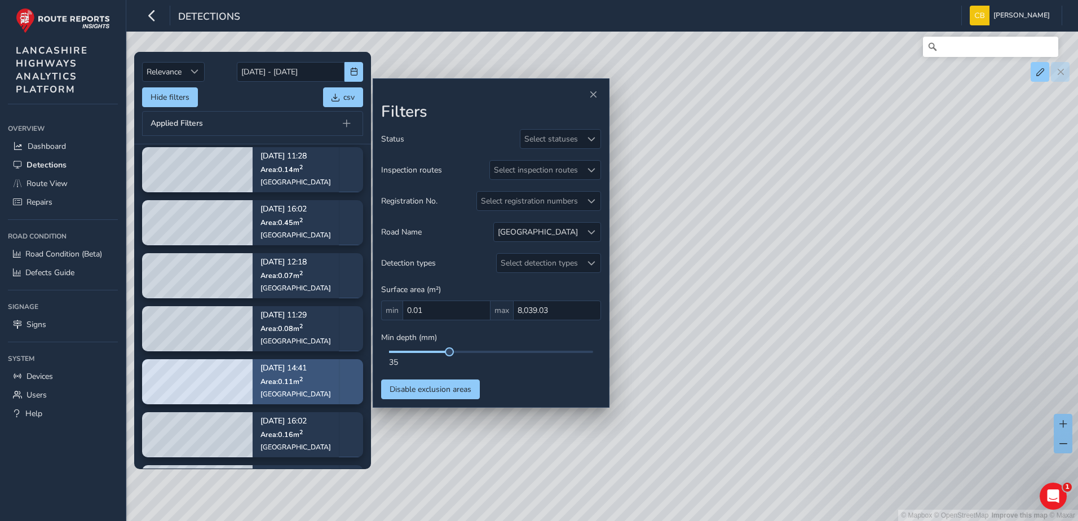
scroll to position [1071, 0]
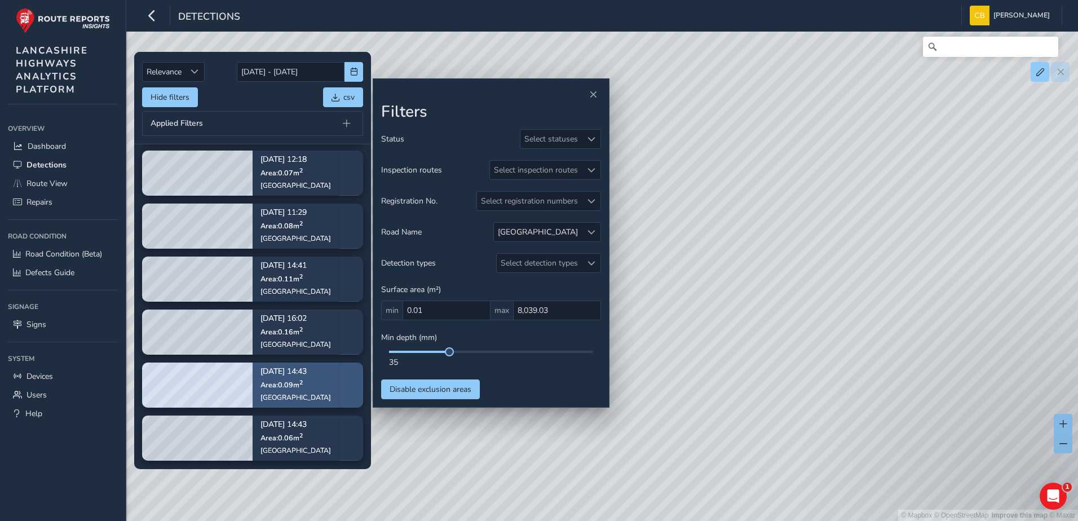
click at [276, 382] on span "Area: 0.09 m 2" at bounding box center [282, 385] width 42 height 10
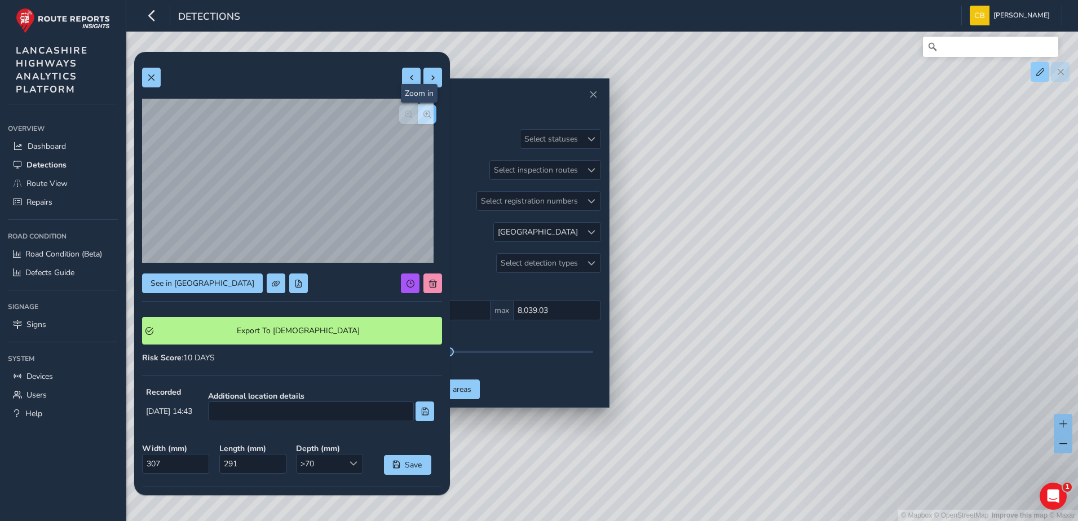
click at [424, 117] on button "button" at bounding box center [427, 114] width 19 height 20
click at [406, 113] on button "button" at bounding box center [408, 114] width 19 height 20
click at [155, 76] on span at bounding box center [151, 78] width 8 height 8
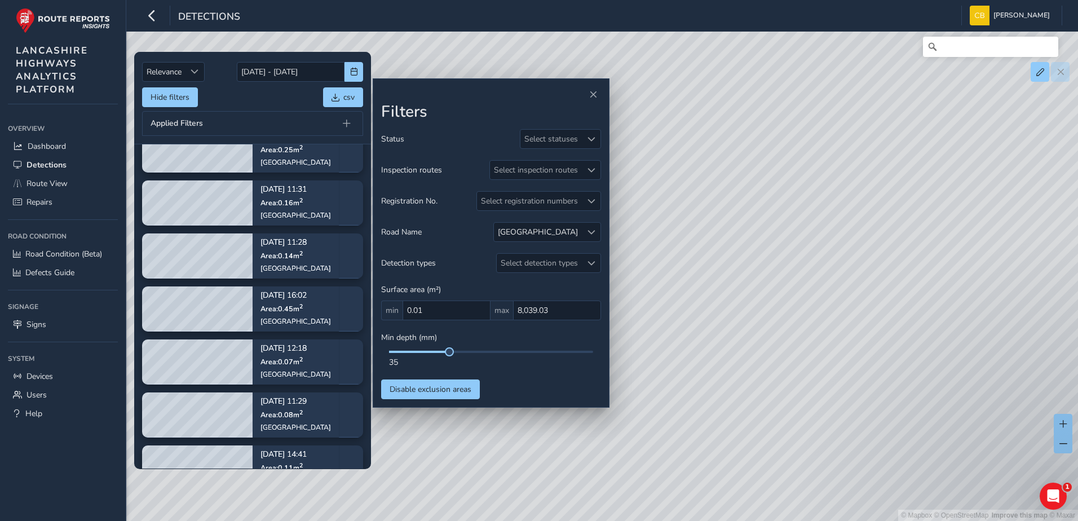
scroll to position [1071, 0]
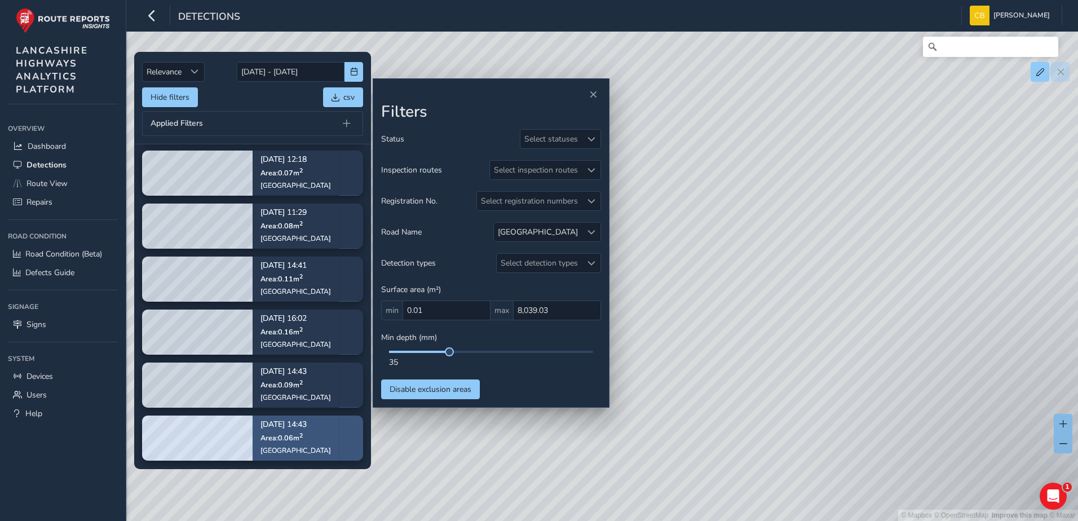
click at [297, 431] on div "Sep 05, 14:43 Area: 0.06 m 2 Preston New Road" at bounding box center [296, 438] width 71 height 50
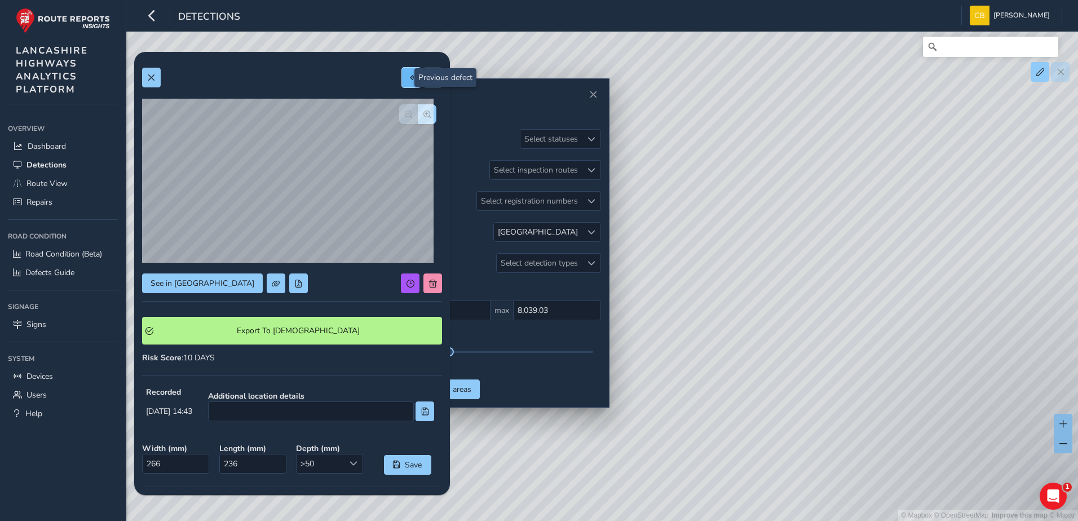
click at [402, 72] on button at bounding box center [411, 78] width 19 height 20
type input "339"
type input "331"
click at [402, 69] on button at bounding box center [411, 78] width 19 height 20
type input "262"
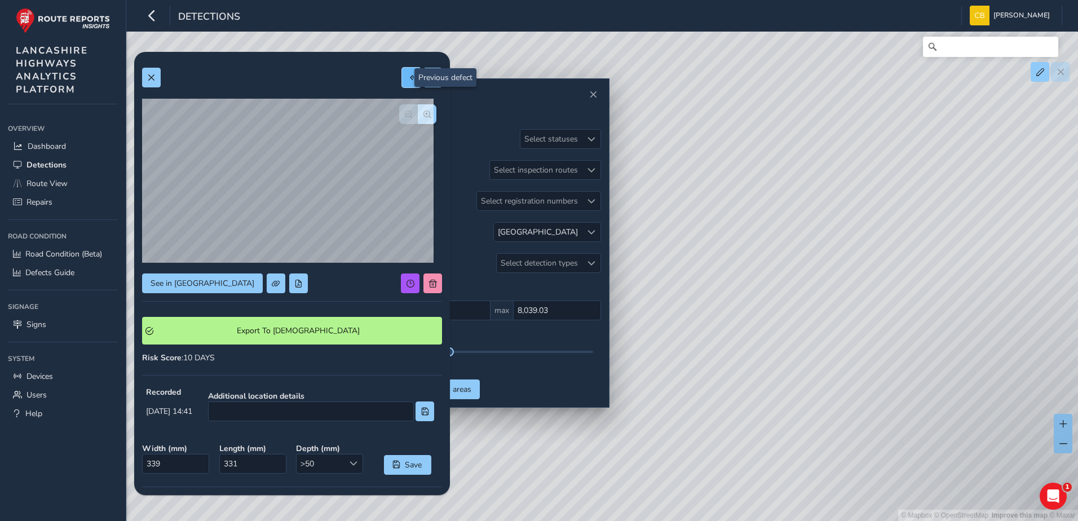
type input "594"
click at [429, 78] on span at bounding box center [433, 78] width 8 height 8
type input "339"
type input "331"
click at [429, 78] on span at bounding box center [433, 78] width 8 height 8
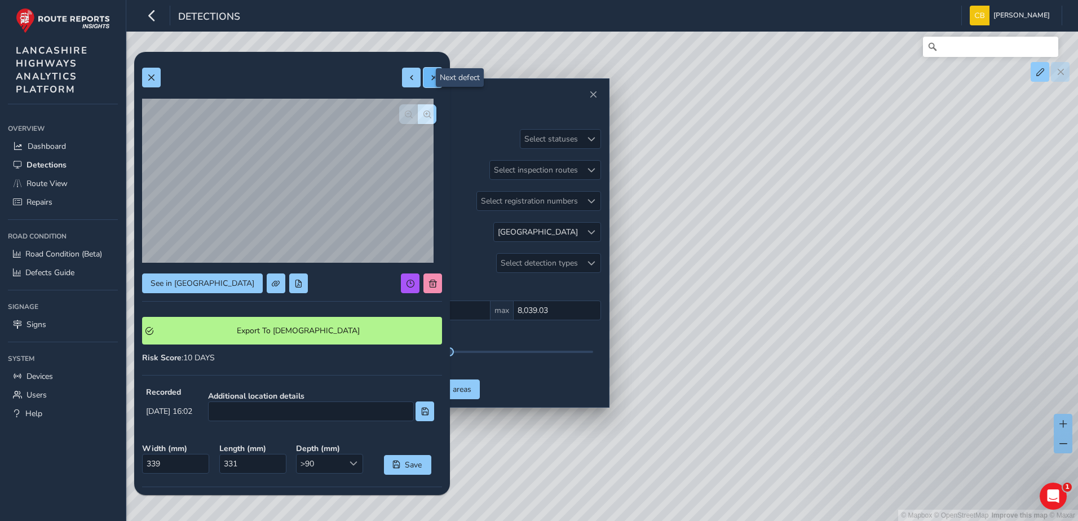
type input "266"
type input "236"
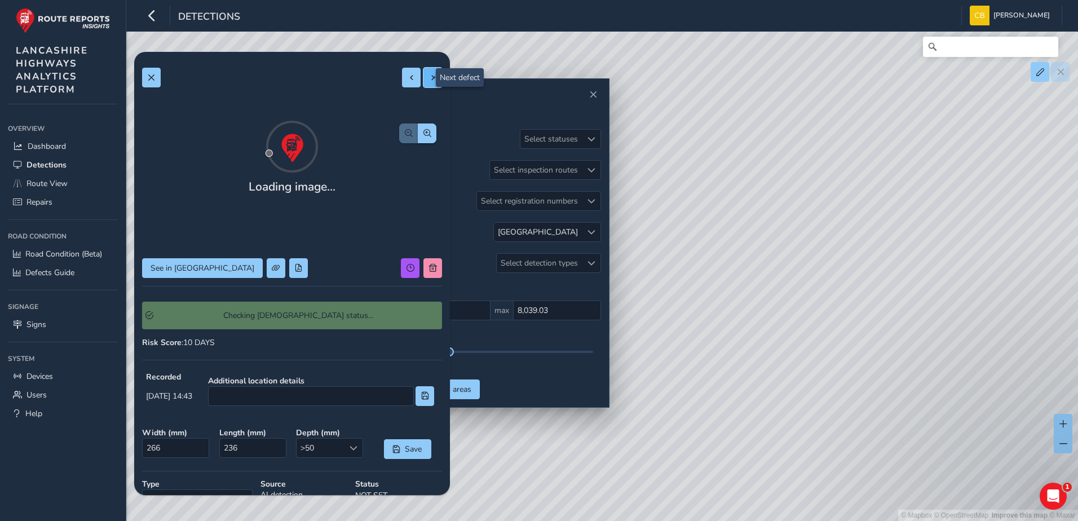
click at [429, 78] on span at bounding box center [433, 78] width 8 height 8
type input "394"
type input "921"
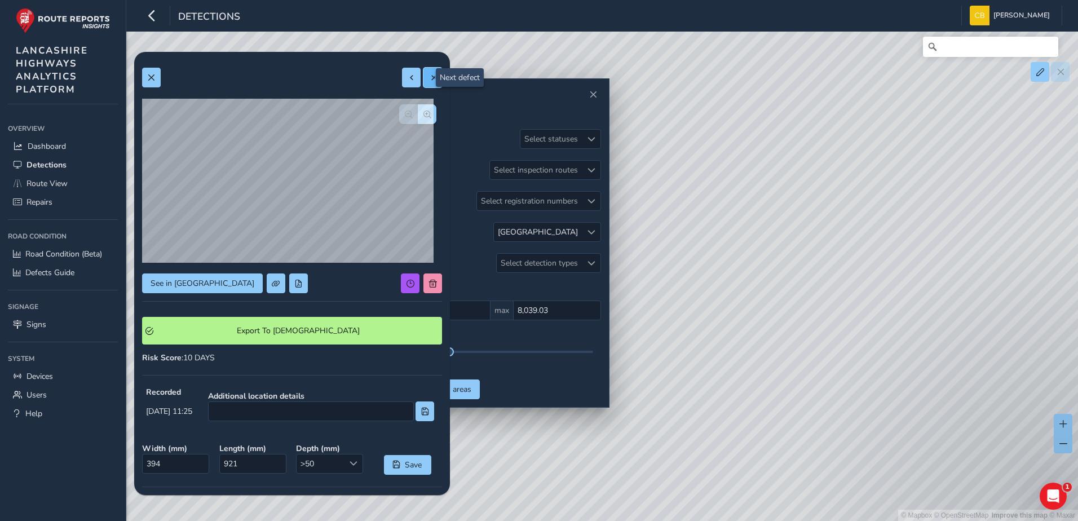
click at [429, 78] on span at bounding box center [433, 78] width 8 height 8
type input "185"
type input "767"
click at [408, 78] on span at bounding box center [412, 78] width 8 height 8
type input "394"
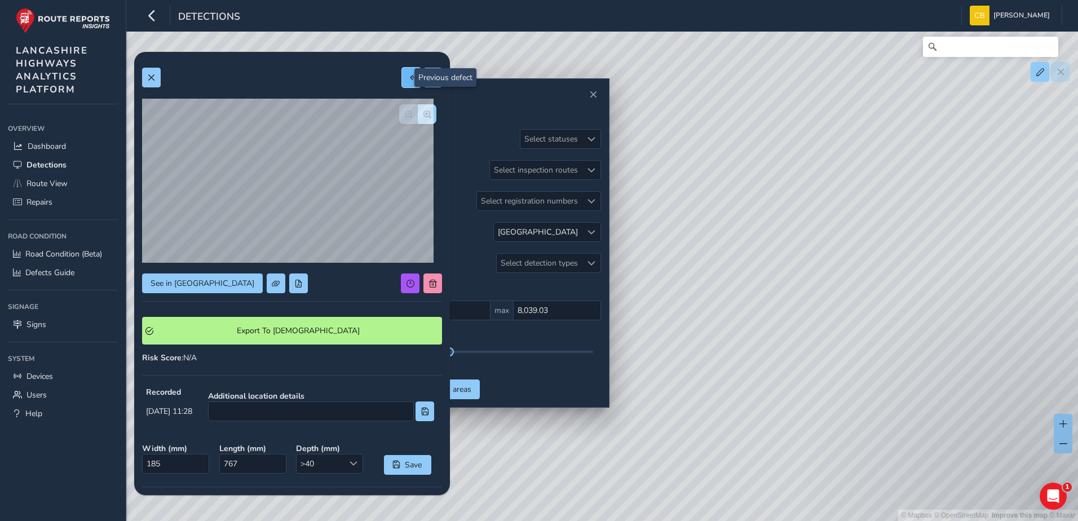
type input "921"
click at [408, 78] on span at bounding box center [412, 78] width 8 height 8
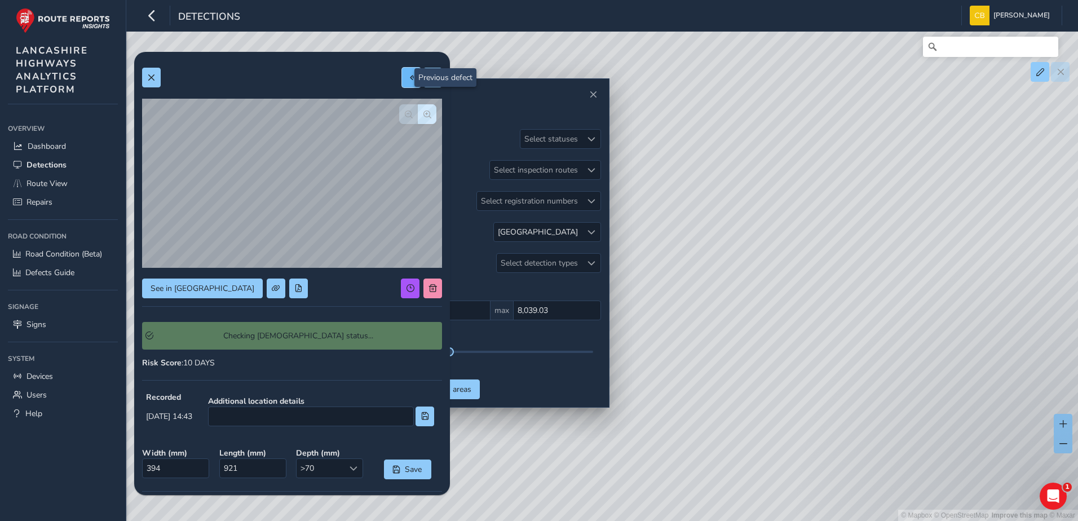
type input "307"
type input "291"
click at [408, 78] on span at bounding box center [412, 78] width 8 height 8
type input "339"
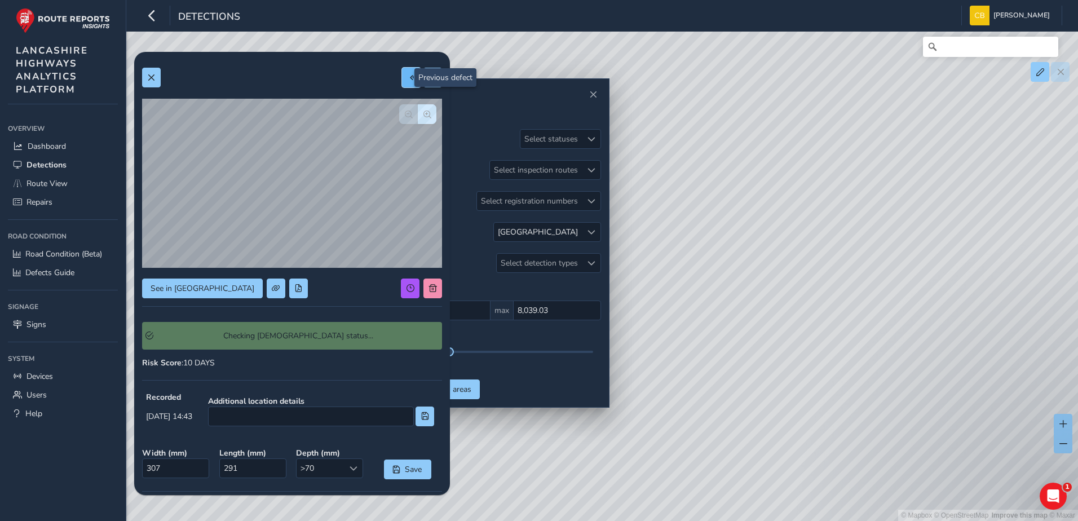
type input "331"
click at [408, 78] on span at bounding box center [412, 78] width 8 height 8
type input "403"
type input "1124"
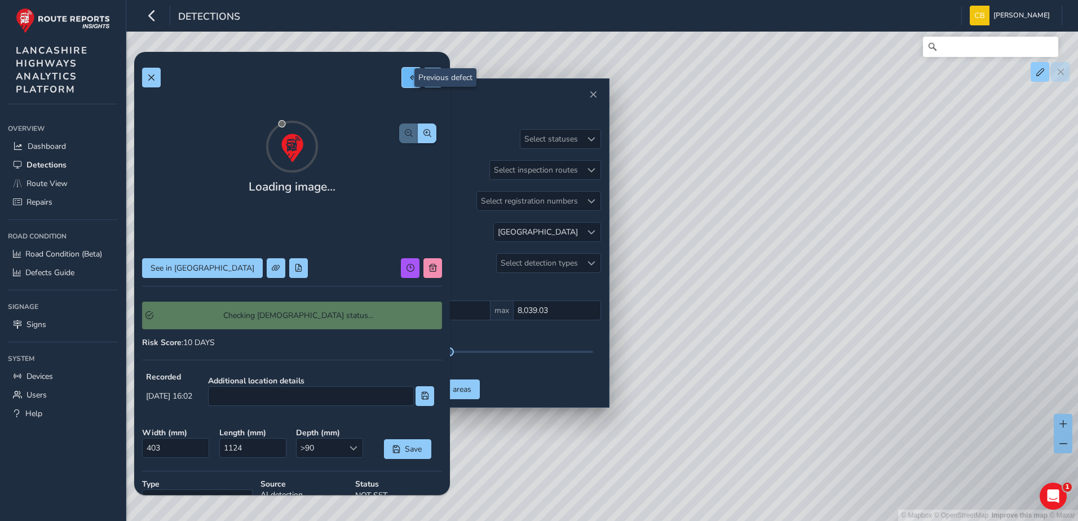
click at [408, 78] on span at bounding box center [412, 78] width 8 height 8
type input "496"
type input "1560"
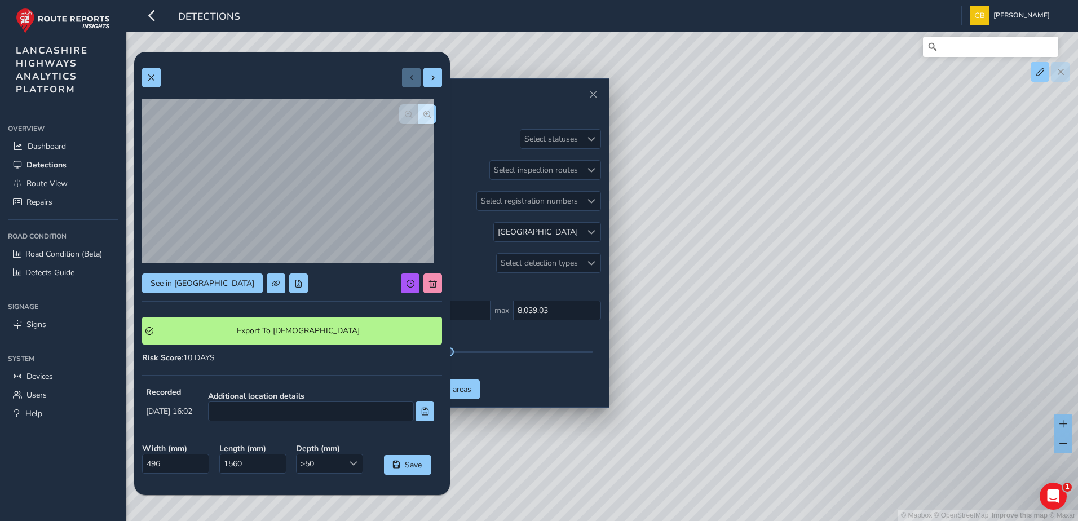
click at [402, 78] on div at bounding box center [422, 78] width 40 height 20
click at [424, 82] on button at bounding box center [433, 78] width 19 height 20
click at [429, 81] on span at bounding box center [433, 78] width 8 height 8
click at [424, 85] on button at bounding box center [433, 78] width 19 height 20
click at [154, 74] on span at bounding box center [151, 78] width 8 height 8
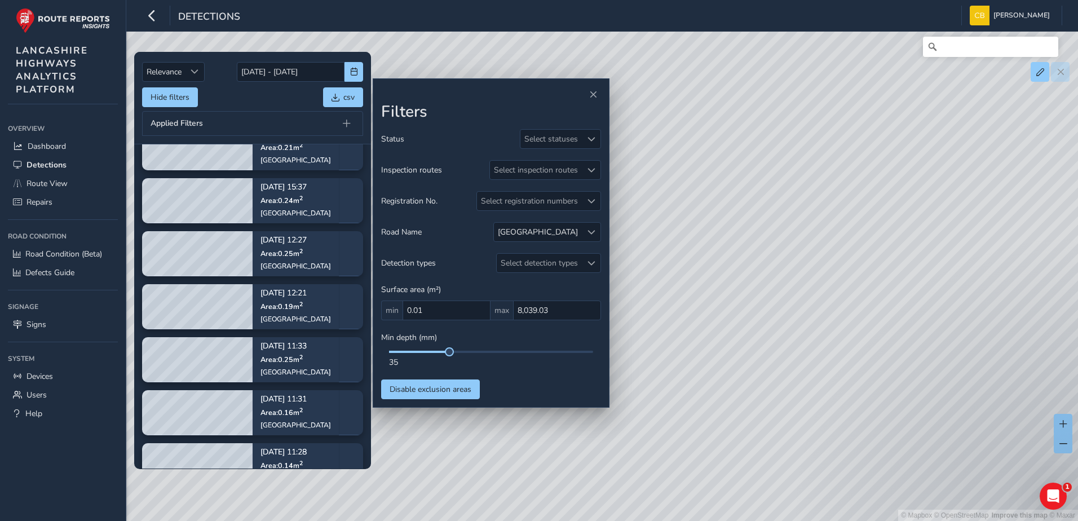
scroll to position [743, 0]
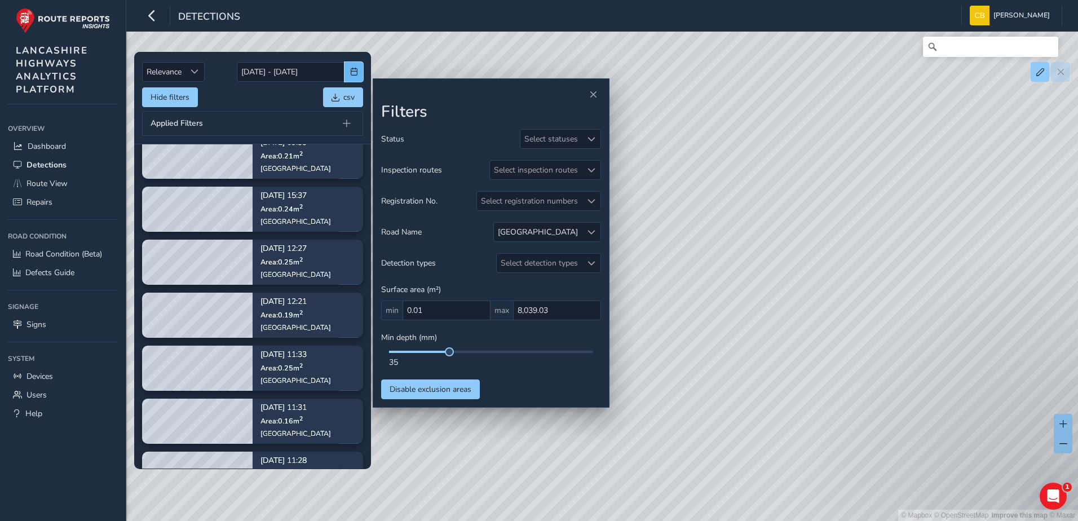
click at [353, 74] on span "button" at bounding box center [354, 72] width 8 height 8
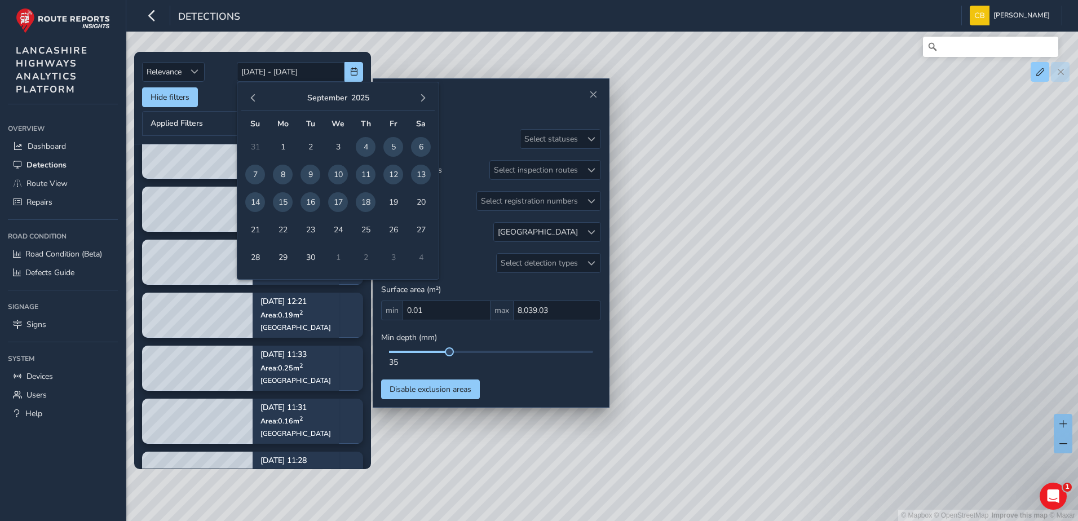
click at [313, 176] on span "9" at bounding box center [311, 175] width 20 height 20
click at [340, 206] on span "17" at bounding box center [338, 202] width 20 height 20
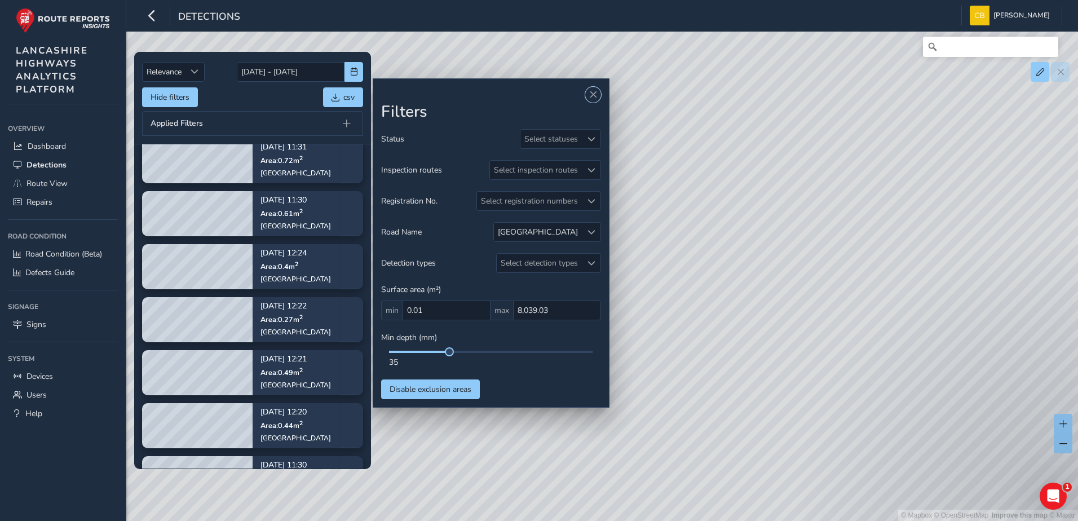
scroll to position [282, 0]
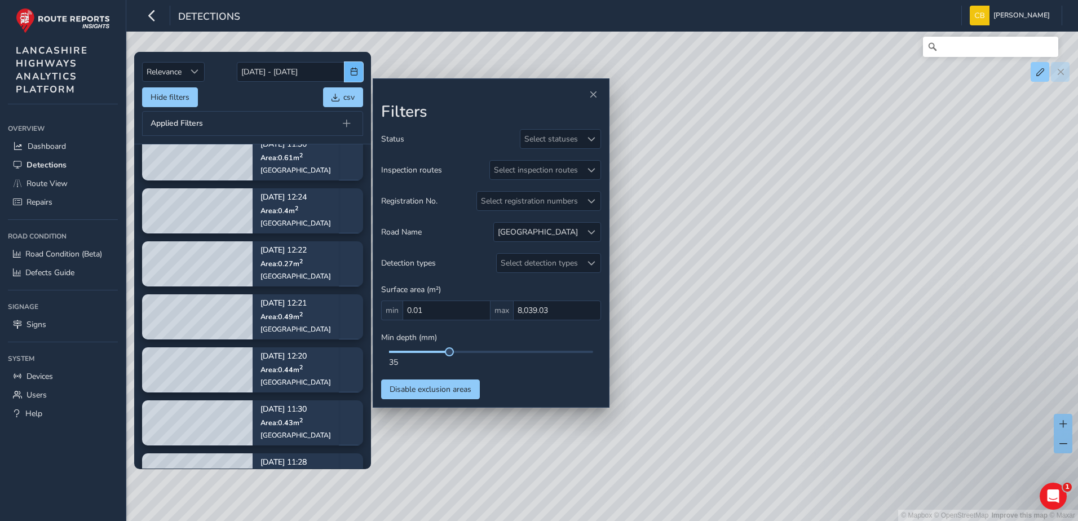
click at [350, 74] on span "button" at bounding box center [354, 72] width 8 height 8
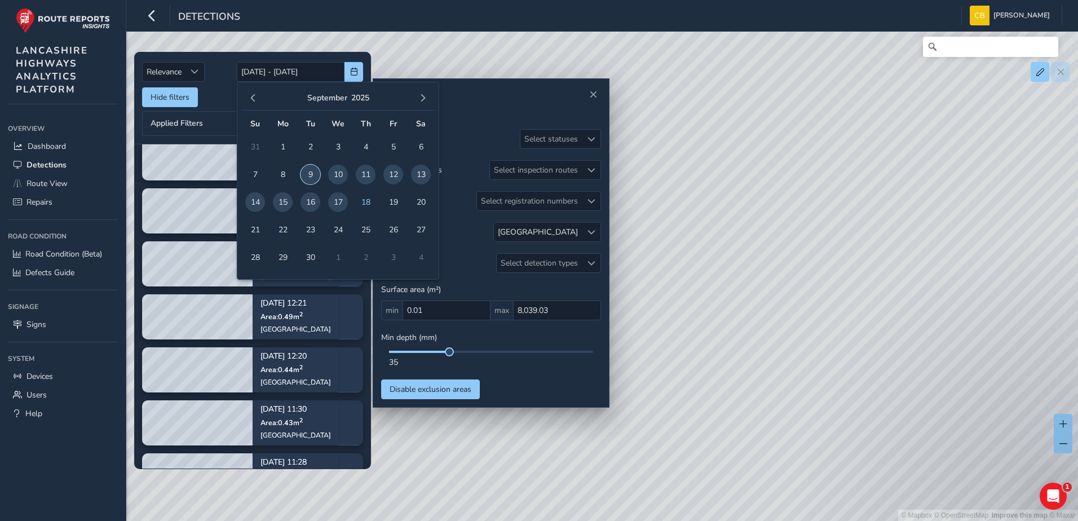
click at [311, 178] on span "9" at bounding box center [311, 175] width 20 height 20
click at [374, 207] on span "18" at bounding box center [366, 202] width 20 height 20
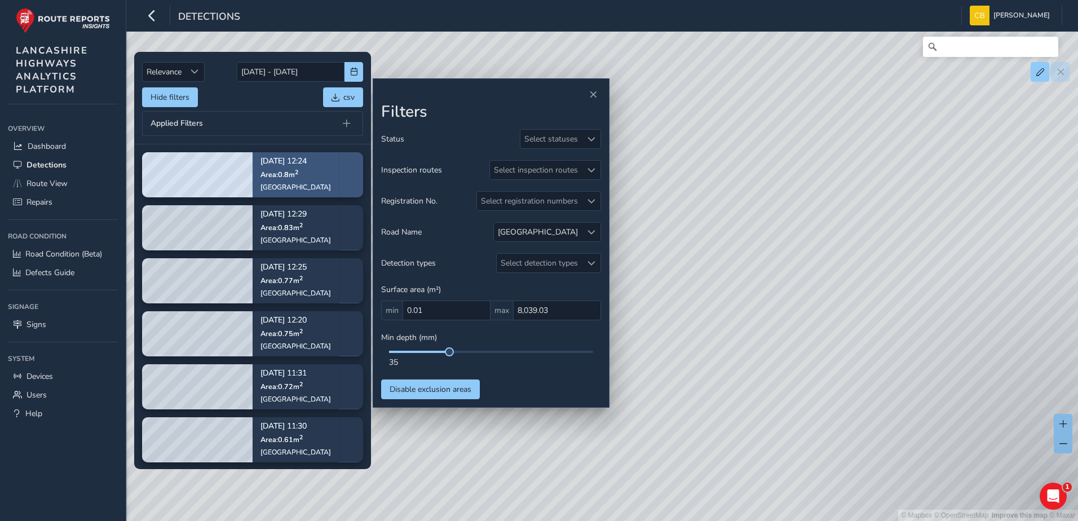
click at [316, 178] on p "Area: 0.8 m 2" at bounding box center [296, 174] width 71 height 9
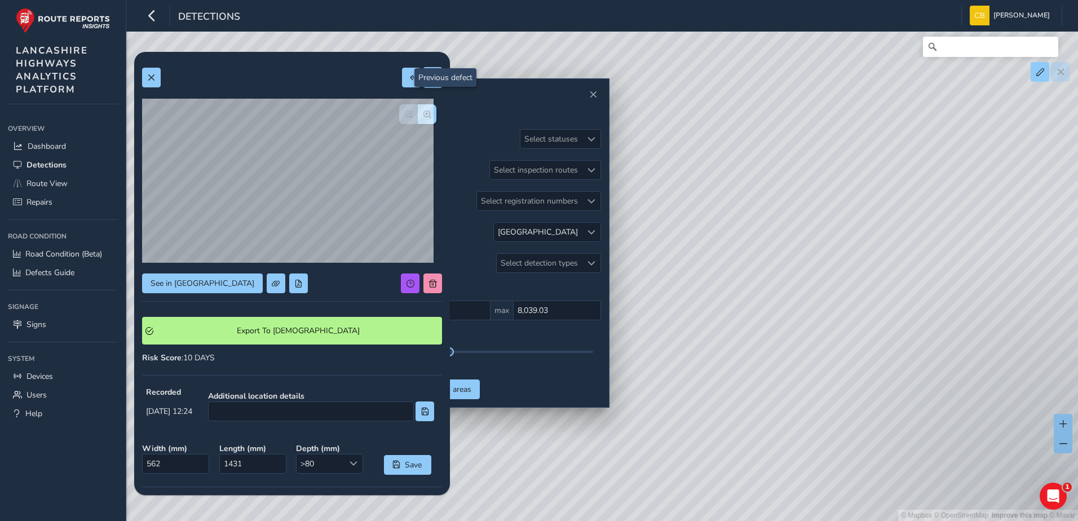
click at [424, 73] on button at bounding box center [433, 78] width 19 height 20
click at [429, 77] on span at bounding box center [433, 78] width 8 height 8
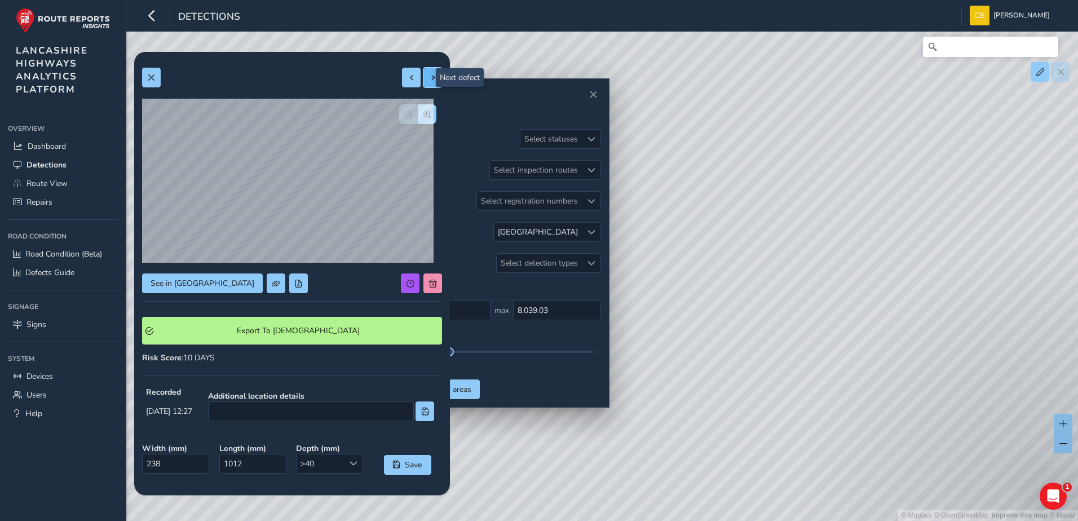
click at [429, 77] on span at bounding box center [433, 78] width 8 height 8
click at [402, 84] on button at bounding box center [411, 78] width 19 height 20
click at [424, 117] on span "button" at bounding box center [428, 115] width 8 height 8
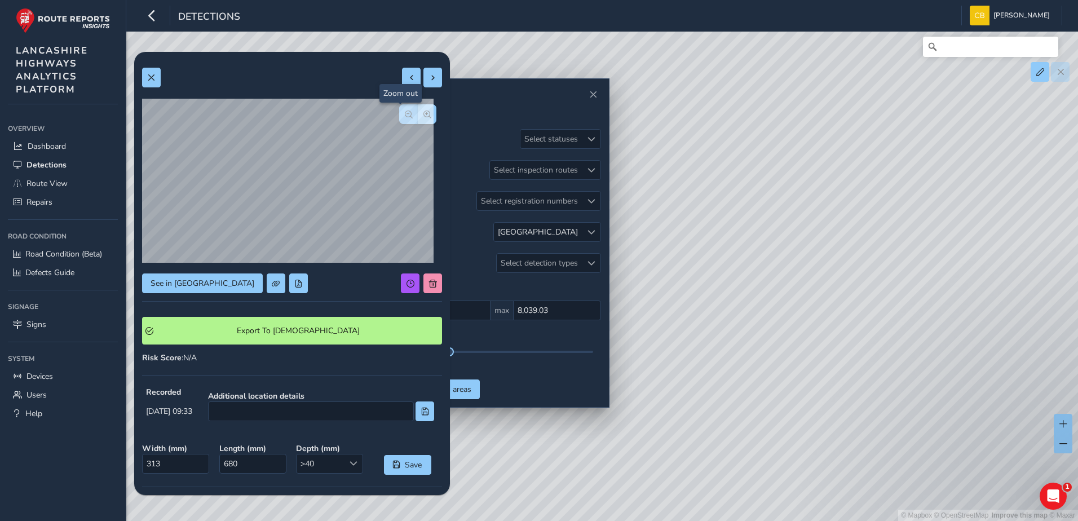
click at [399, 117] on button "button" at bounding box center [408, 114] width 19 height 20
click at [399, 117] on div at bounding box center [417, 114] width 37 height 20
click at [402, 79] on button at bounding box center [411, 78] width 19 height 20
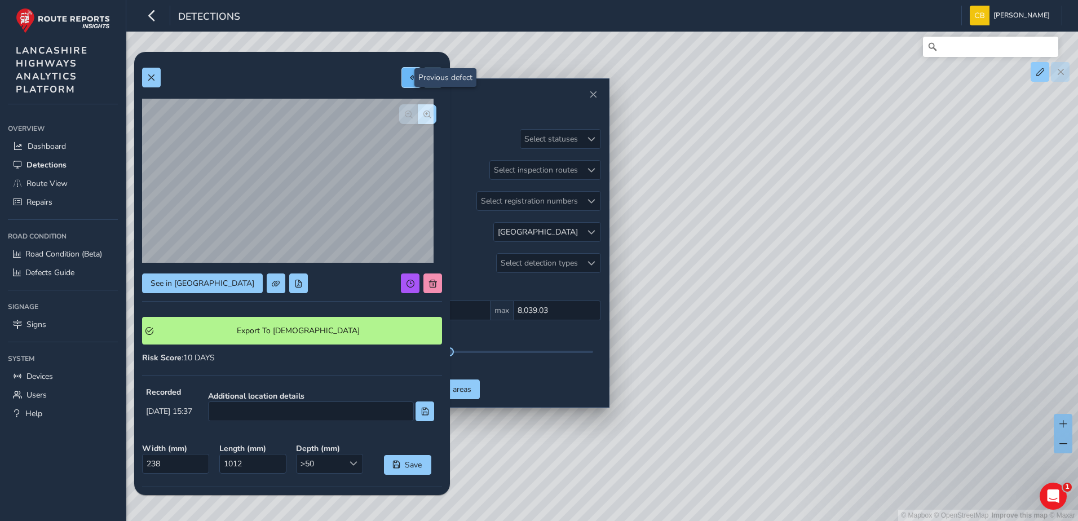
click at [408, 77] on span at bounding box center [412, 78] width 8 height 8
click at [402, 82] on button at bounding box center [411, 78] width 19 height 20
click at [402, 87] on button at bounding box center [411, 78] width 19 height 20
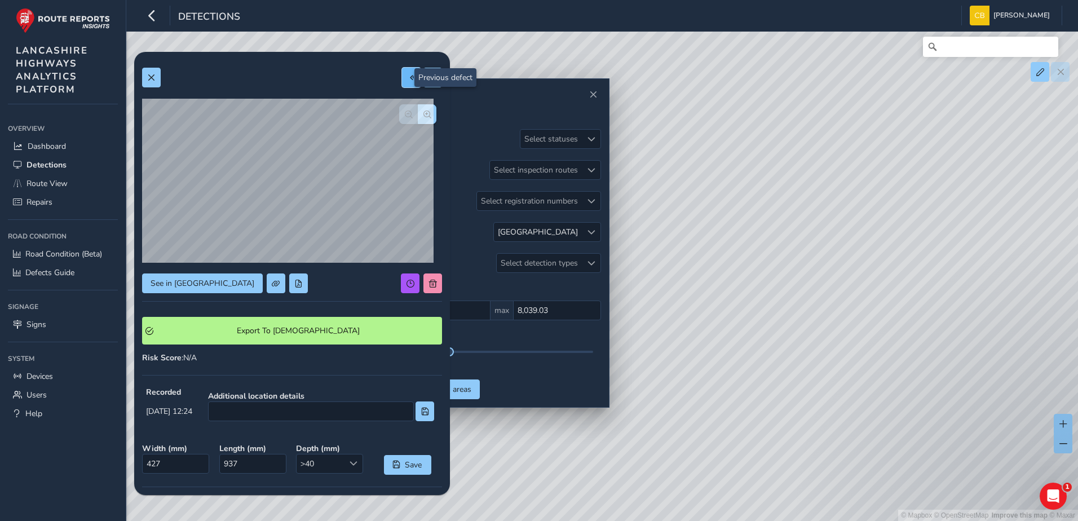
click at [408, 74] on span at bounding box center [412, 78] width 8 height 8
click at [402, 87] on button at bounding box center [411, 78] width 19 height 20
click at [408, 77] on span at bounding box center [412, 78] width 8 height 8
click at [400, 89] on div "See in Route View Export To Symology Risk Score : 10 DAYS Recorded Sep 15 2025,…" at bounding box center [292, 349] width 300 height 578
click at [402, 83] on button at bounding box center [411, 78] width 19 height 20
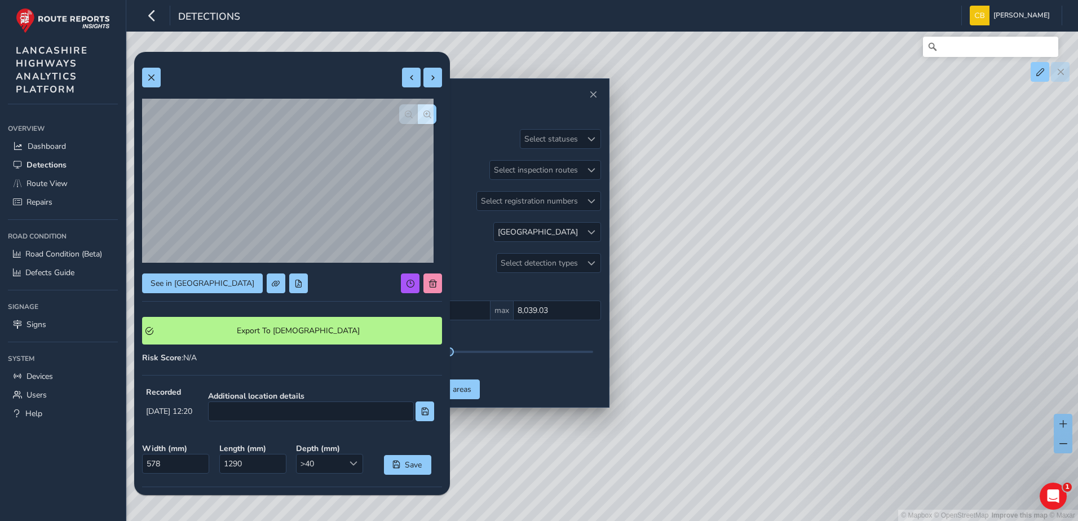
click at [401, 90] on div "See in Route View Export To Symology Risk Score : N/A Recorded Sep 15 2025, 12:…" at bounding box center [292, 349] width 300 height 578
click at [402, 86] on button at bounding box center [411, 78] width 19 height 20
click at [402, 68] on div at bounding box center [422, 78] width 40 height 20
click at [402, 71] on button at bounding box center [411, 78] width 19 height 20
click at [391, 78] on div at bounding box center [292, 78] width 300 height 20
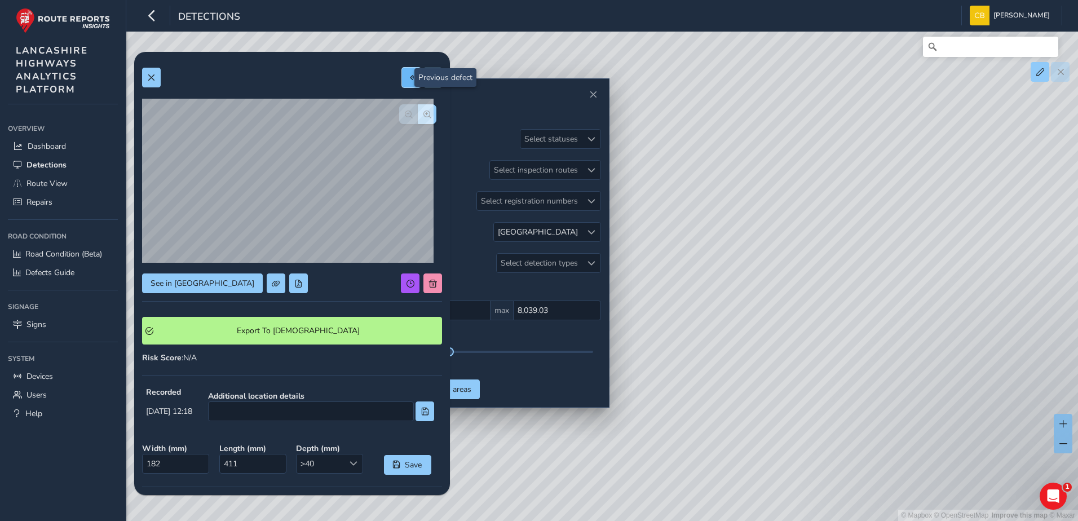
click at [402, 77] on button at bounding box center [411, 78] width 19 height 20
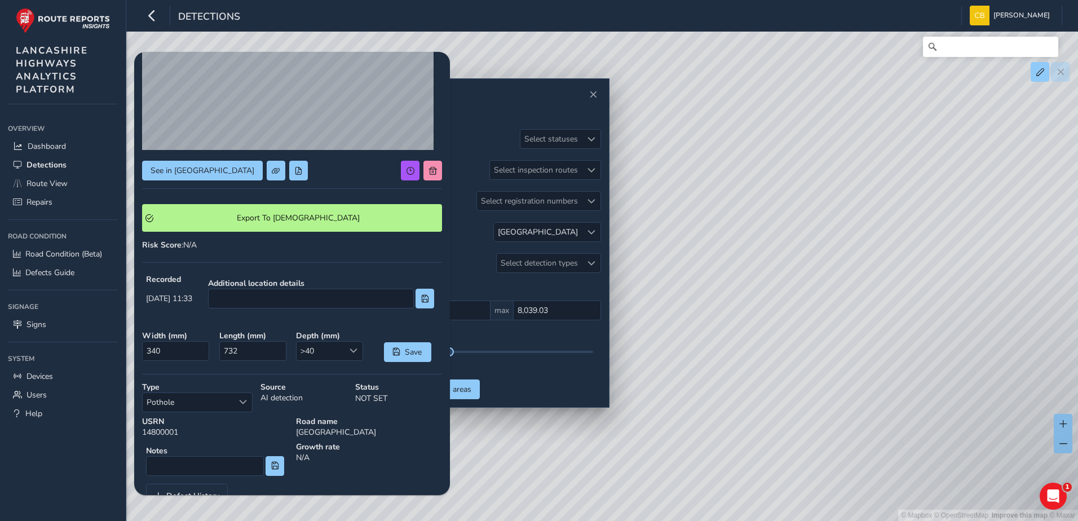
scroll to position [68, 0]
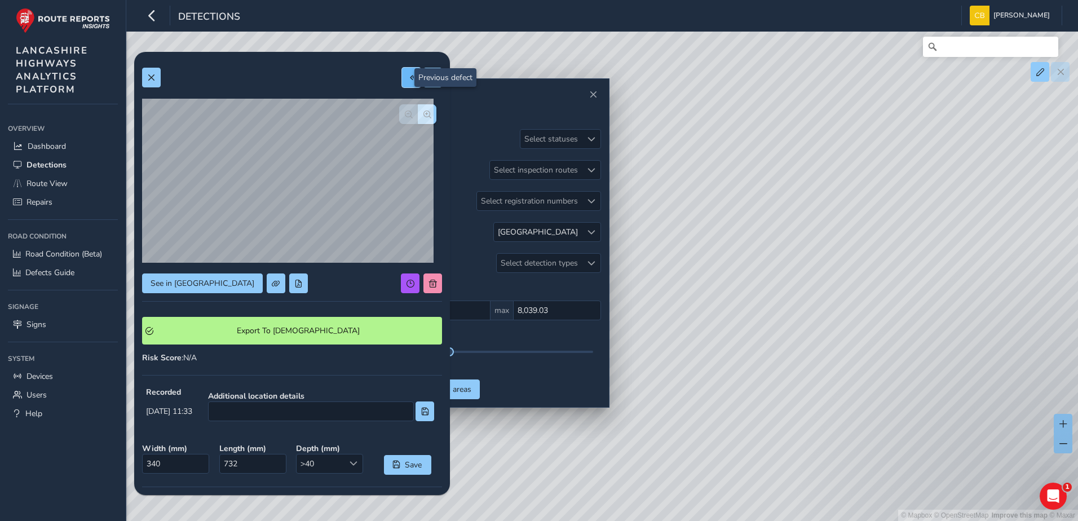
click at [404, 85] on button at bounding box center [411, 78] width 19 height 20
click at [402, 85] on button at bounding box center [411, 78] width 19 height 20
click at [402, 80] on button at bounding box center [411, 78] width 19 height 20
click at [402, 75] on button at bounding box center [411, 78] width 19 height 20
click at [402, 85] on button at bounding box center [411, 78] width 19 height 20
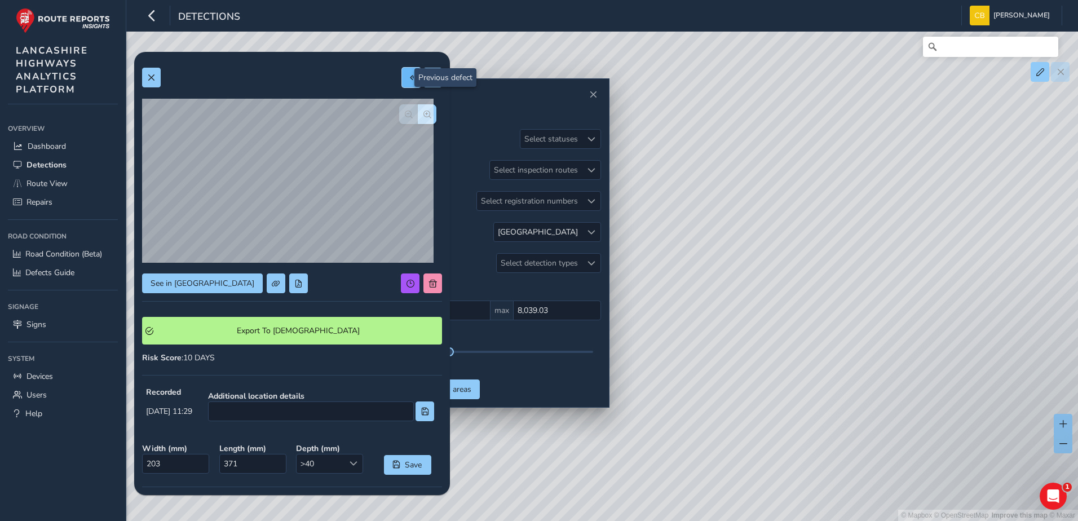
click at [403, 71] on button at bounding box center [411, 78] width 19 height 20
click at [408, 81] on span at bounding box center [412, 78] width 8 height 8
click at [391, 80] on div at bounding box center [292, 78] width 300 height 20
click at [402, 80] on button at bounding box center [411, 78] width 19 height 20
click at [402, 81] on div at bounding box center [422, 78] width 40 height 20
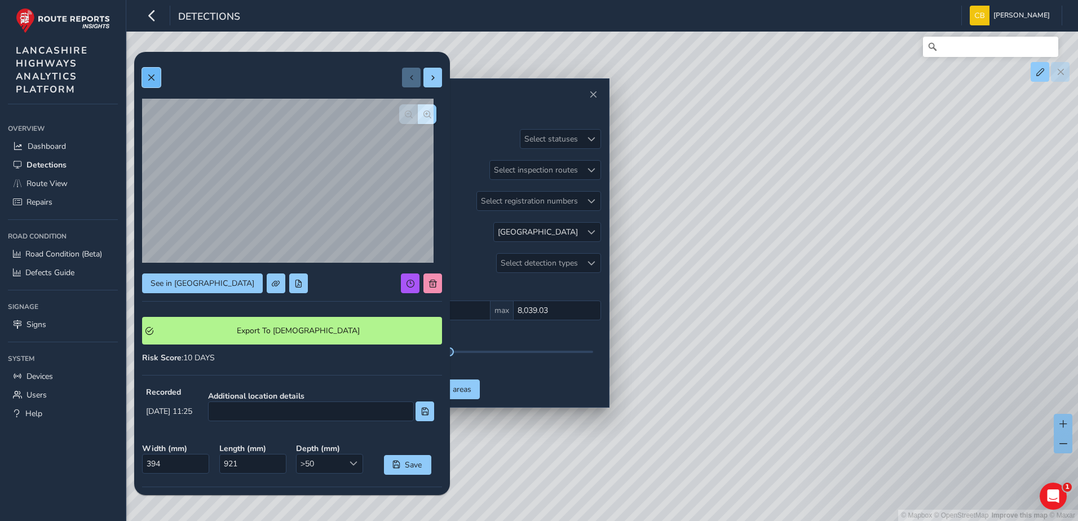
click at [153, 78] on span at bounding box center [151, 78] width 8 height 8
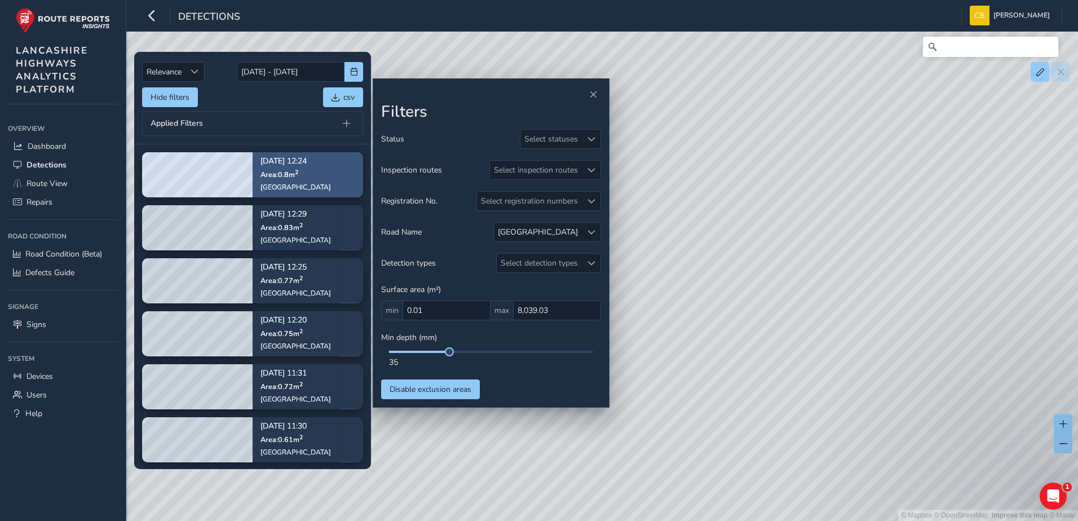
click at [294, 179] on span "Area: 0.8 m 2" at bounding box center [280, 175] width 38 height 10
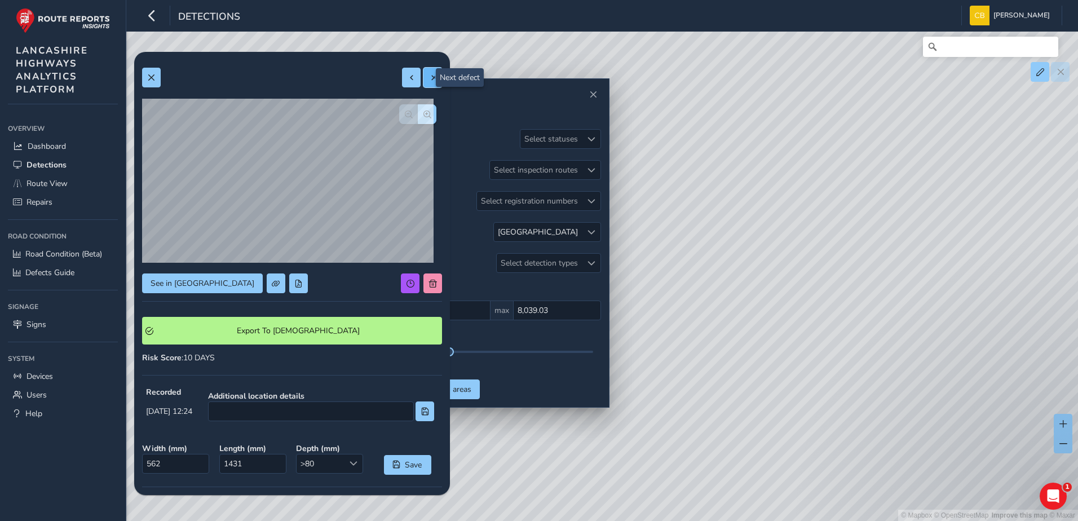
click at [429, 77] on span at bounding box center [433, 78] width 8 height 8
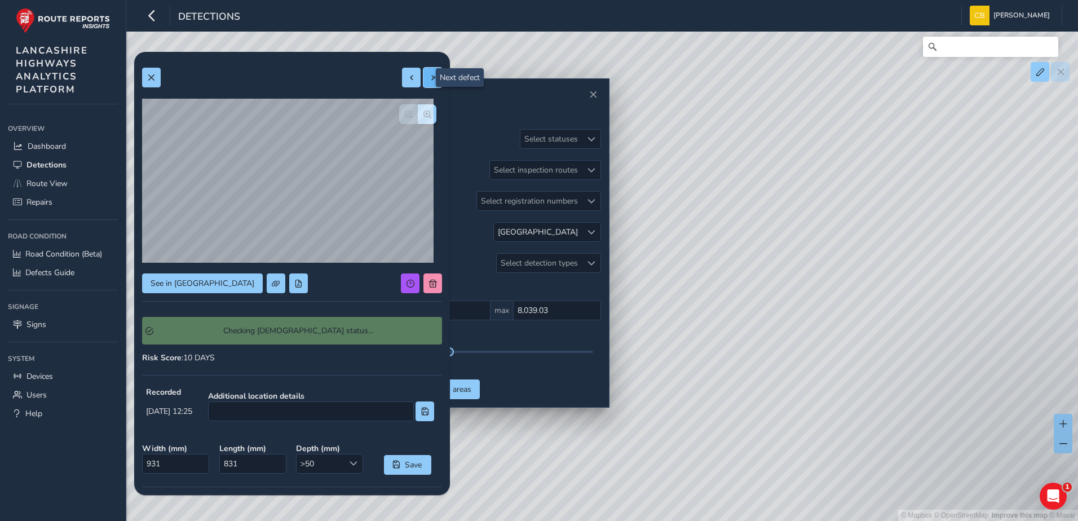
click at [429, 77] on span at bounding box center [433, 78] width 8 height 8
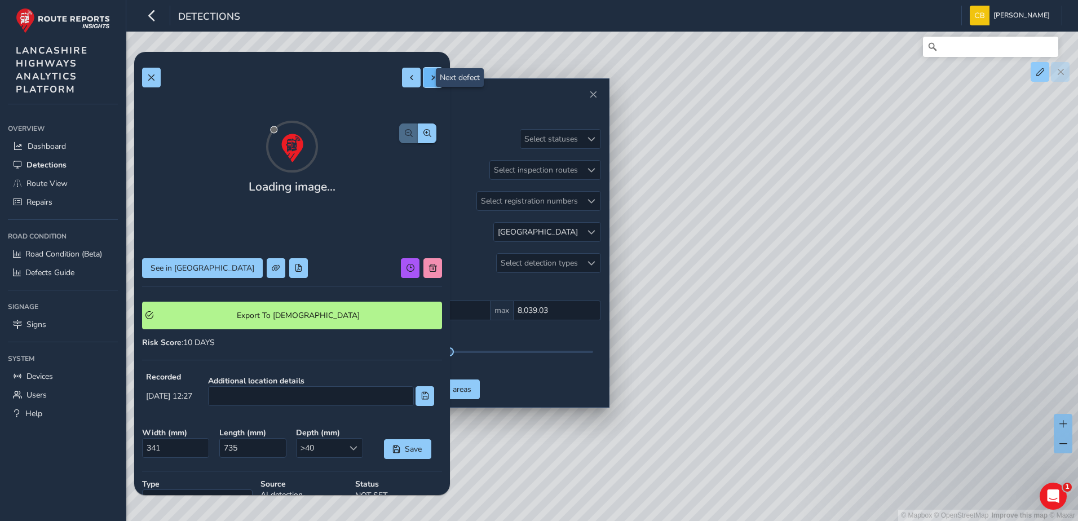
click at [429, 77] on span at bounding box center [433, 78] width 8 height 8
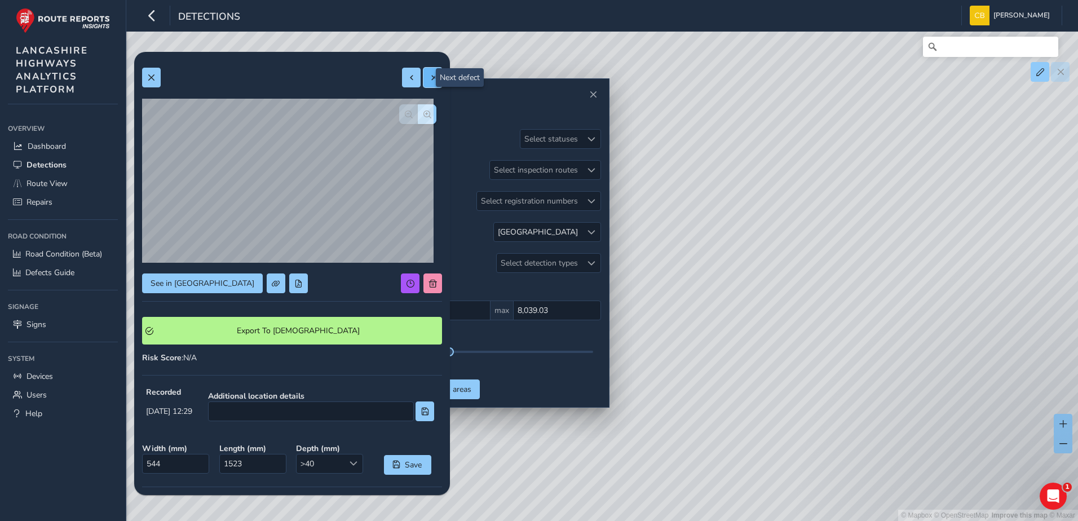
click at [429, 77] on span at bounding box center [433, 78] width 8 height 8
click at [424, 78] on button at bounding box center [433, 78] width 19 height 20
click at [408, 78] on span at bounding box center [412, 78] width 8 height 8
click at [425, 108] on button "button" at bounding box center [427, 114] width 19 height 20
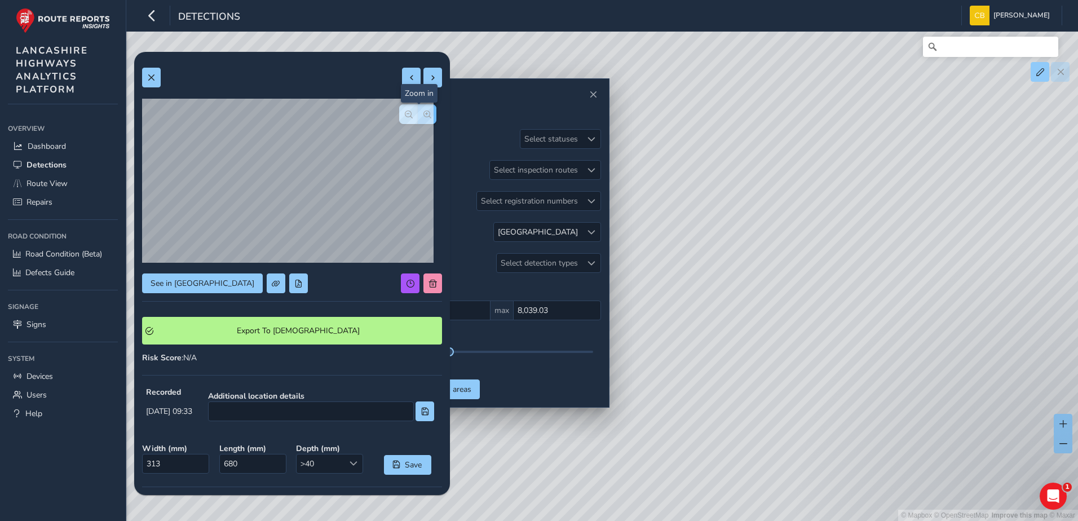
click at [425, 108] on button "button" at bounding box center [427, 114] width 19 height 20
click at [399, 113] on button "button" at bounding box center [408, 114] width 19 height 20
click at [186, 289] on button "See in Route View" at bounding box center [202, 284] width 121 height 20
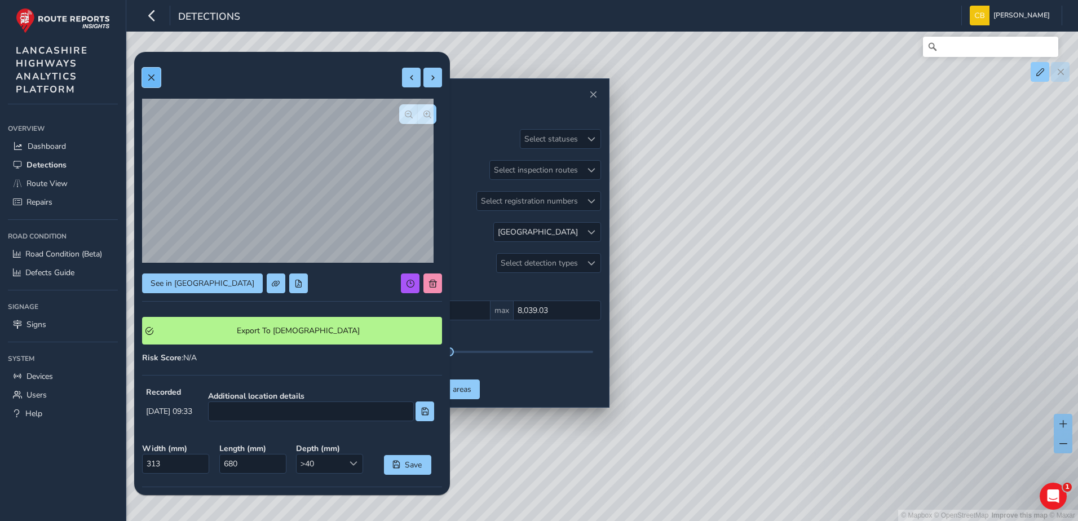
click at [158, 86] on button at bounding box center [151, 78] width 19 height 20
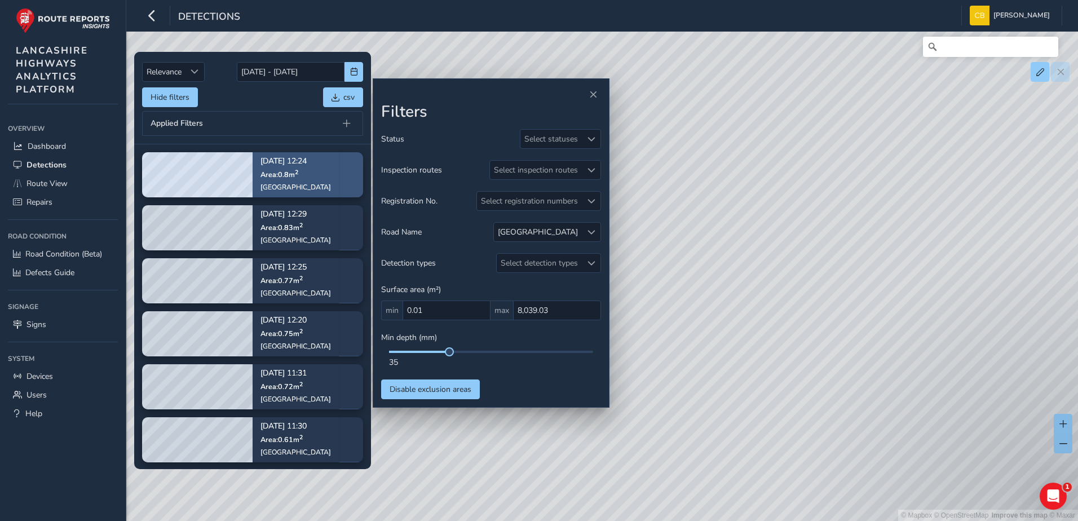
click at [293, 177] on span "Area: 0.8 m 2" at bounding box center [280, 175] width 38 height 10
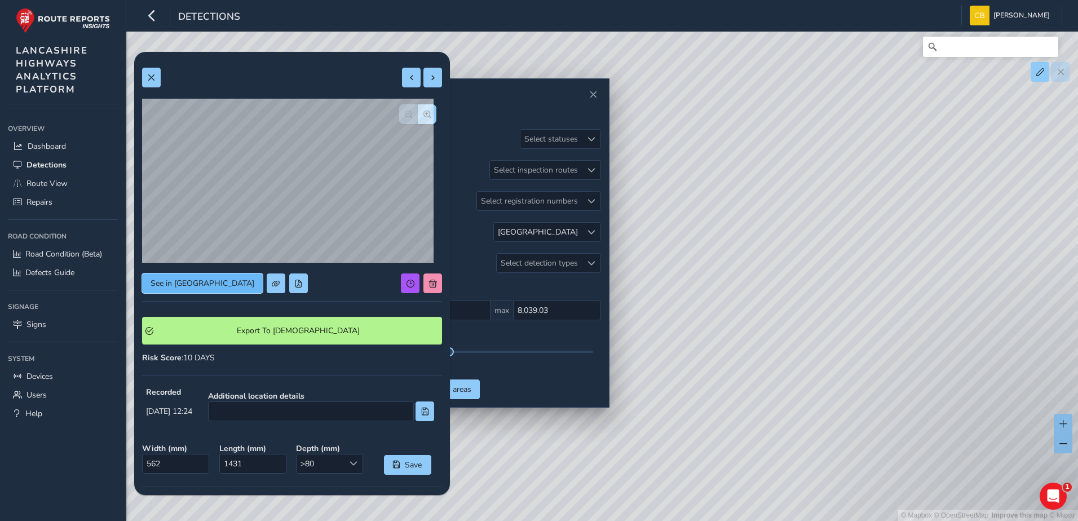
click at [188, 286] on span "See in Route View" at bounding box center [203, 283] width 104 height 11
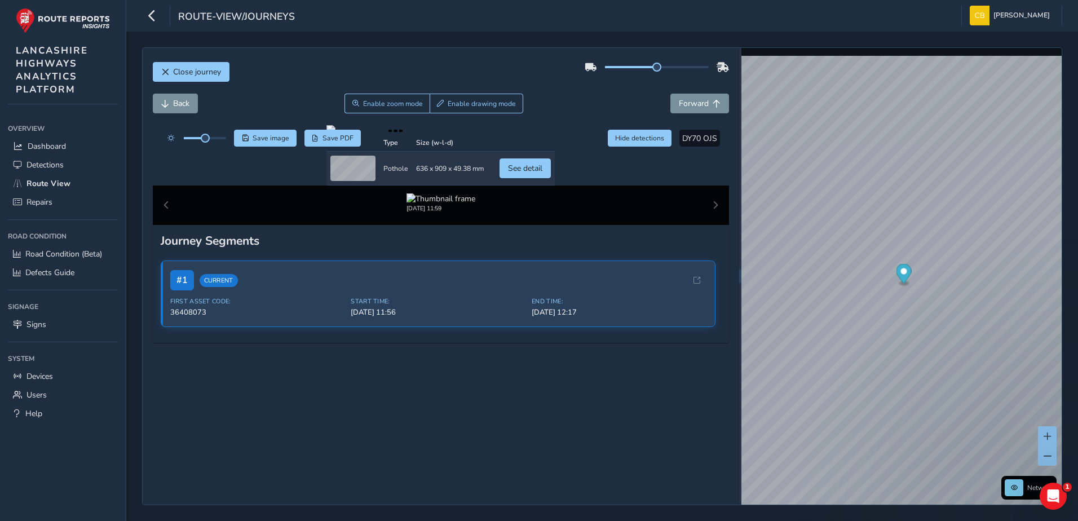
click at [204, 82] on div "Close journey" at bounding box center [441, 76] width 577 height 36
click at [205, 78] on button "Close journey" at bounding box center [191, 72] width 77 height 20
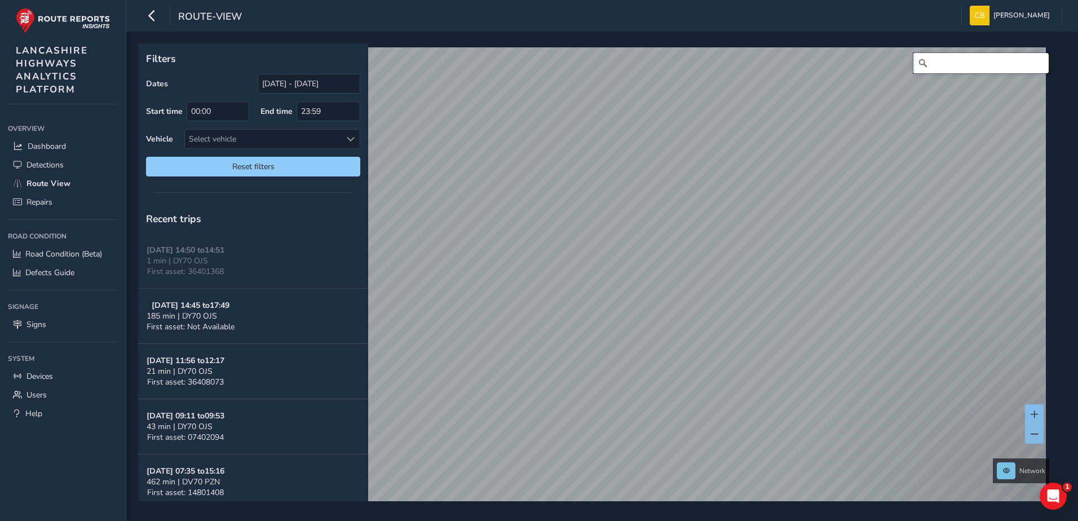
click at [984, 61] on input "Search" at bounding box center [981, 63] width 135 height 20
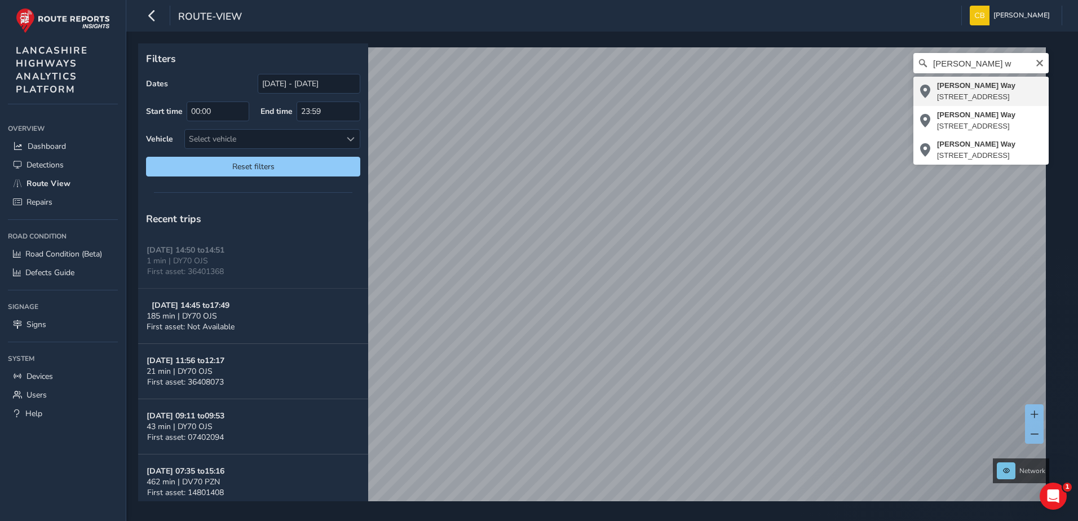
type input "Sir Tom Finney Way, Holme Slack, Deepdale, Preston, Lancashire, England, PR2 8A…"
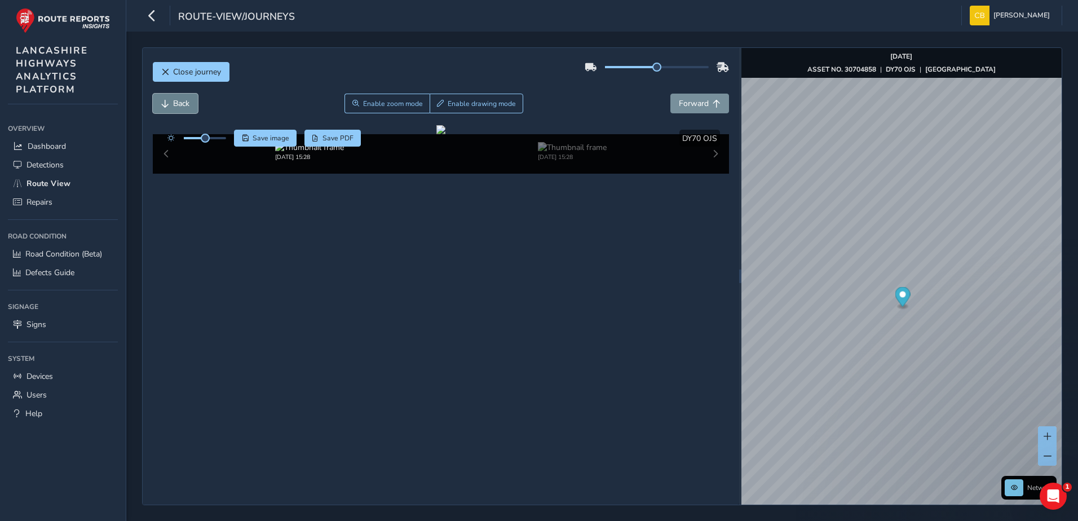
click at [196, 98] on button "Back" at bounding box center [175, 104] width 45 height 20
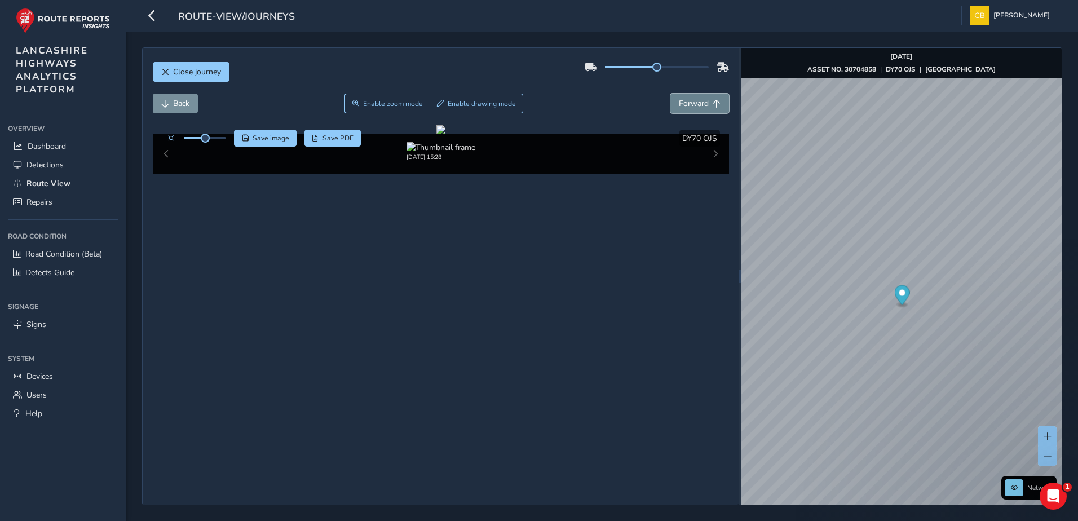
click at [703, 108] on button "Forward" at bounding box center [700, 104] width 59 height 20
click at [695, 109] on button "Forward" at bounding box center [700, 104] width 59 height 20
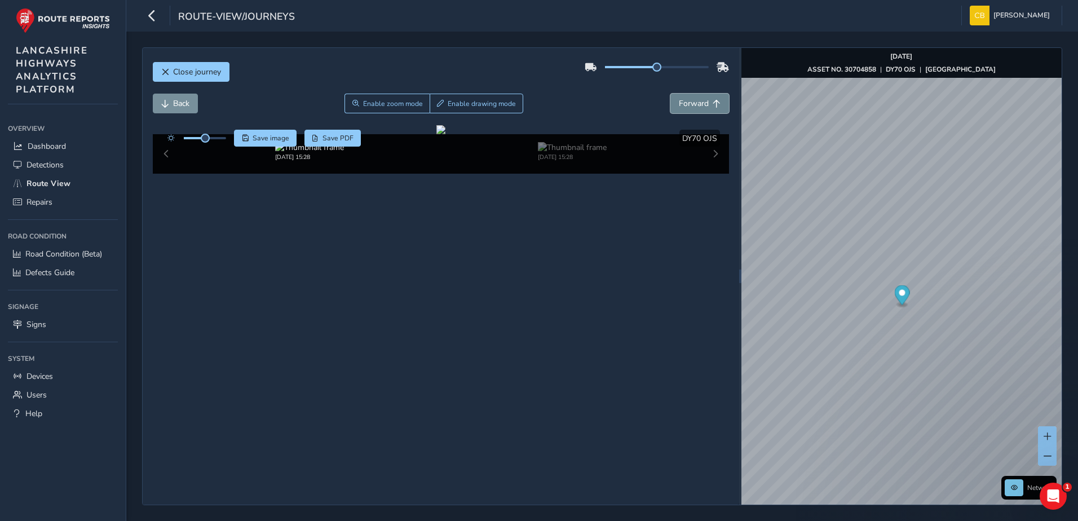
click at [695, 109] on button "Forward" at bounding box center [700, 104] width 59 height 20
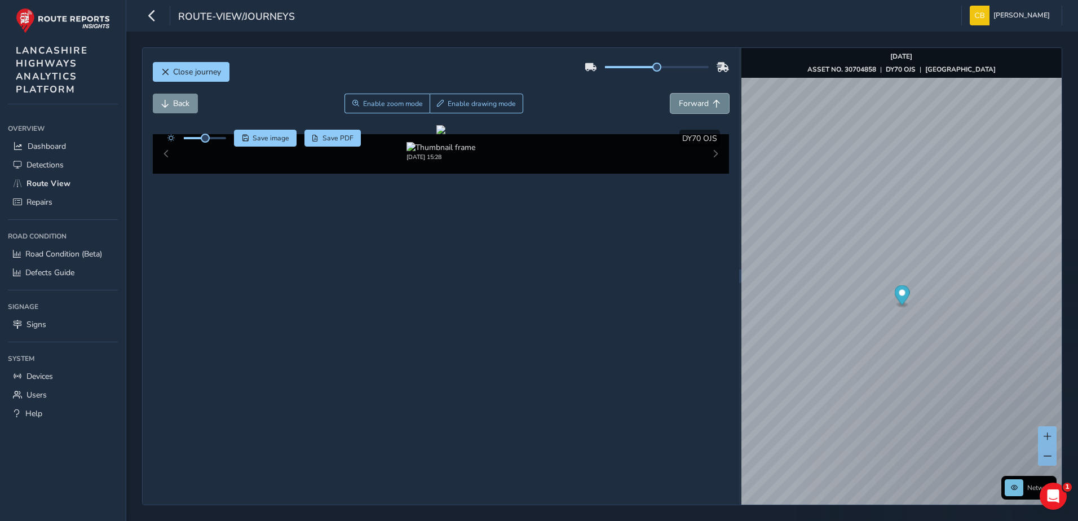
click at [695, 109] on button "Forward" at bounding box center [700, 104] width 59 height 20
click at [180, 104] on span "Back" at bounding box center [181, 103] width 16 height 11
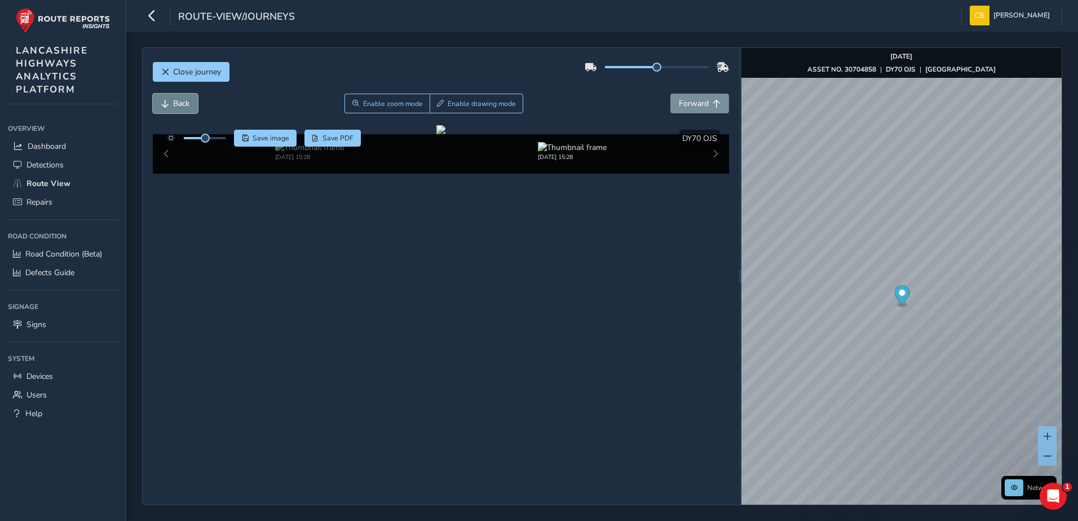
click at [180, 104] on span "Back" at bounding box center [181, 103] width 16 height 11
click at [166, 103] on span "Back" at bounding box center [165, 104] width 8 height 8
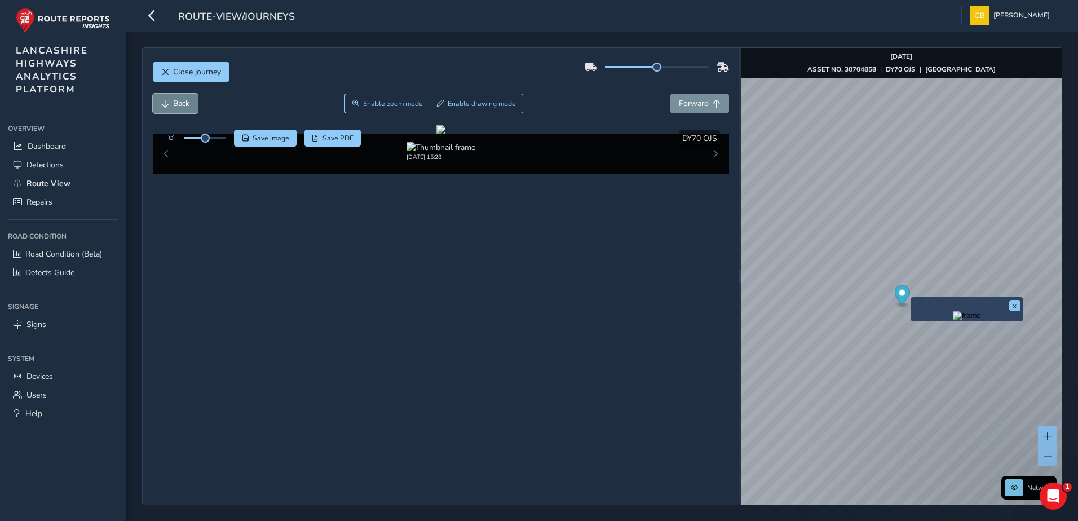
click at [166, 103] on span "Back" at bounding box center [165, 104] width 8 height 8
click at [681, 111] on button "Forward" at bounding box center [700, 104] width 59 height 20
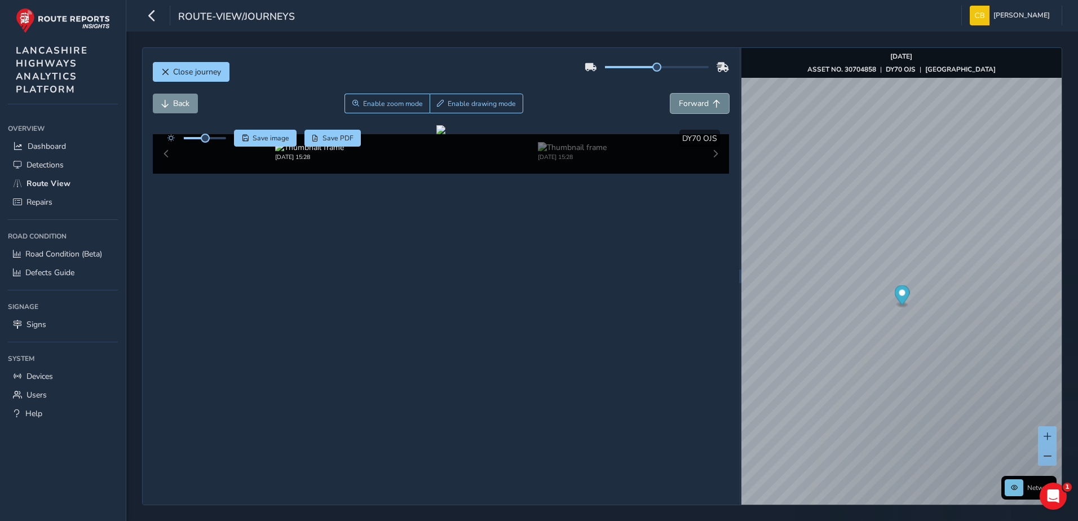
click at [681, 111] on button "Forward" at bounding box center [700, 104] width 59 height 20
click at [371, 107] on span "Enable zoom mode" at bounding box center [393, 103] width 60 height 9
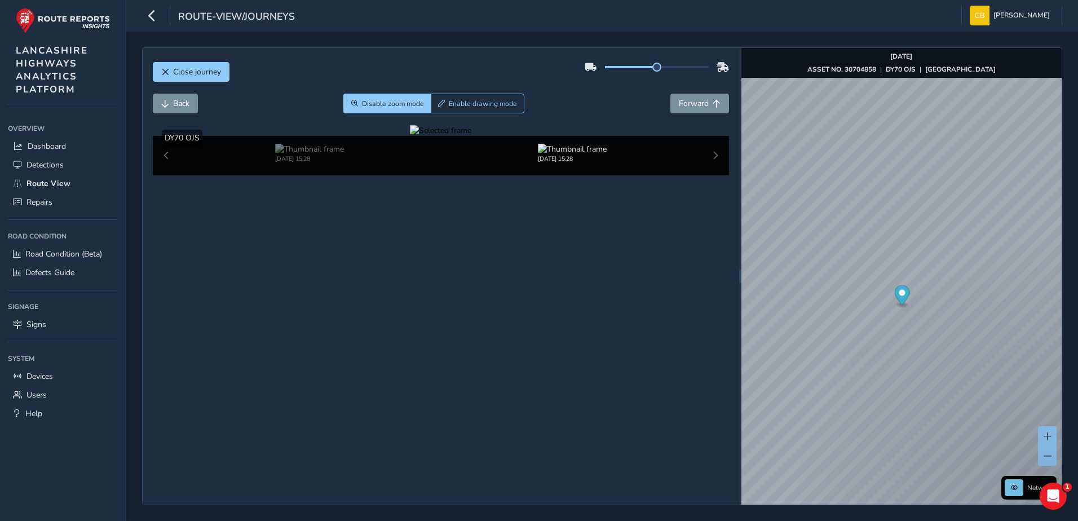
click at [410, 136] on div at bounding box center [440, 130] width 61 height 11
click at [299, 334] on img at bounding box center [950, 193] width 1624 height 914
click at [288, 86] on div "Close journey" at bounding box center [441, 76] width 577 height 36
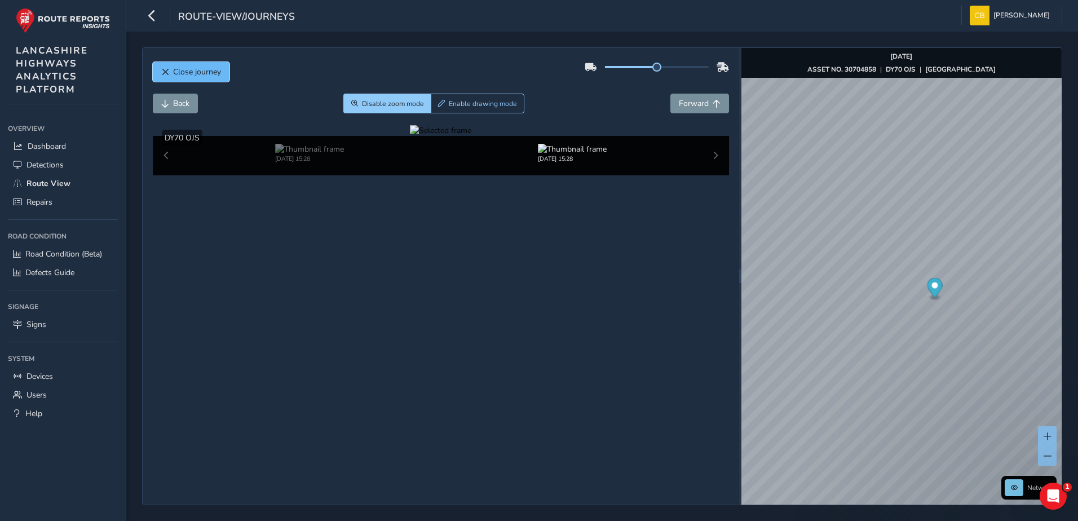
click at [205, 70] on span "Close journey" at bounding box center [197, 72] width 48 height 11
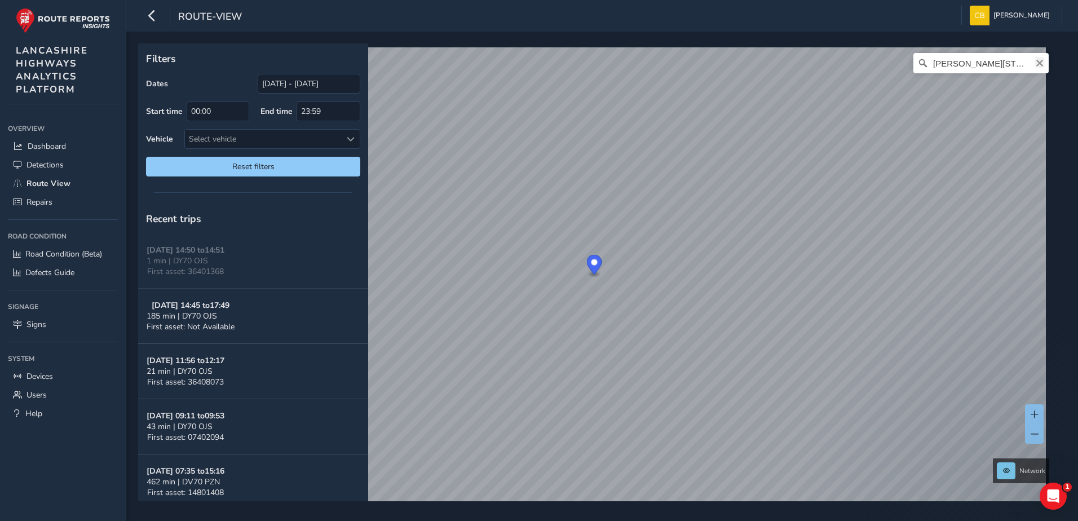
click at [1036, 67] on icon "Clear" at bounding box center [1040, 63] width 9 height 9
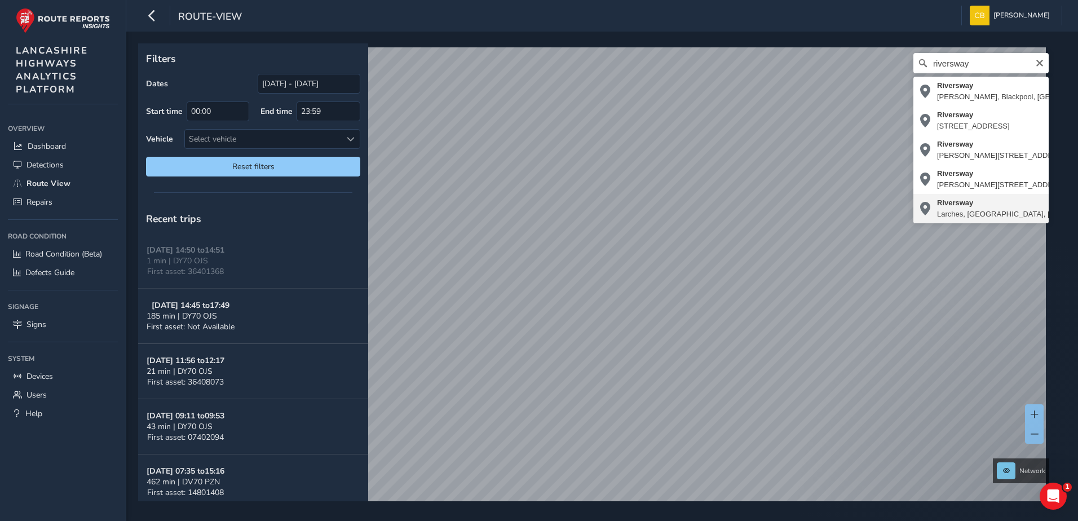
type input "Riversway, Larches, Ashton-on-Ribble, Preston, Lancashire, England, PR2 2XU, Un…"
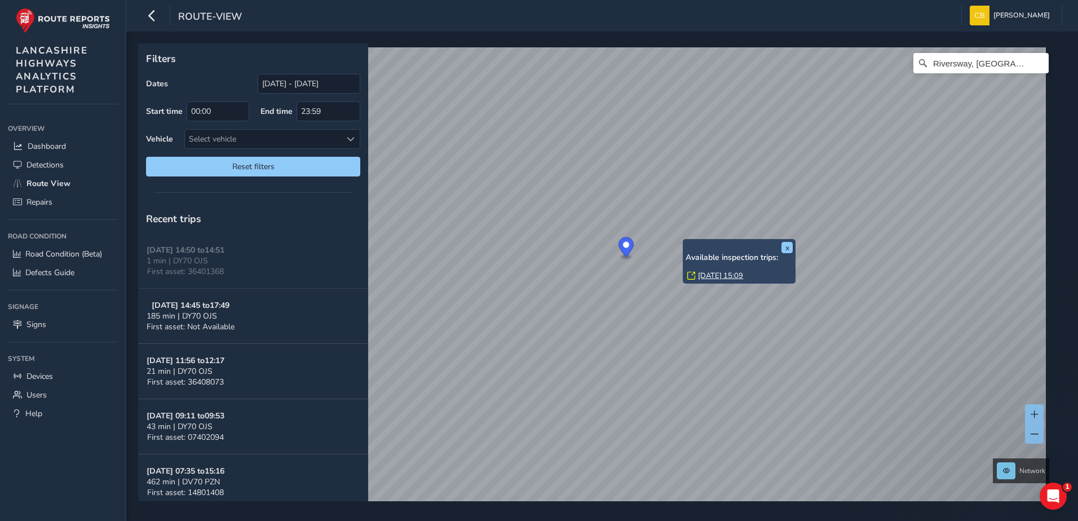
click at [710, 266] on div "x Available inspection trips: Thu, 11 Sep, 15:09 Filters Dates 19/08/2025 - 18/…" at bounding box center [598, 272] width 920 height 458
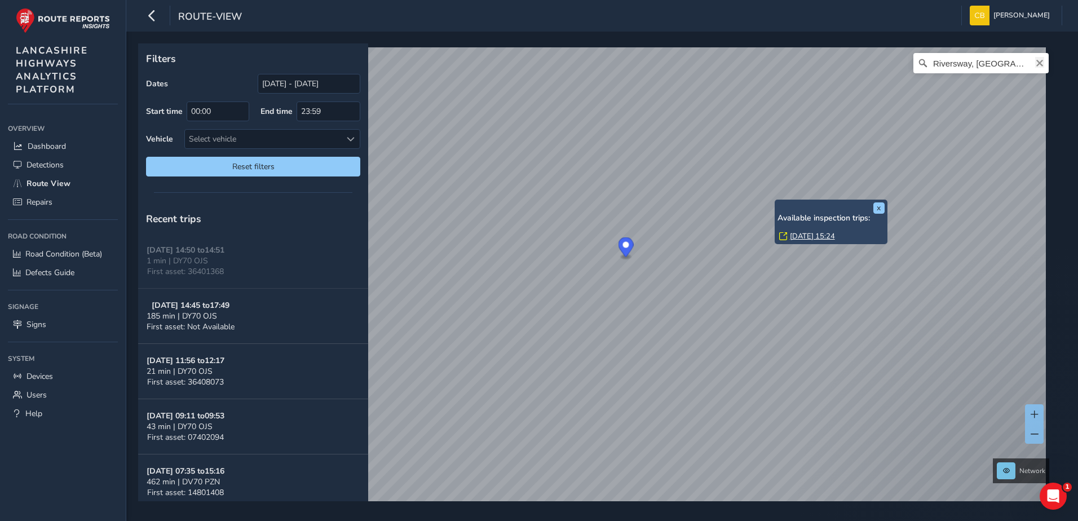
click at [1036, 66] on icon "Clear" at bounding box center [1040, 63] width 9 height 9
click at [1011, 63] on input "Search" at bounding box center [981, 63] width 135 height 20
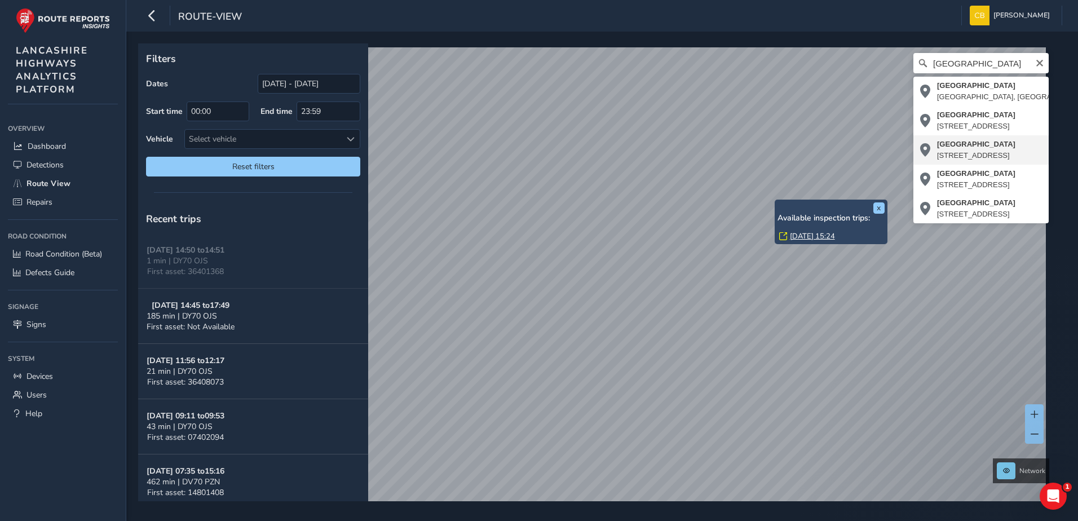
type input "North Road, Adelphi, Avenham, Preston, Lancashire, England, PR1 1YP, United Kin…"
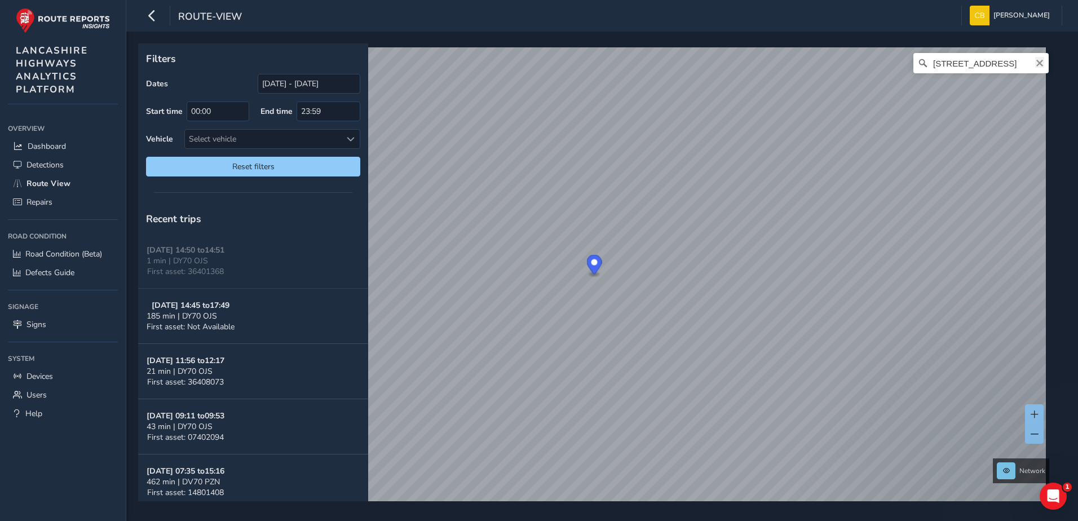
click at [1037, 61] on icon "Clear" at bounding box center [1040, 63] width 7 height 7
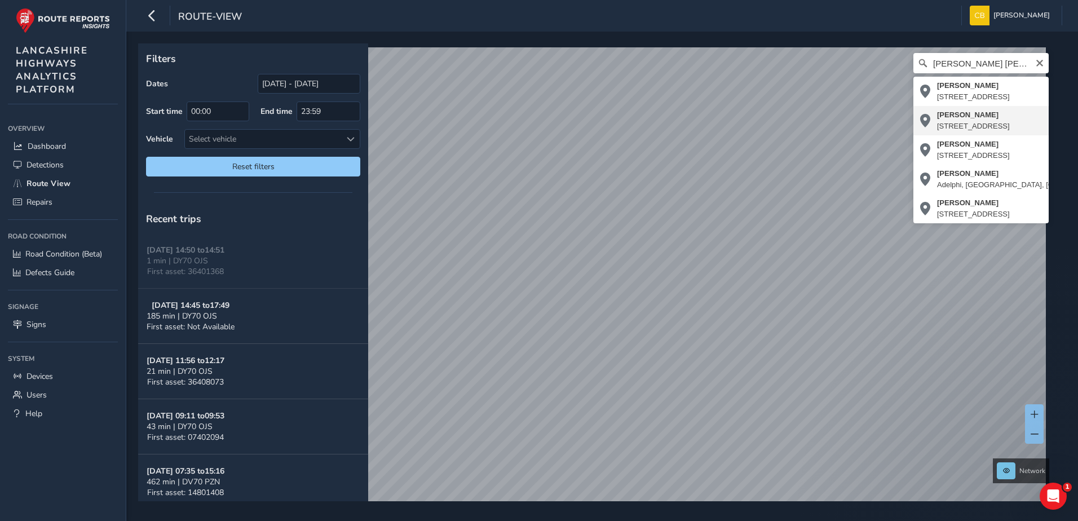
type input "Marsh Lane, Adelphi, Plungington, Preston, Lancashire, England, PR1 2YF, United…"
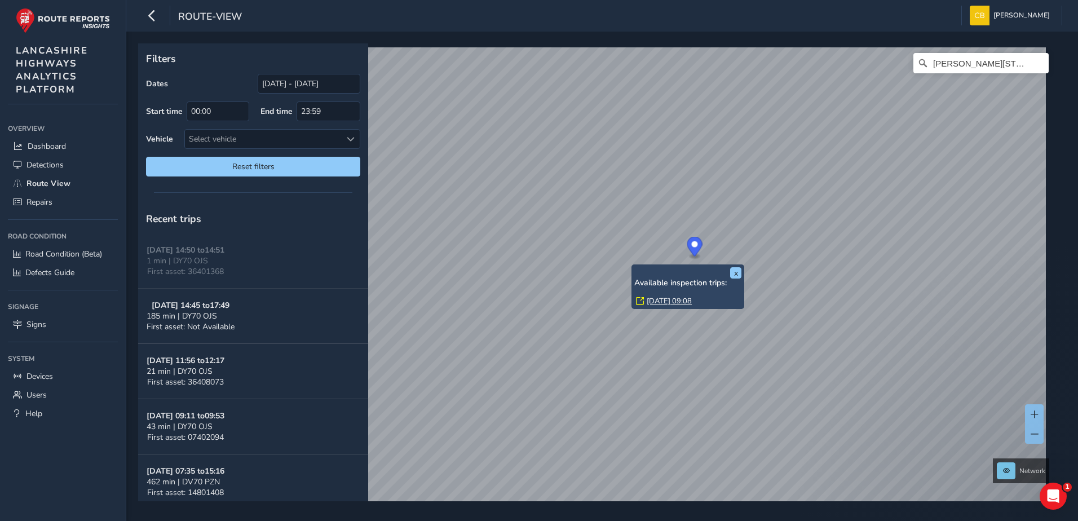
click at [655, 301] on link "Tue, 16 Sep, 09:08" at bounding box center [669, 301] width 45 height 10
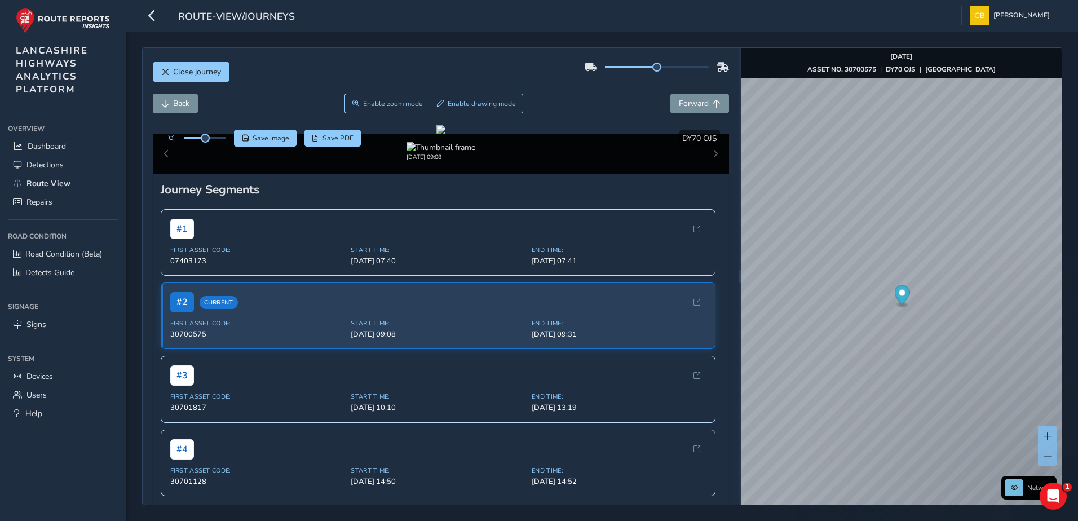
click at [264, 94] on div "Back Enable zoom mode Enable drawing mode Forward" at bounding box center [441, 104] width 577 height 20
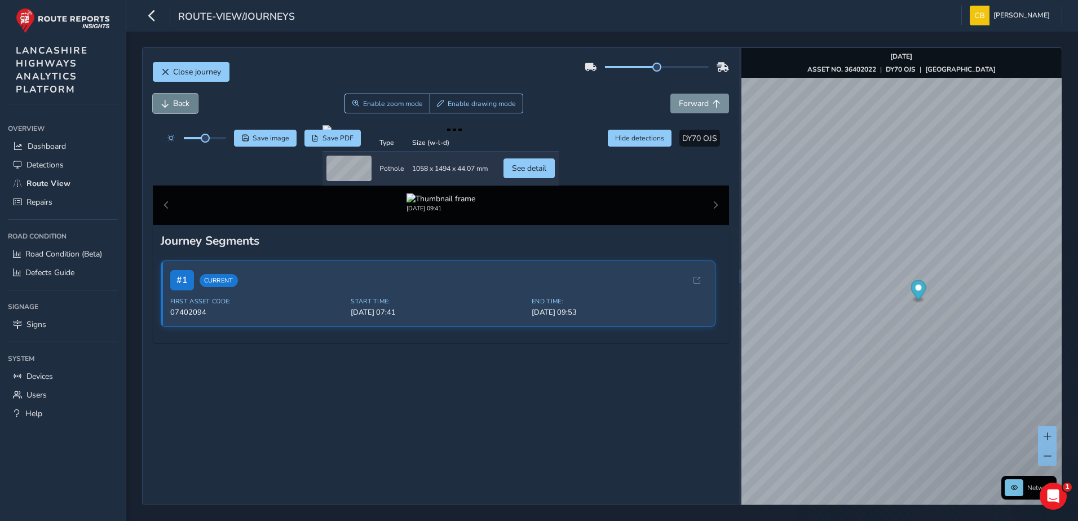
click at [184, 103] on span "Back" at bounding box center [181, 103] width 16 height 11
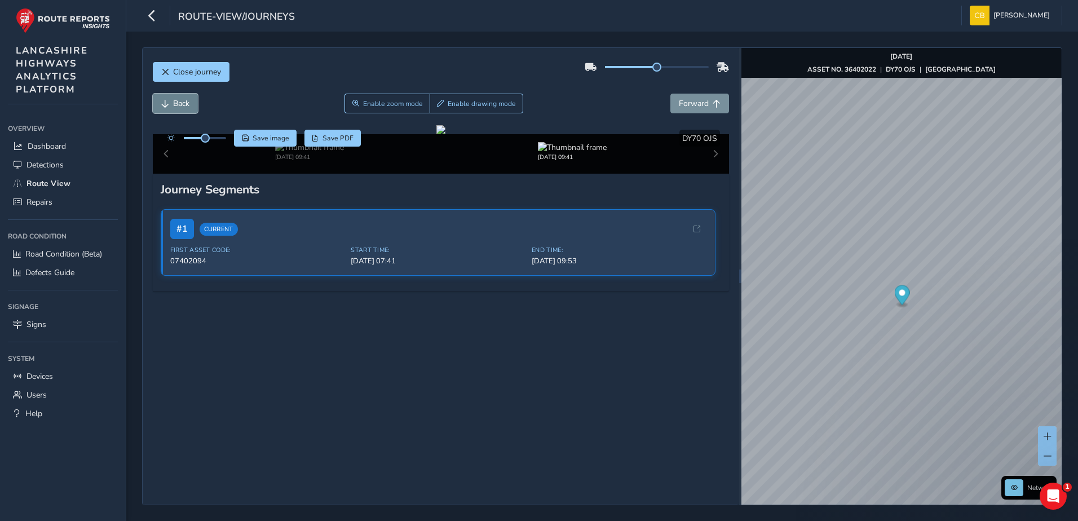
click at [184, 103] on span "Back" at bounding box center [181, 103] width 16 height 11
click at [713, 104] on span "Forward" at bounding box center [717, 104] width 8 height 8
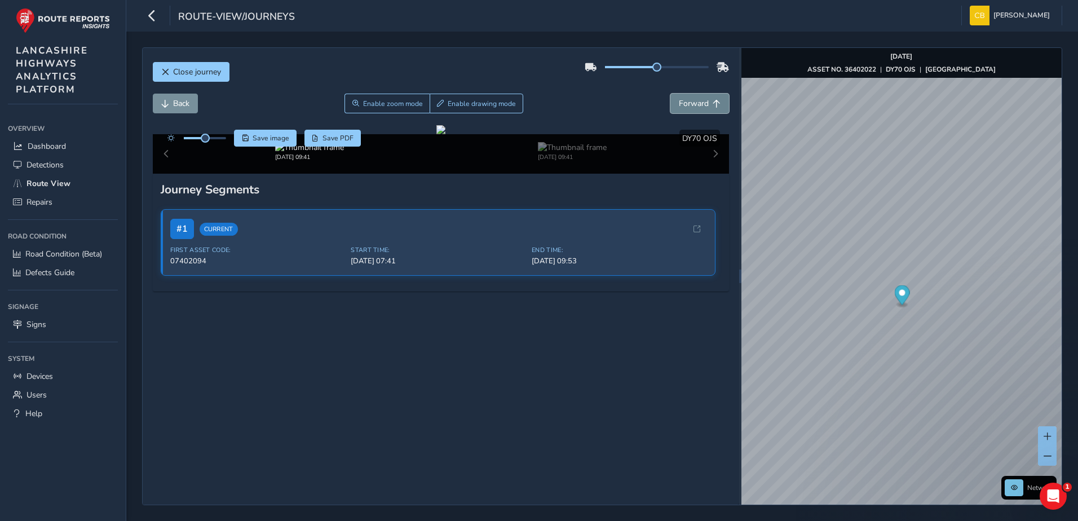
click at [713, 103] on span "Forward" at bounding box center [717, 104] width 8 height 8
click at [171, 100] on button "Back" at bounding box center [175, 104] width 45 height 20
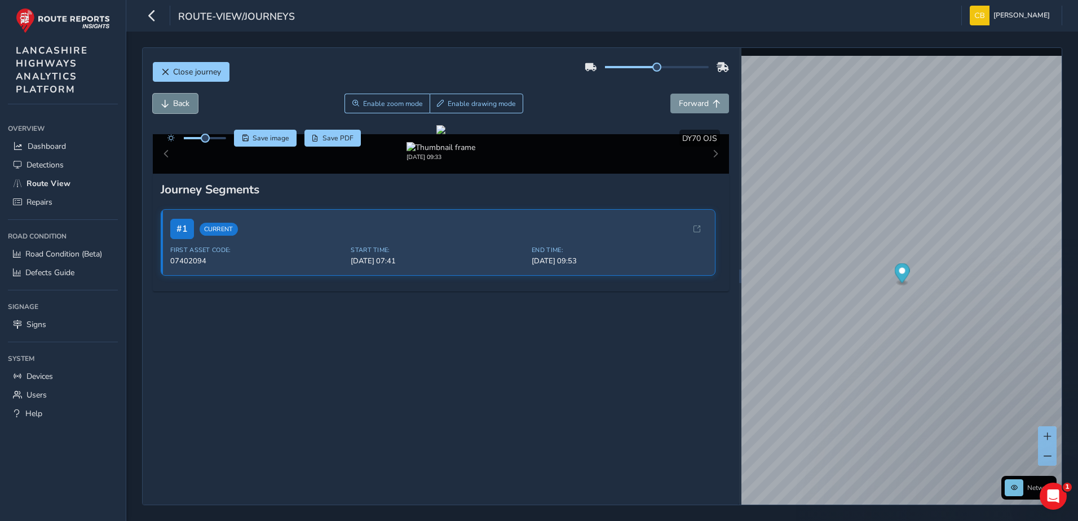
click at [171, 100] on button "Back" at bounding box center [175, 104] width 45 height 20
click at [694, 98] on span "Forward" at bounding box center [694, 103] width 30 height 11
click at [693, 98] on span "Forward" at bounding box center [694, 103] width 30 height 11
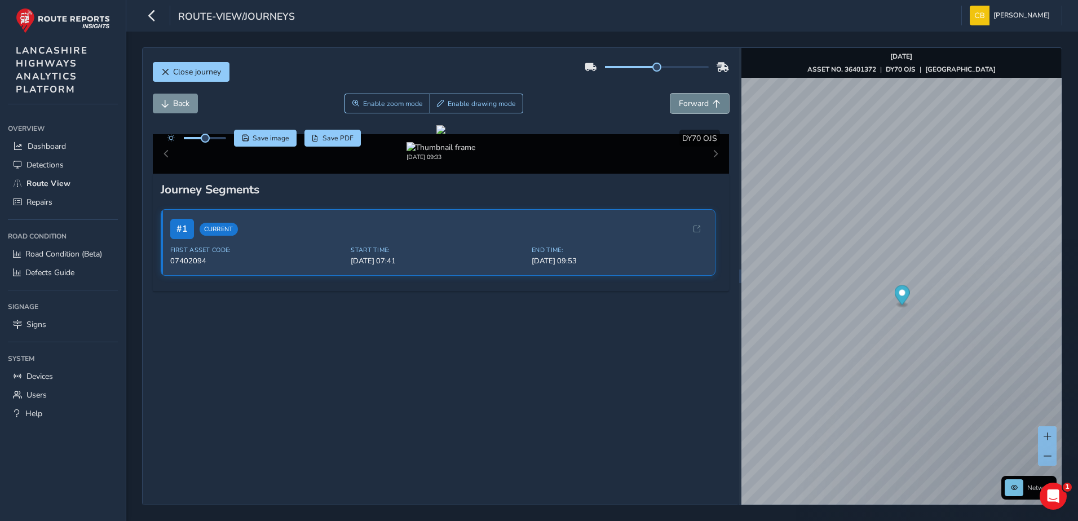
click at [693, 98] on span "Forward" at bounding box center [694, 103] width 30 height 11
click at [170, 104] on button "Back" at bounding box center [175, 104] width 45 height 20
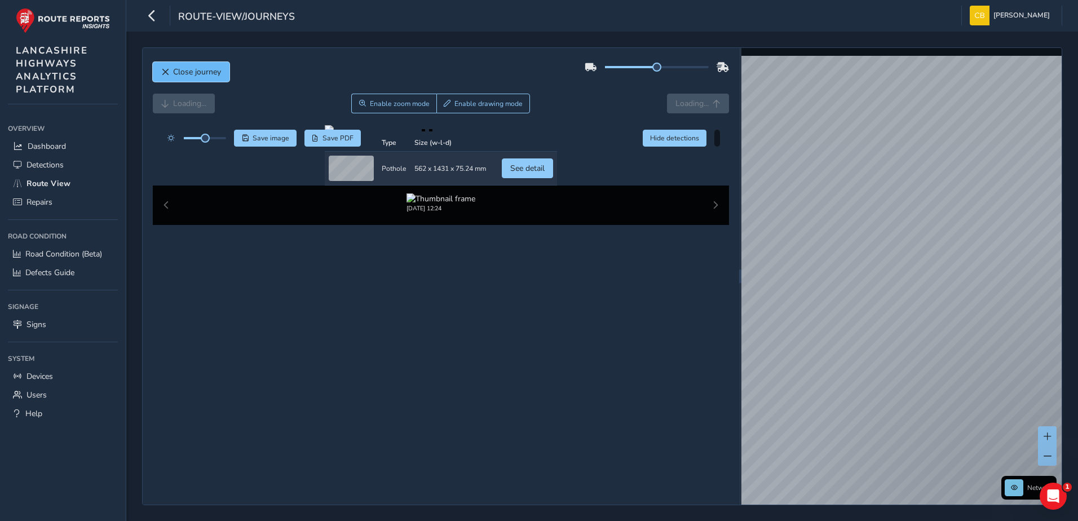
click at [219, 69] on span "Close journey" at bounding box center [197, 72] width 48 height 11
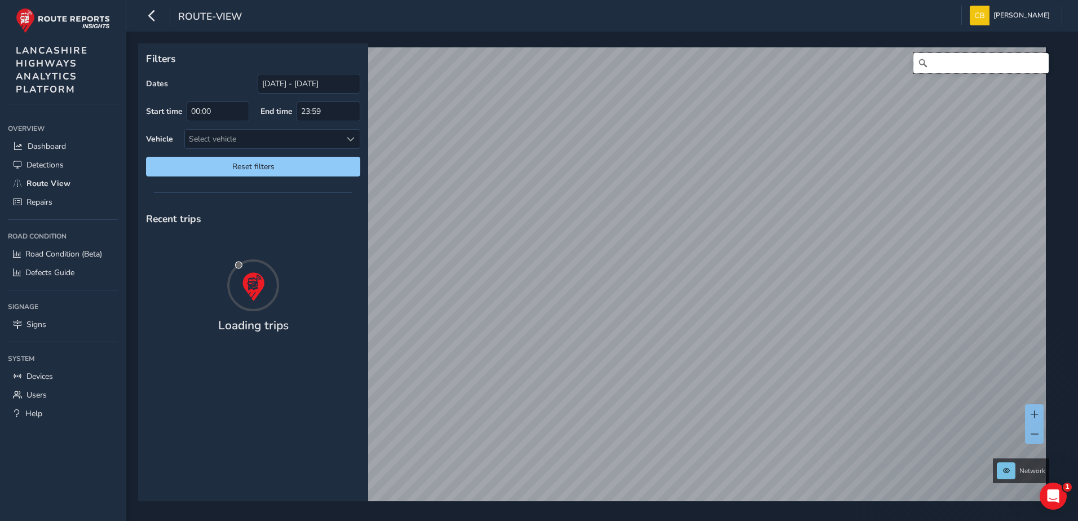
click at [985, 61] on input "Search" at bounding box center [981, 63] width 135 height 20
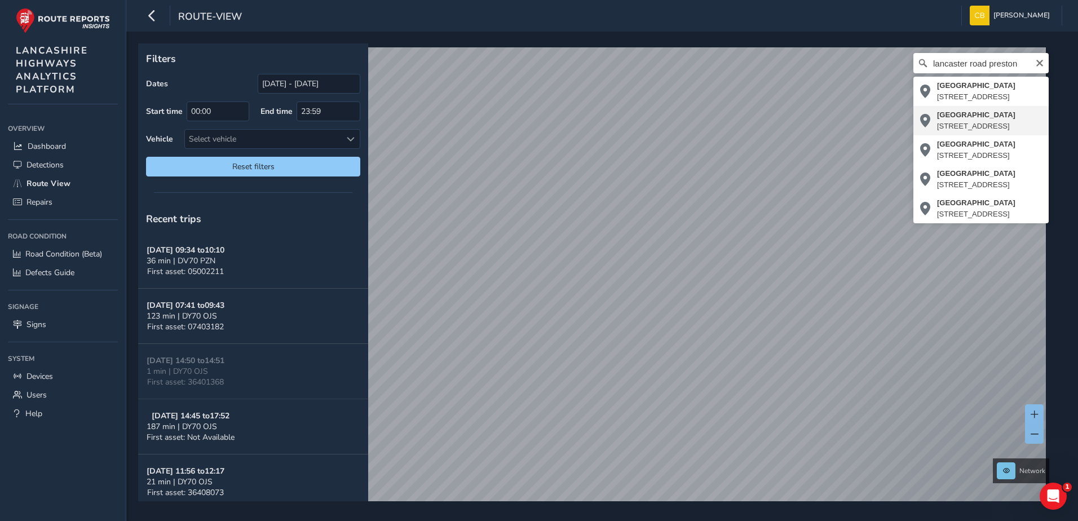
type input "[STREET_ADDRESS]"
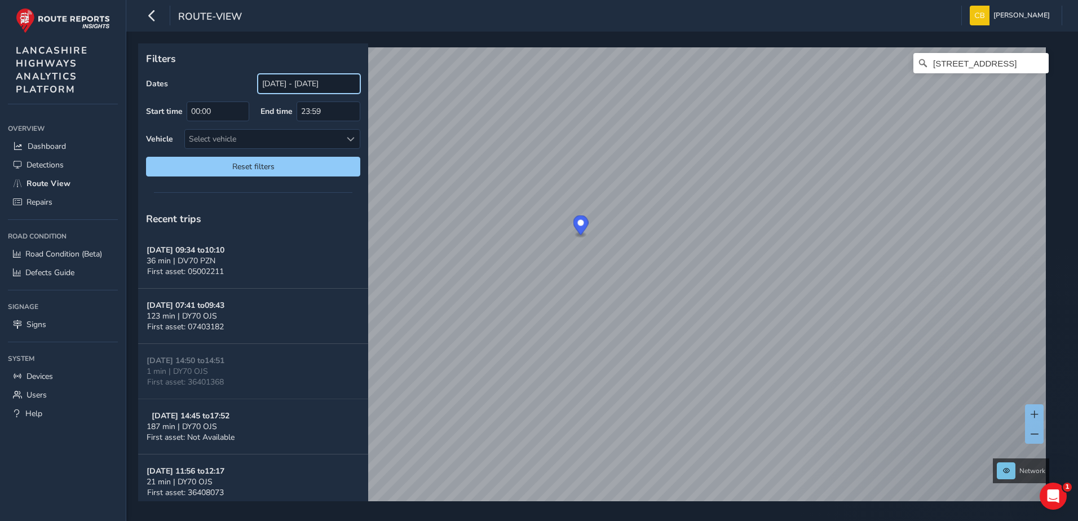
click at [280, 85] on input "[DATE] - [DATE]" at bounding box center [309, 84] width 103 height 20
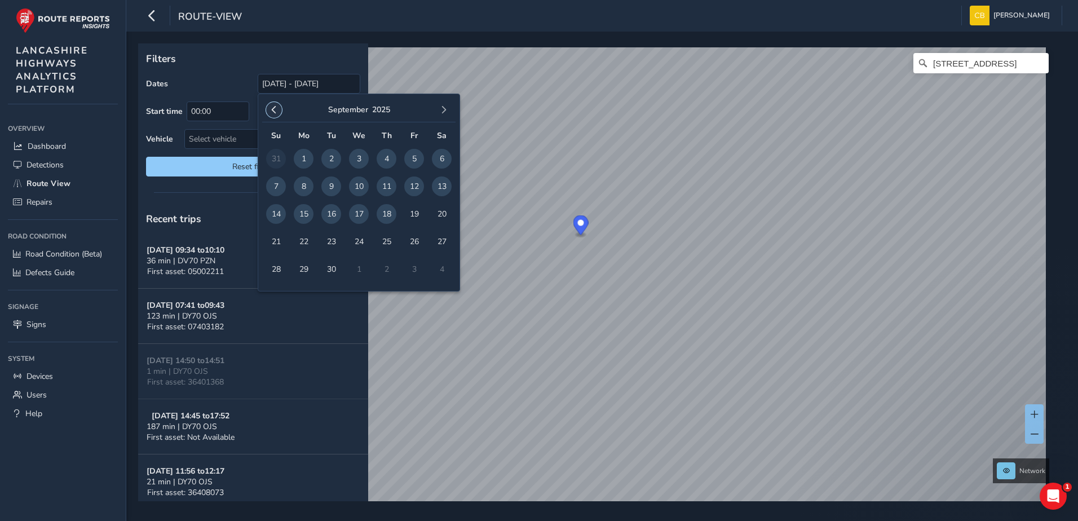
click at [271, 108] on span "button" at bounding box center [274, 110] width 8 height 8
